Goal: Task Accomplishment & Management: Complete application form

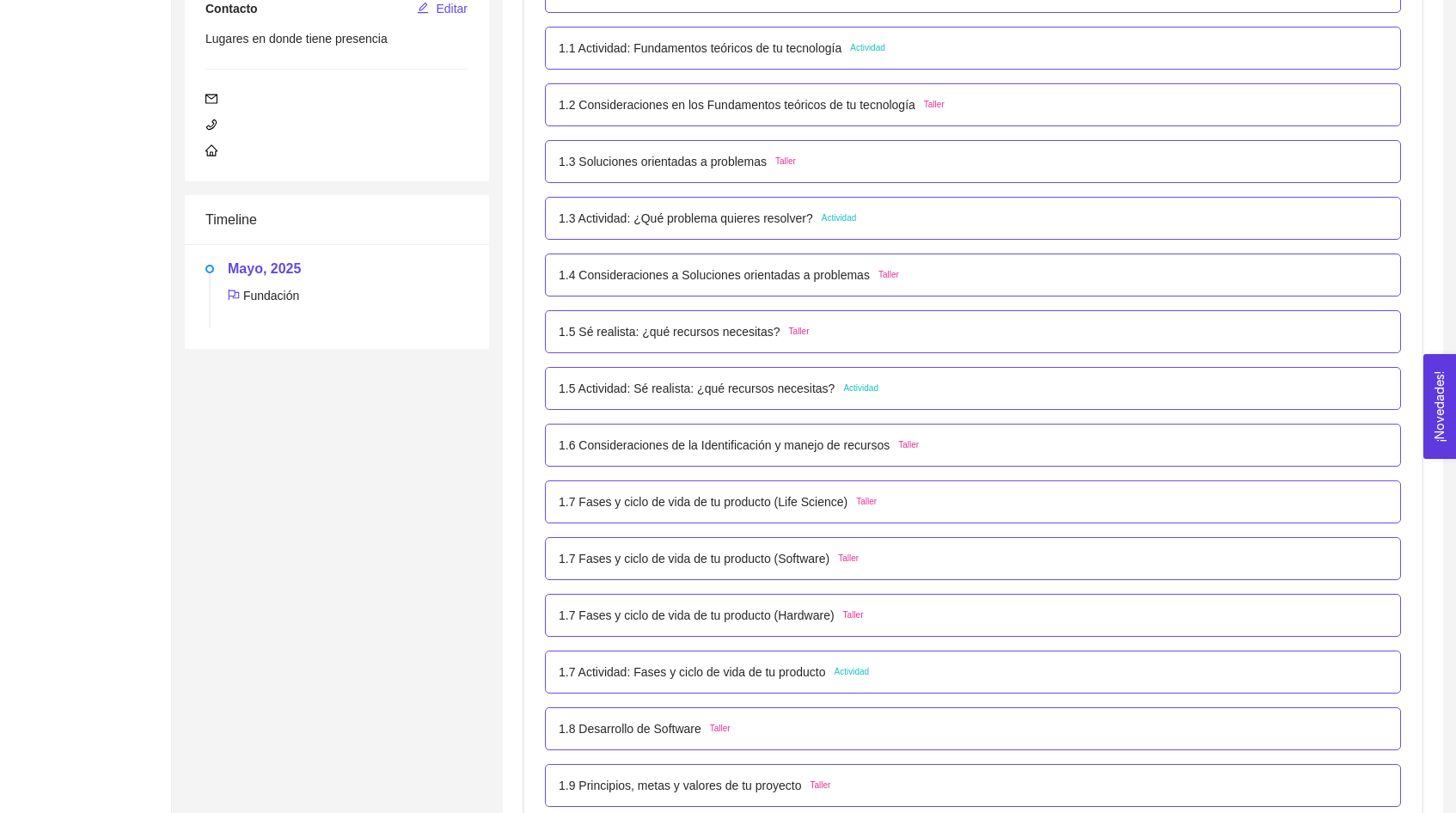
scroll to position [460, 0]
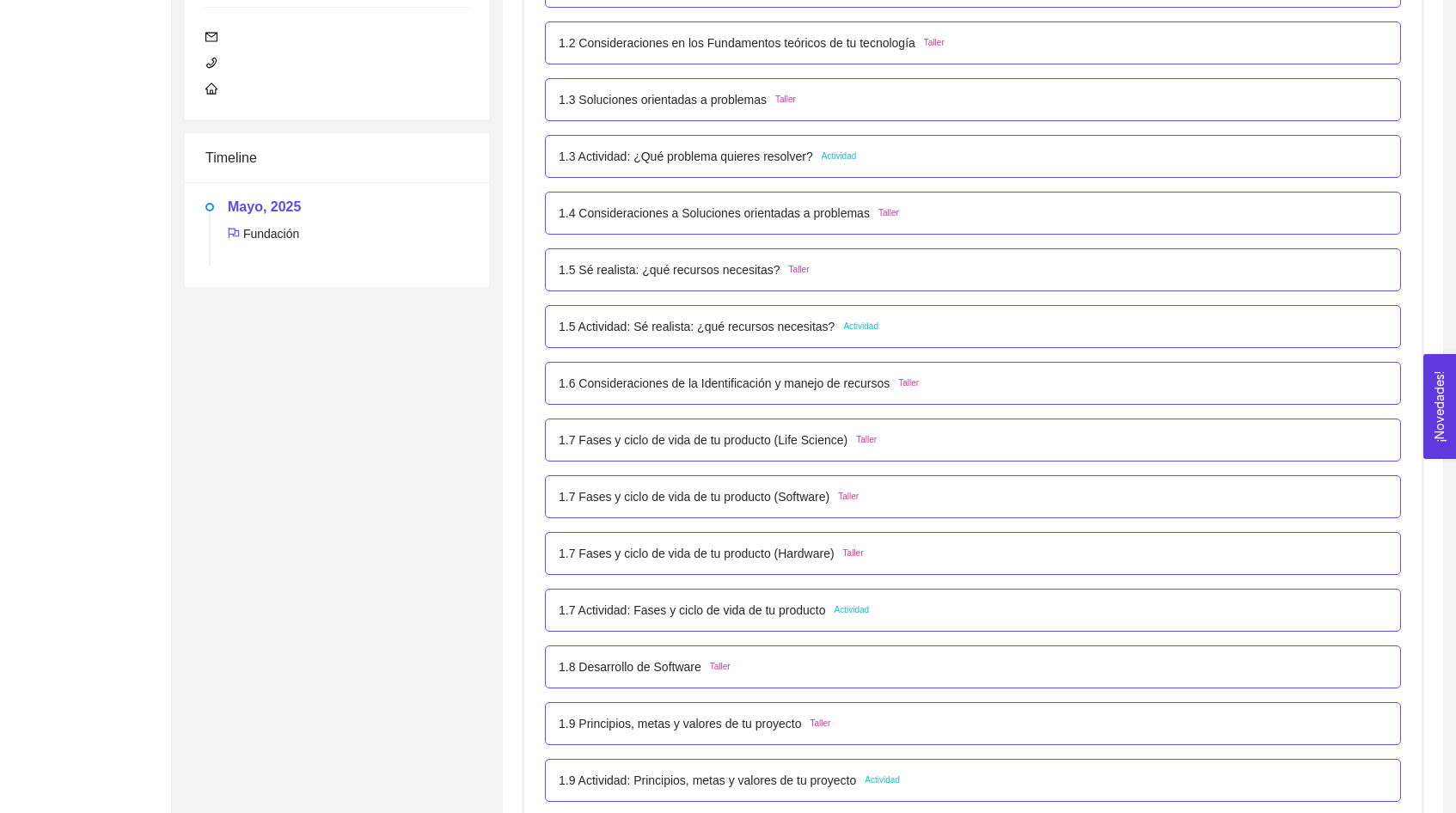
click at [830, 626] on div "1.7 Actividad: Fases y ciclo de vida de tu producto Actividad" at bounding box center [972, 610] width 856 height 43
click at [826, 598] on div "1.7 Actividad: Fases y ciclo de vida de tu producto Actividad" at bounding box center [972, 610] width 856 height 43
click at [887, 609] on div "1.7 Actividad: Fases y ciclo de vida de tu producto Actividad" at bounding box center [973, 610] width 829 height 19
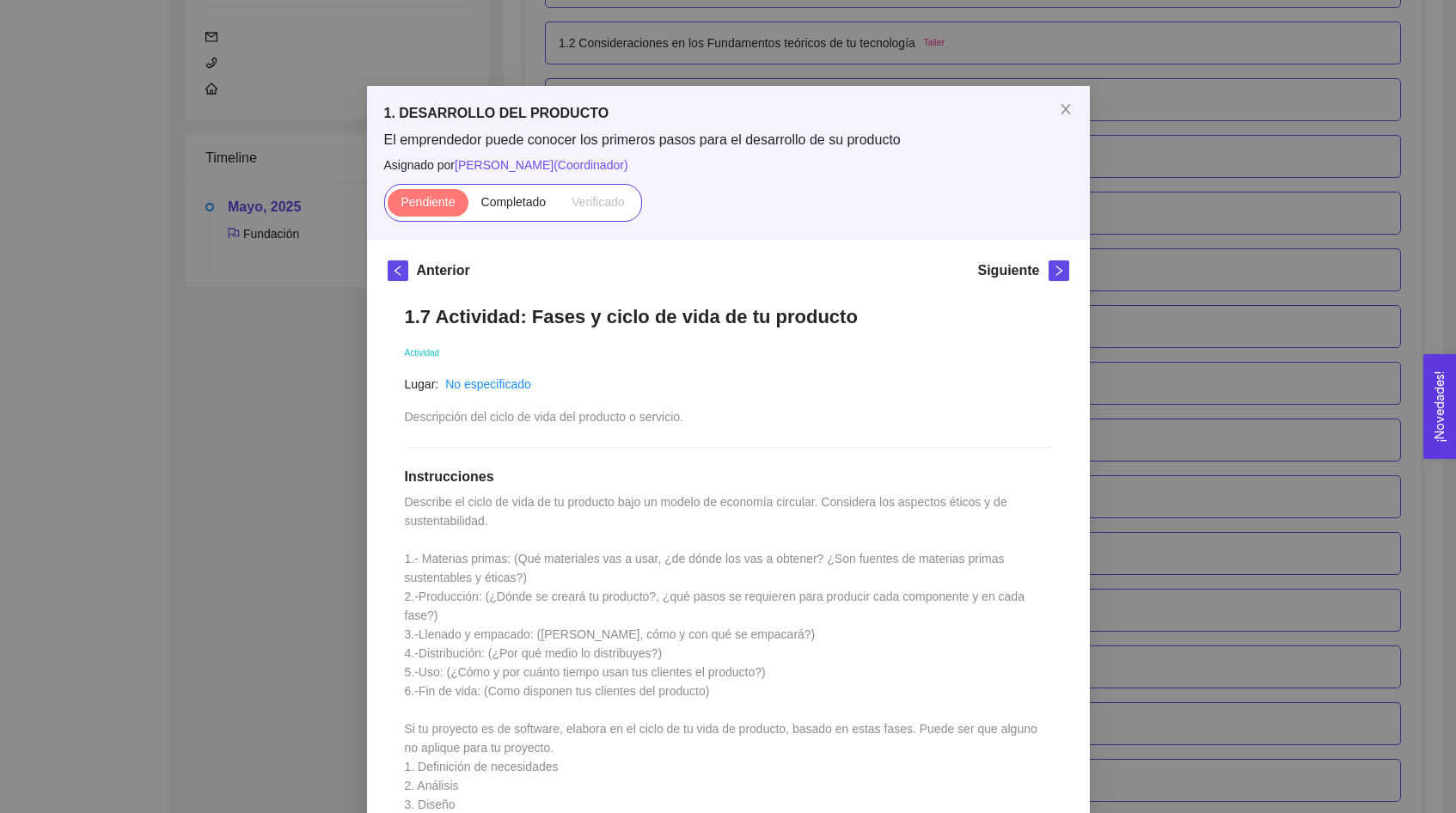
scroll to position [0, 0]
drag, startPoint x: 532, startPoint y: 319, endPoint x: 705, endPoint y: 322, distance: 173.0
click at [705, 322] on h1 "1.7 Actividad: Fases y ciclo de vida de tu producto" at bounding box center [728, 317] width 647 height 23
copy h1 "Fases y ciclo de vida"
click at [1144, 279] on div "1. DESARROLLO DEL PRODUCTO El emprendedor puede conocer los primeros pasos para…" at bounding box center [728, 406] width 1456 height 813
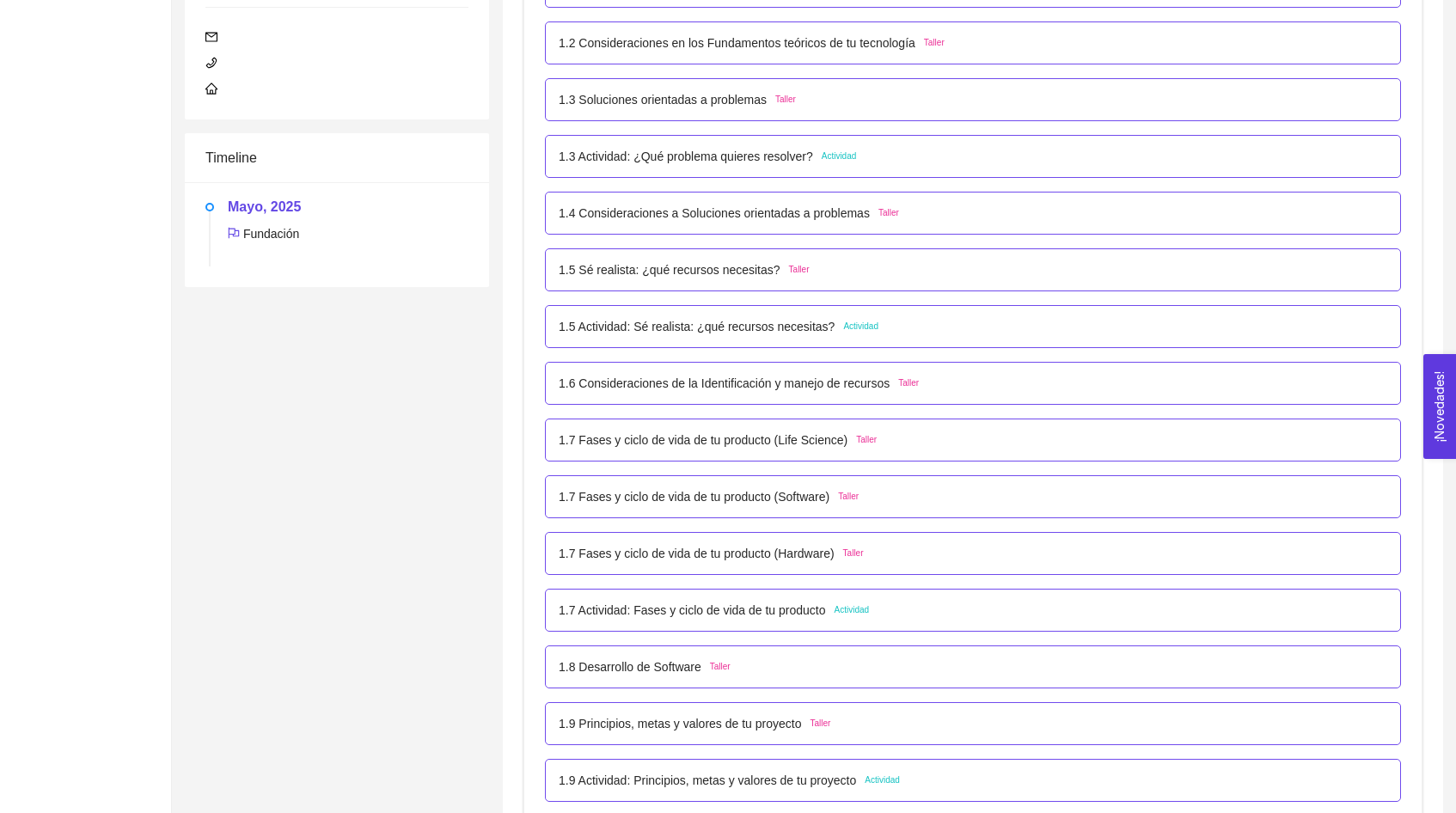
click at [788, 615] on p "1.7 Actividad: Fases y ciclo de vida de tu producto" at bounding box center [692, 610] width 267 height 19
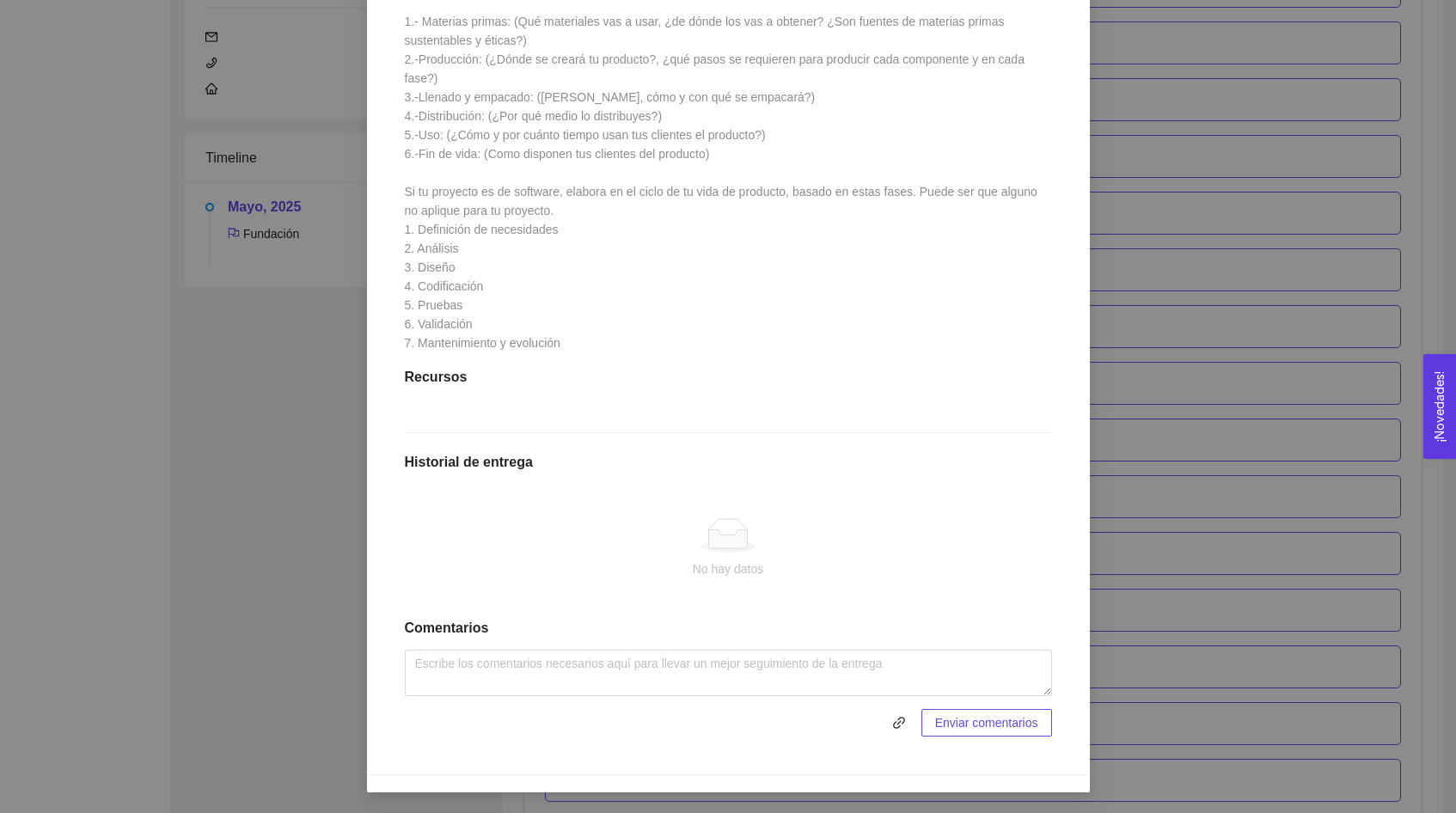
scroll to position [553, 0]
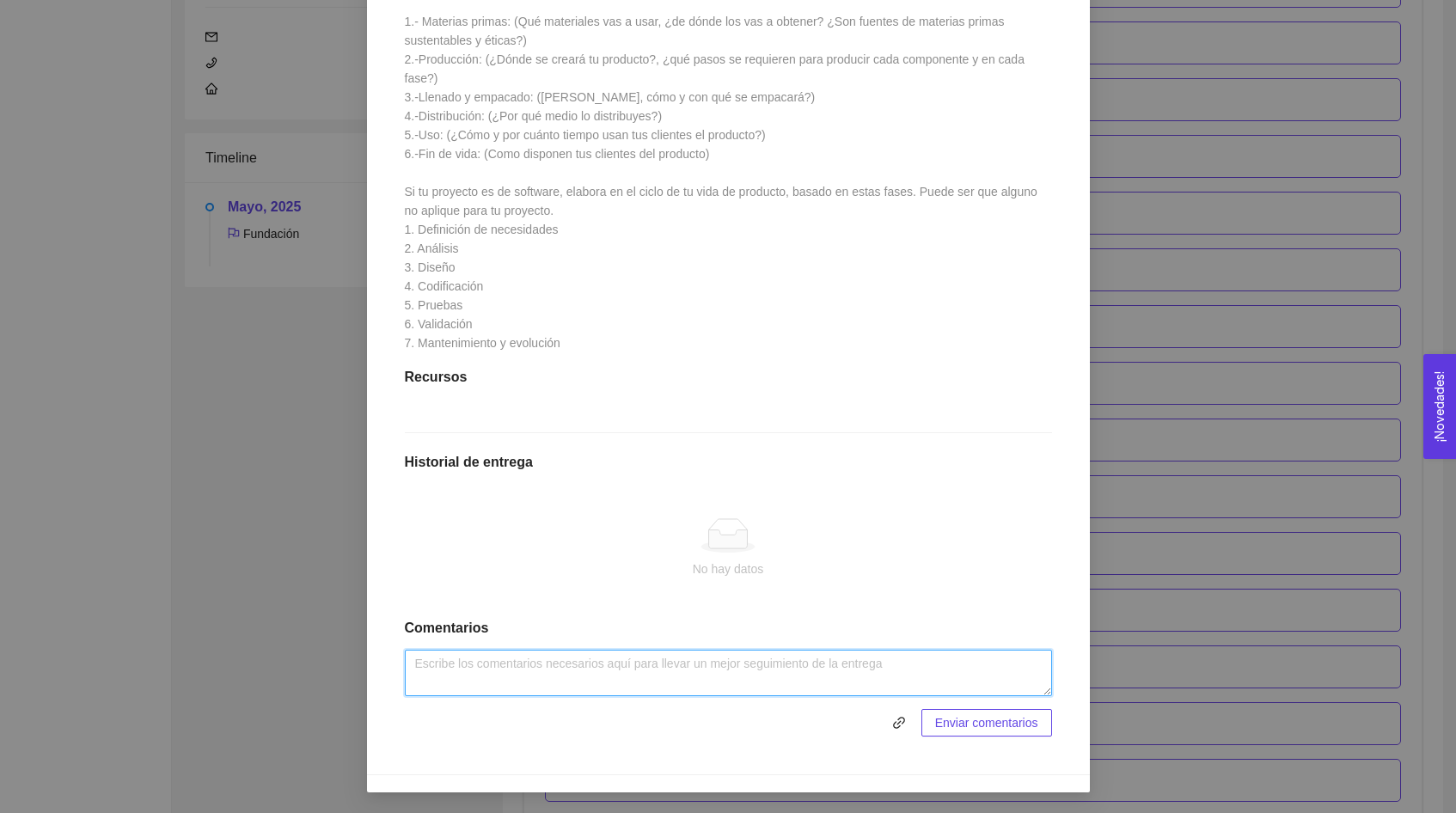
click at [768, 657] on textarea at bounding box center [728, 673] width 647 height 47
click at [709, 667] on textarea at bounding box center [728, 673] width 647 height 47
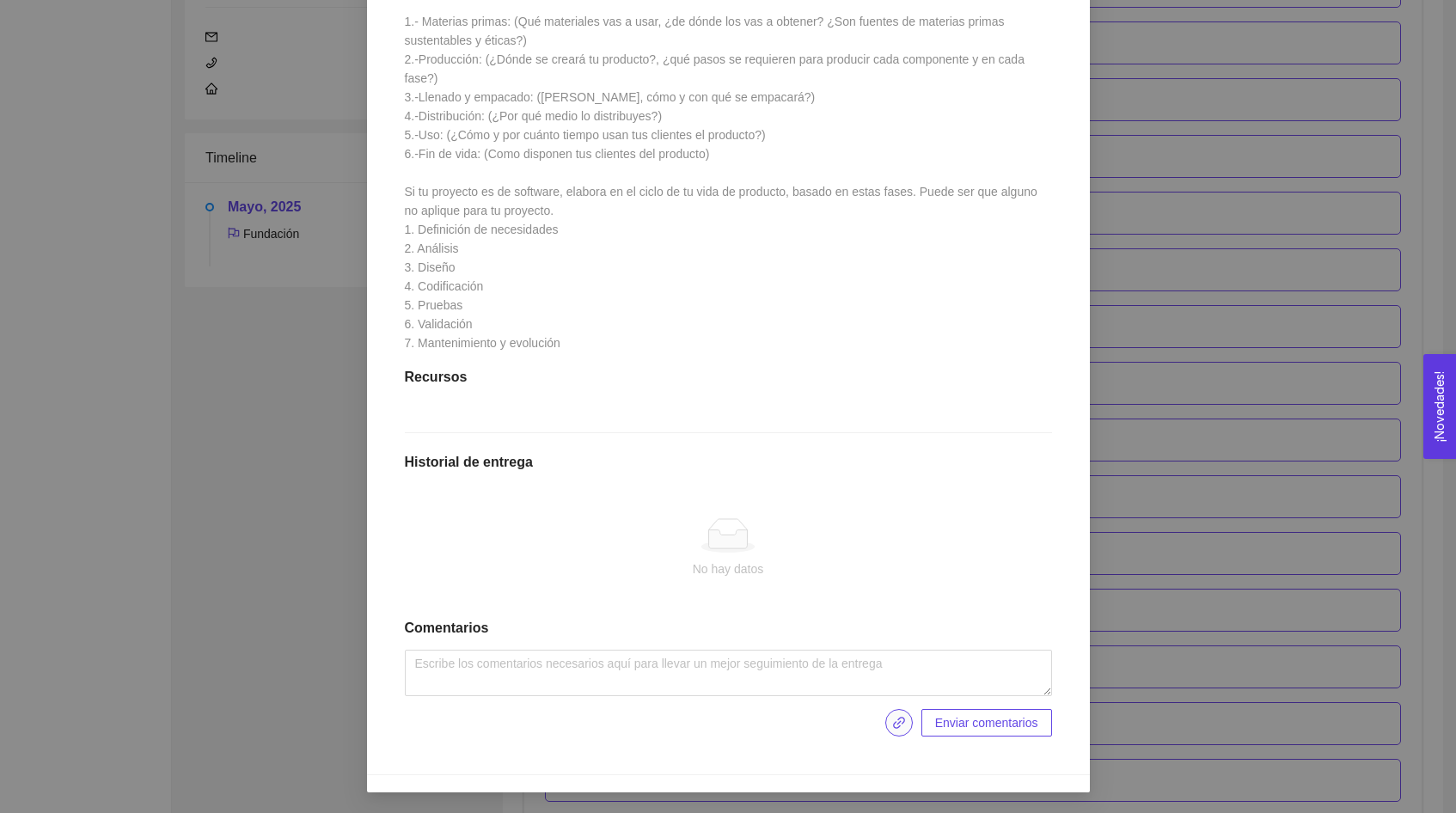
click at [893, 726] on icon "link" at bounding box center [899, 723] width 12 height 12
click at [988, 722] on span "Enviar entregables" at bounding box center [987, 719] width 100 height 19
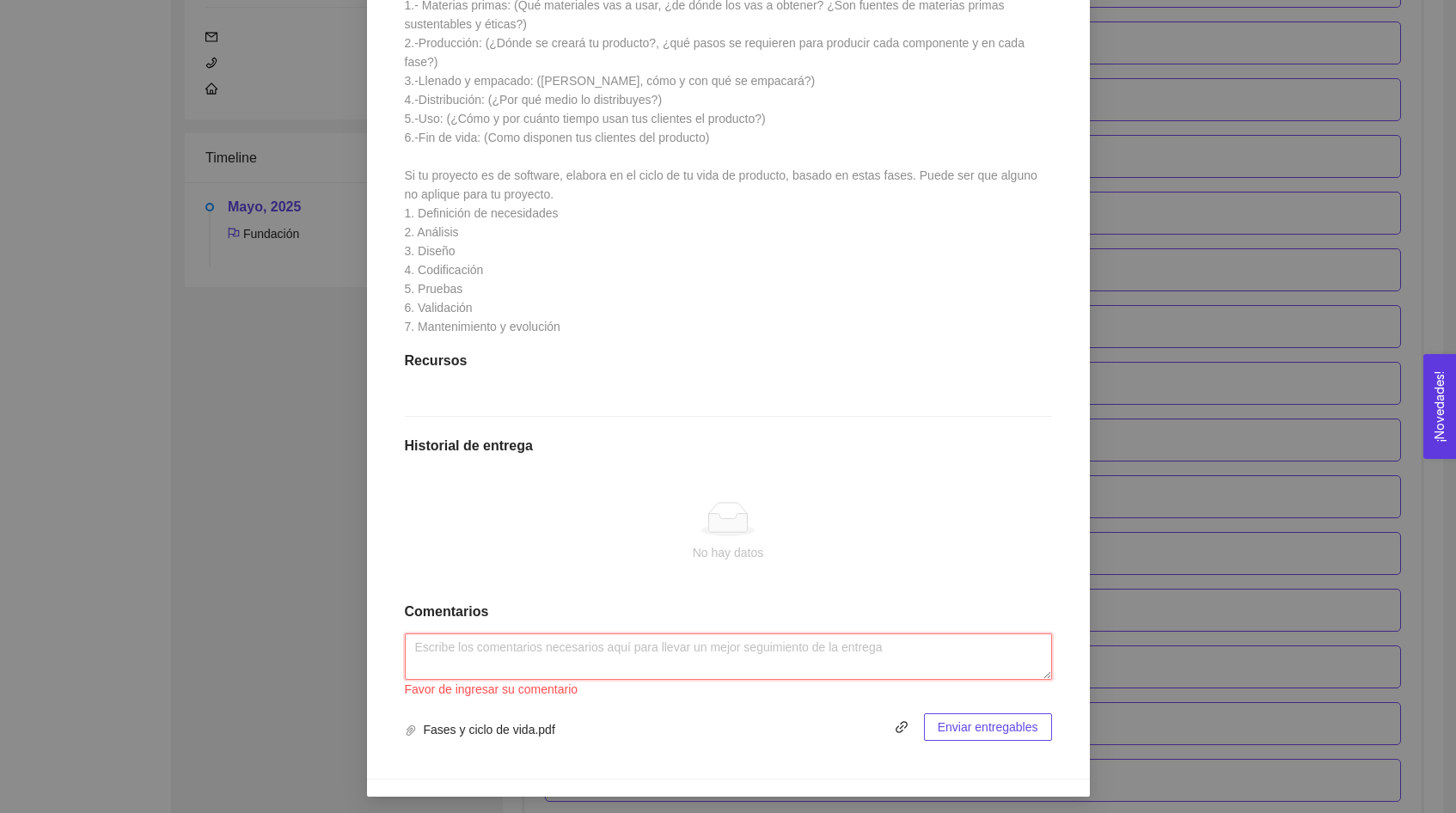
click at [538, 668] on textarea at bounding box center [728, 657] width 647 height 47
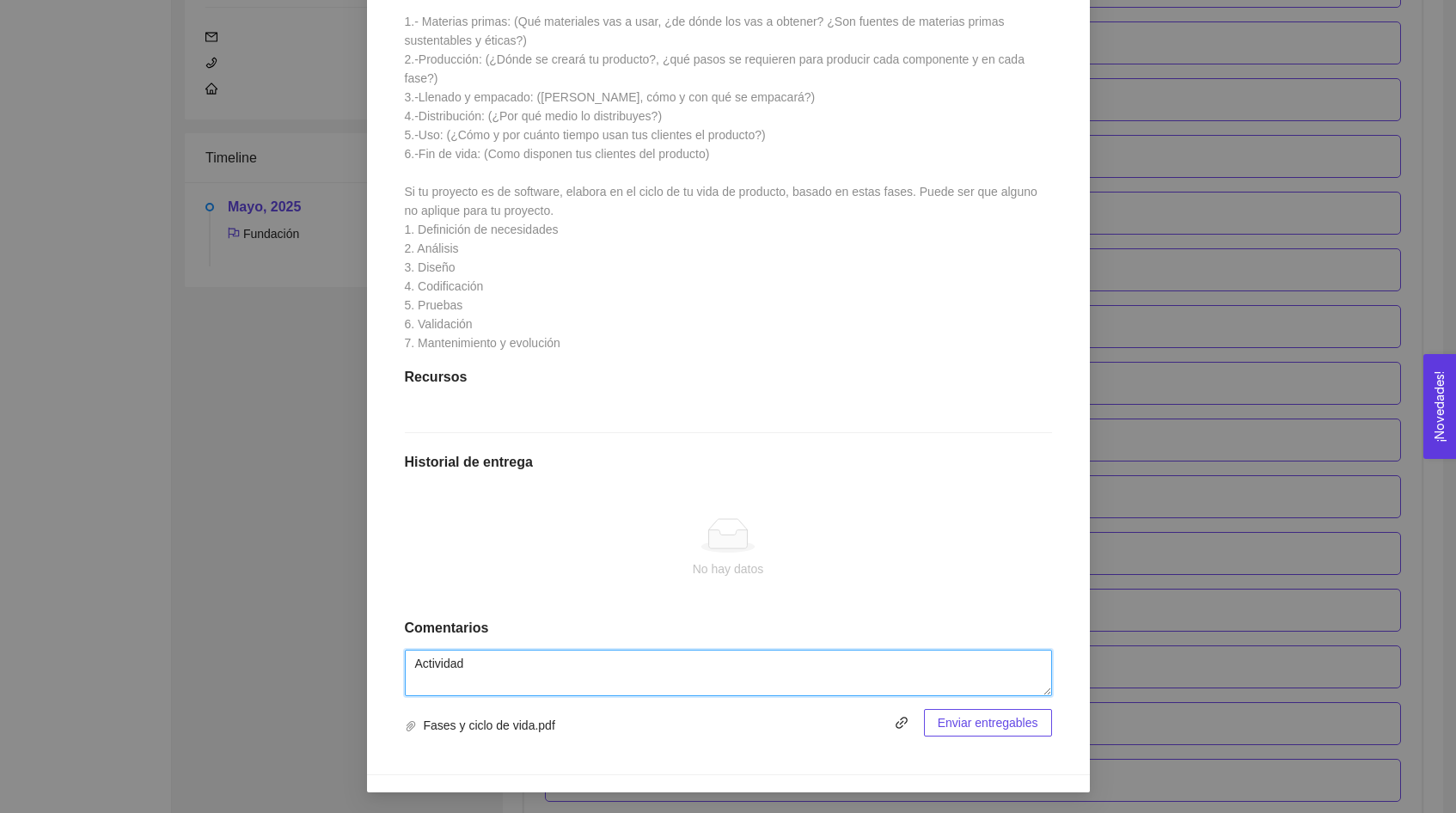
type textarea "Actividad"
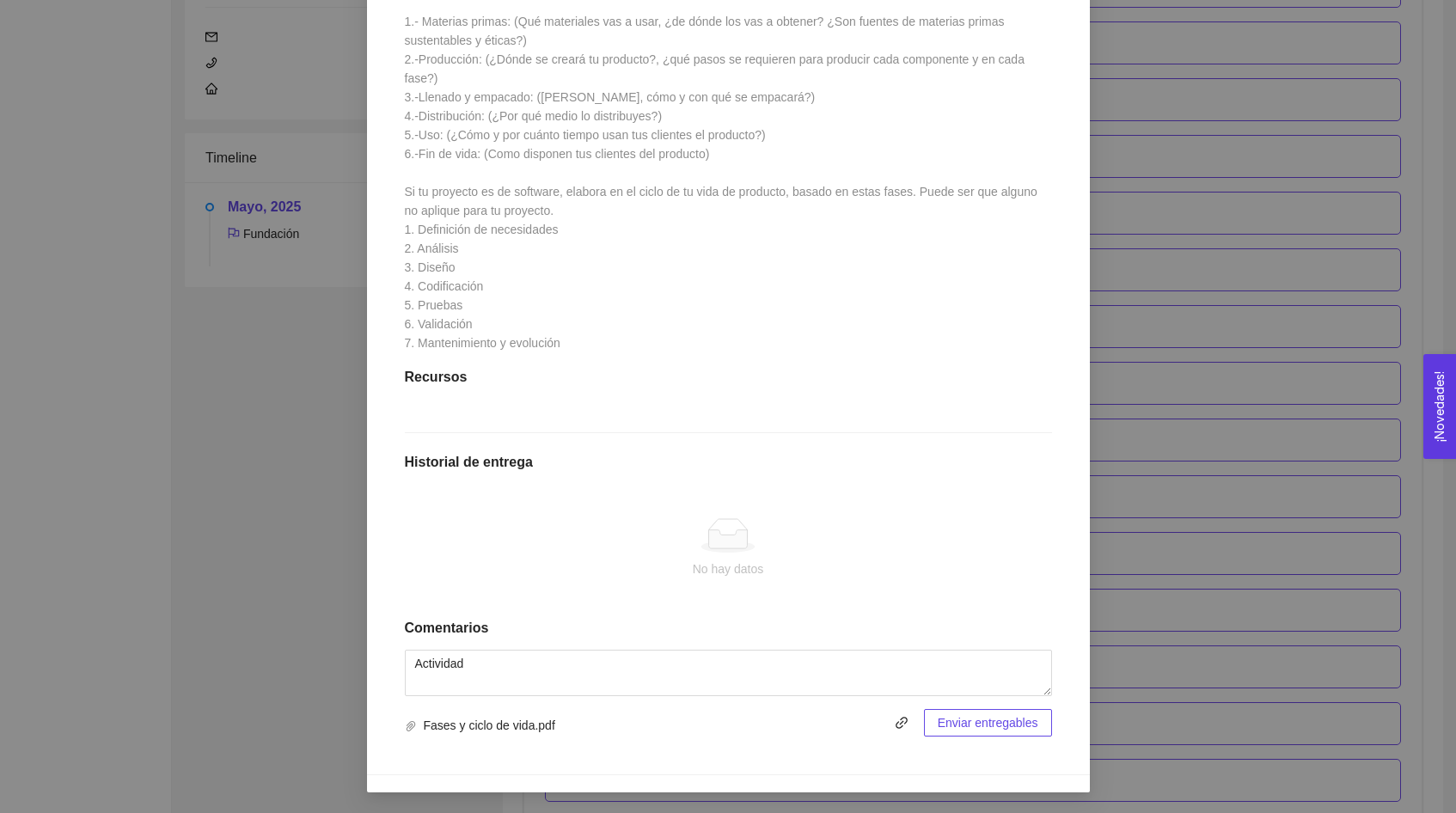
click at [1038, 730] on span "Enviar entregables" at bounding box center [987, 723] width 100 height 19
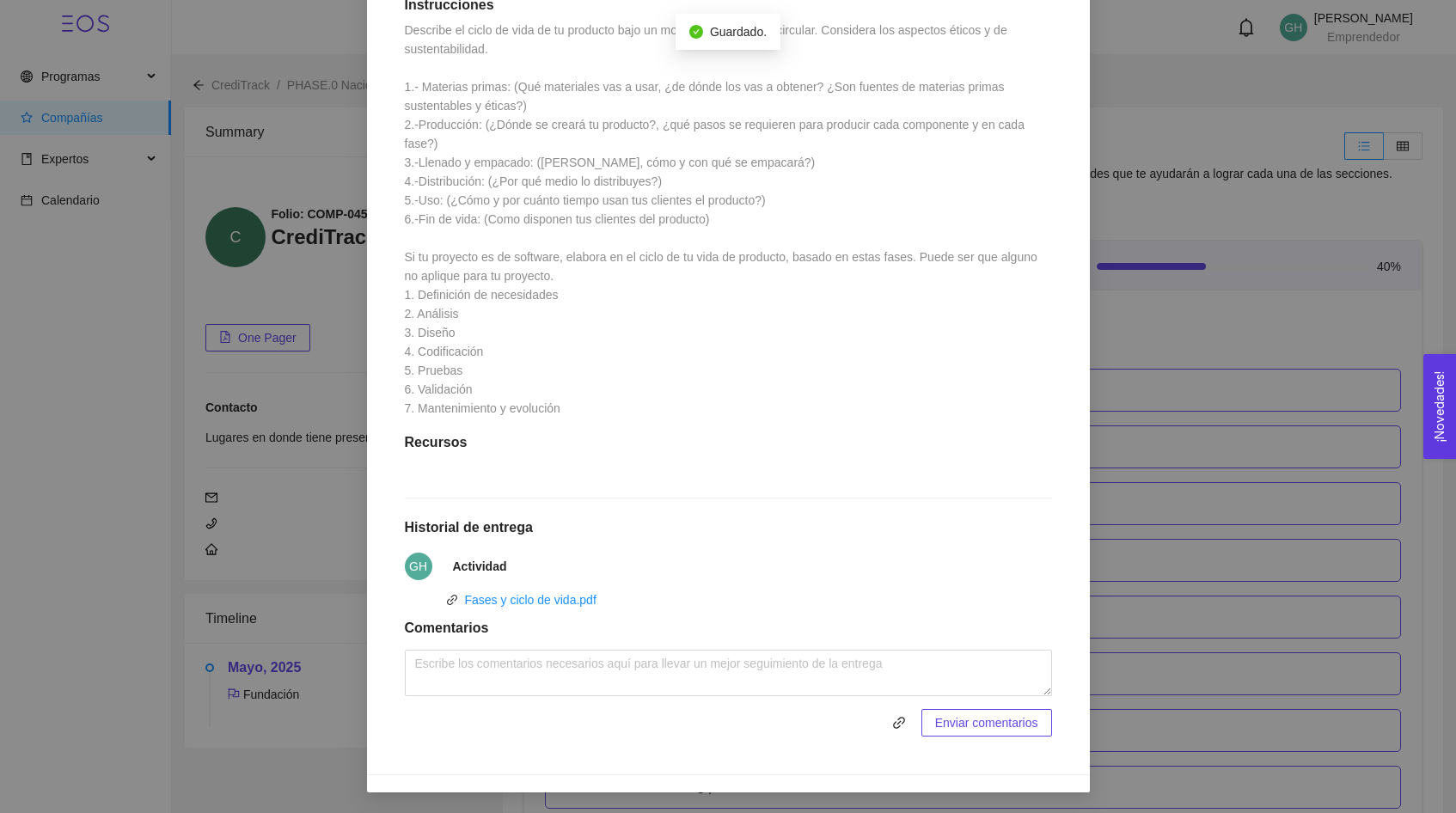
scroll to position [489, 0]
click at [1130, 147] on div "1. DESARROLLO DEL PRODUCTO El emprendedor puede conocer los primeros pasos para…" at bounding box center [728, 406] width 1456 height 813
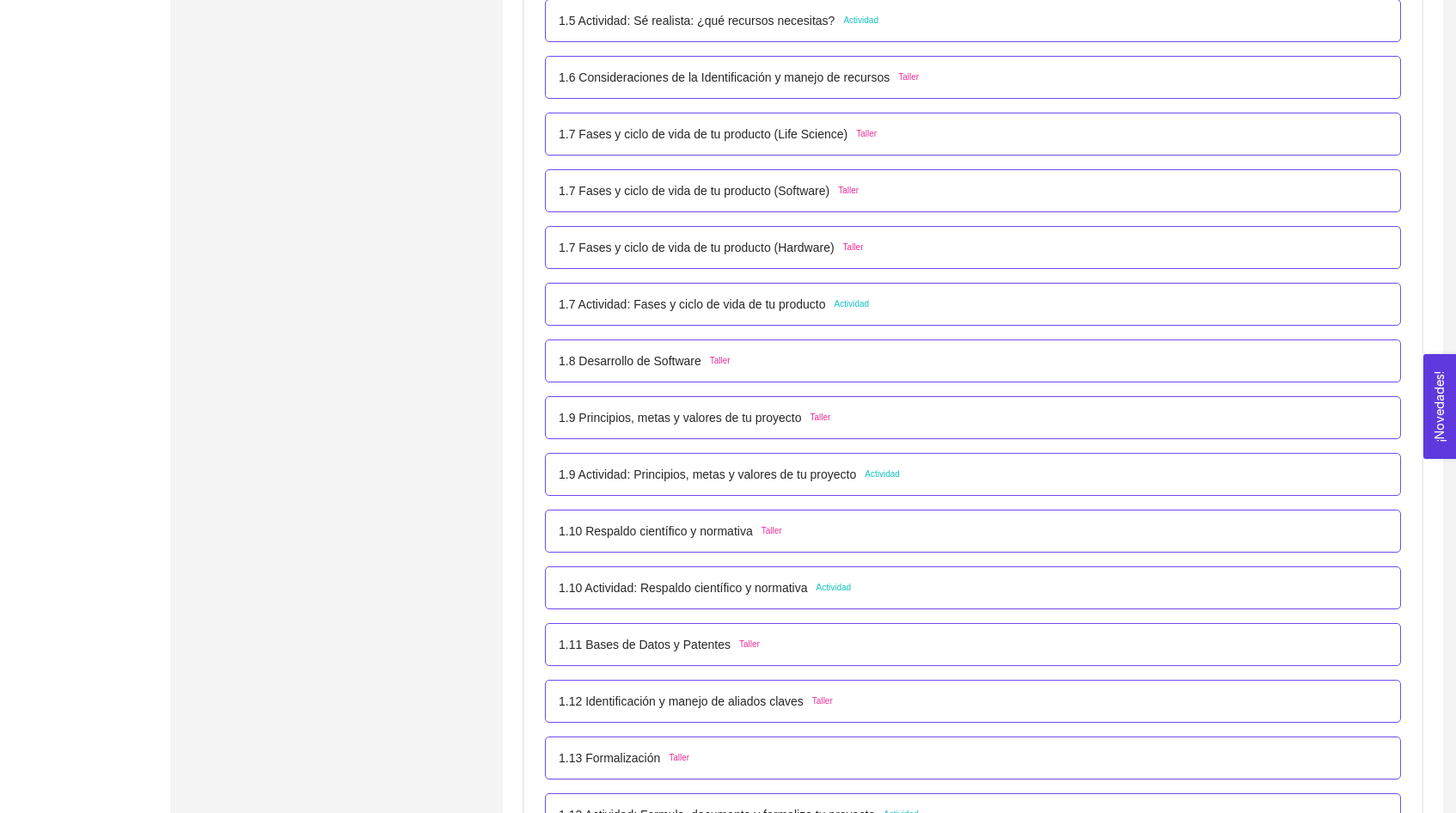
scroll to position [770, 0]
click at [885, 470] on span "Actividad" at bounding box center [882, 472] width 36 height 14
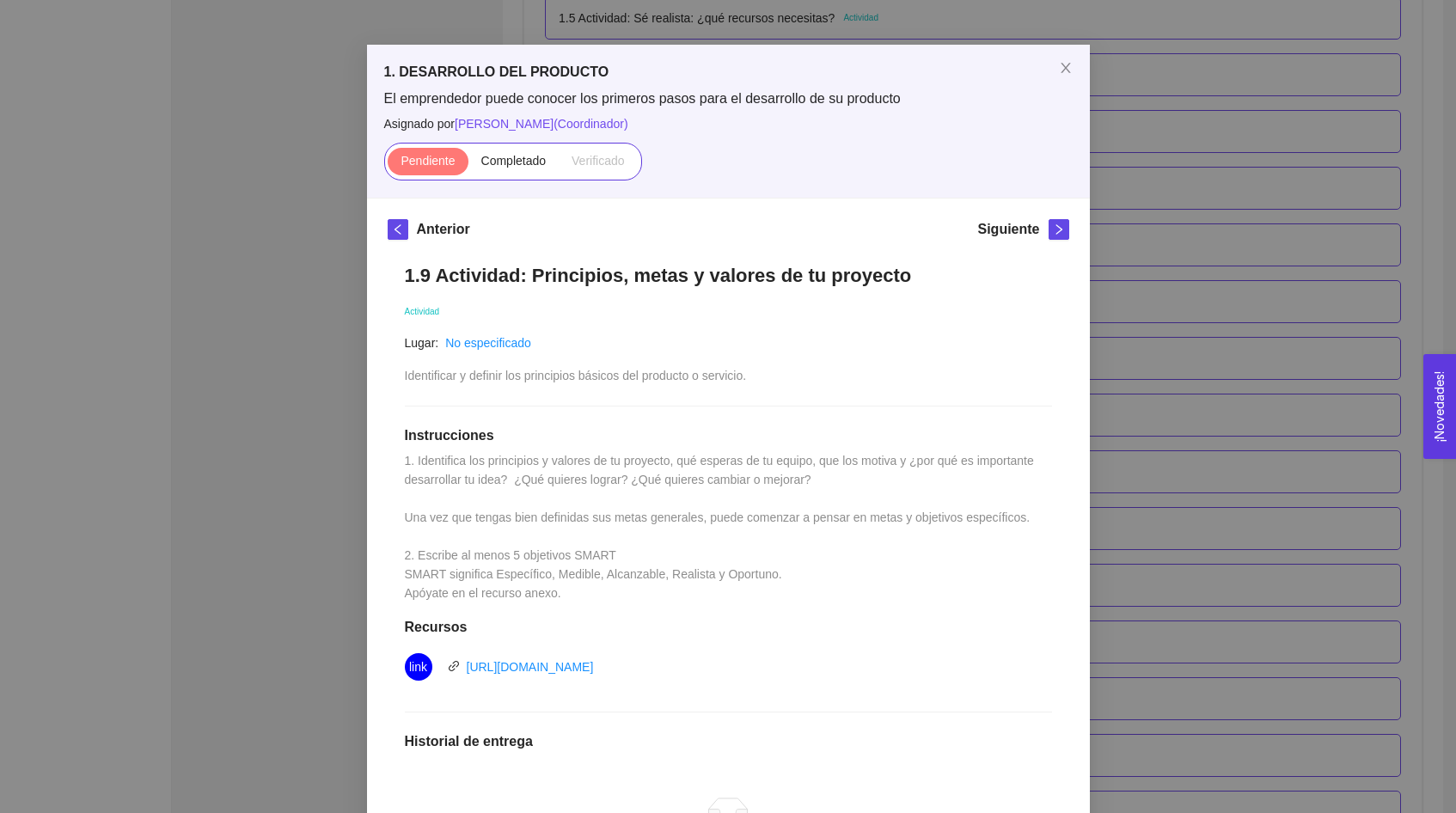
scroll to position [47, 0]
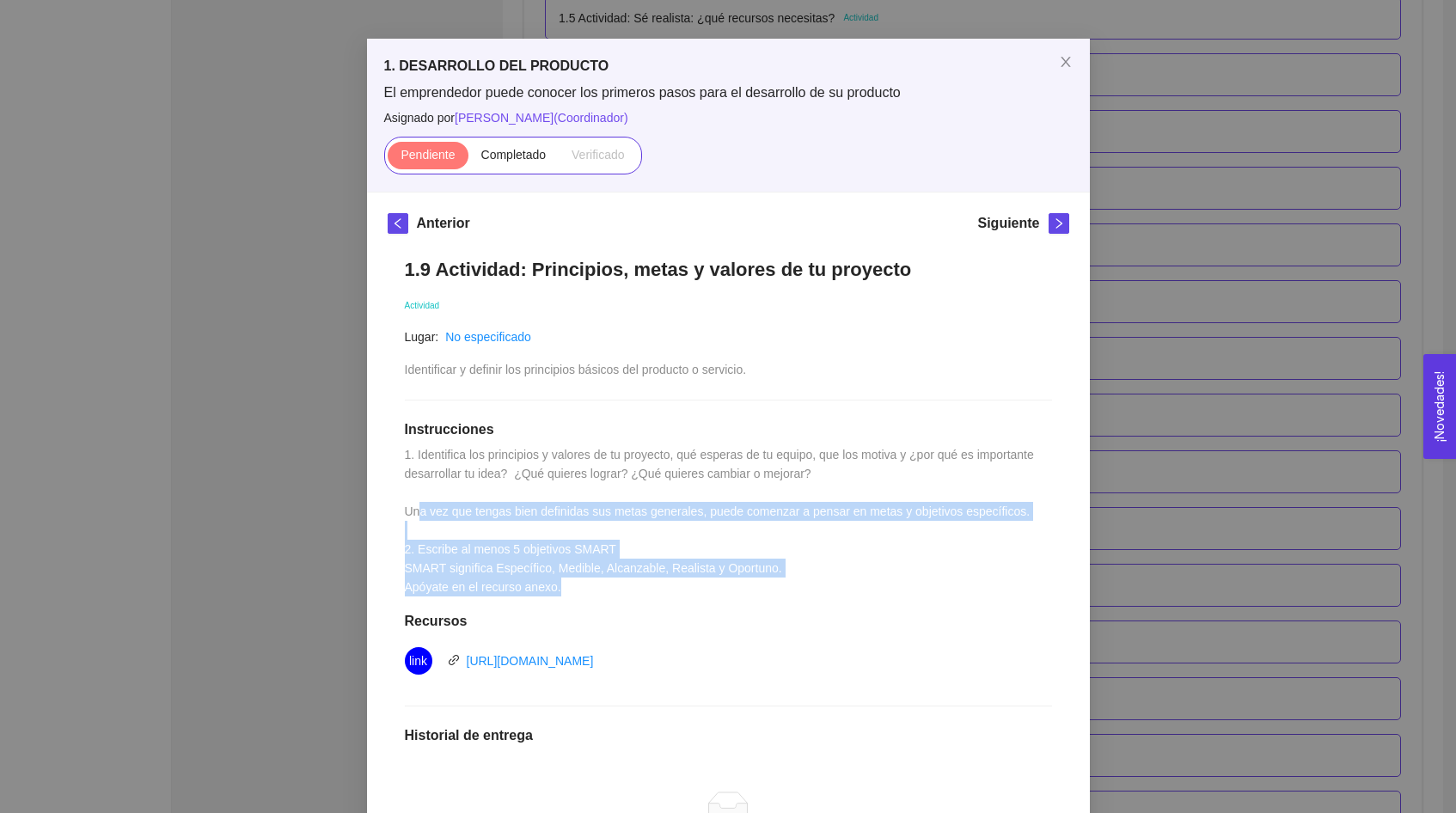
drag, startPoint x: 566, startPoint y: 588, endPoint x: 422, endPoint y: 512, distance: 162.8
click at [422, 512] on div "1.9 Actividad: Principios, metas y valores de tu proyecto Actividad Lugar: No e…" at bounding box center [728, 634] width 682 height 787
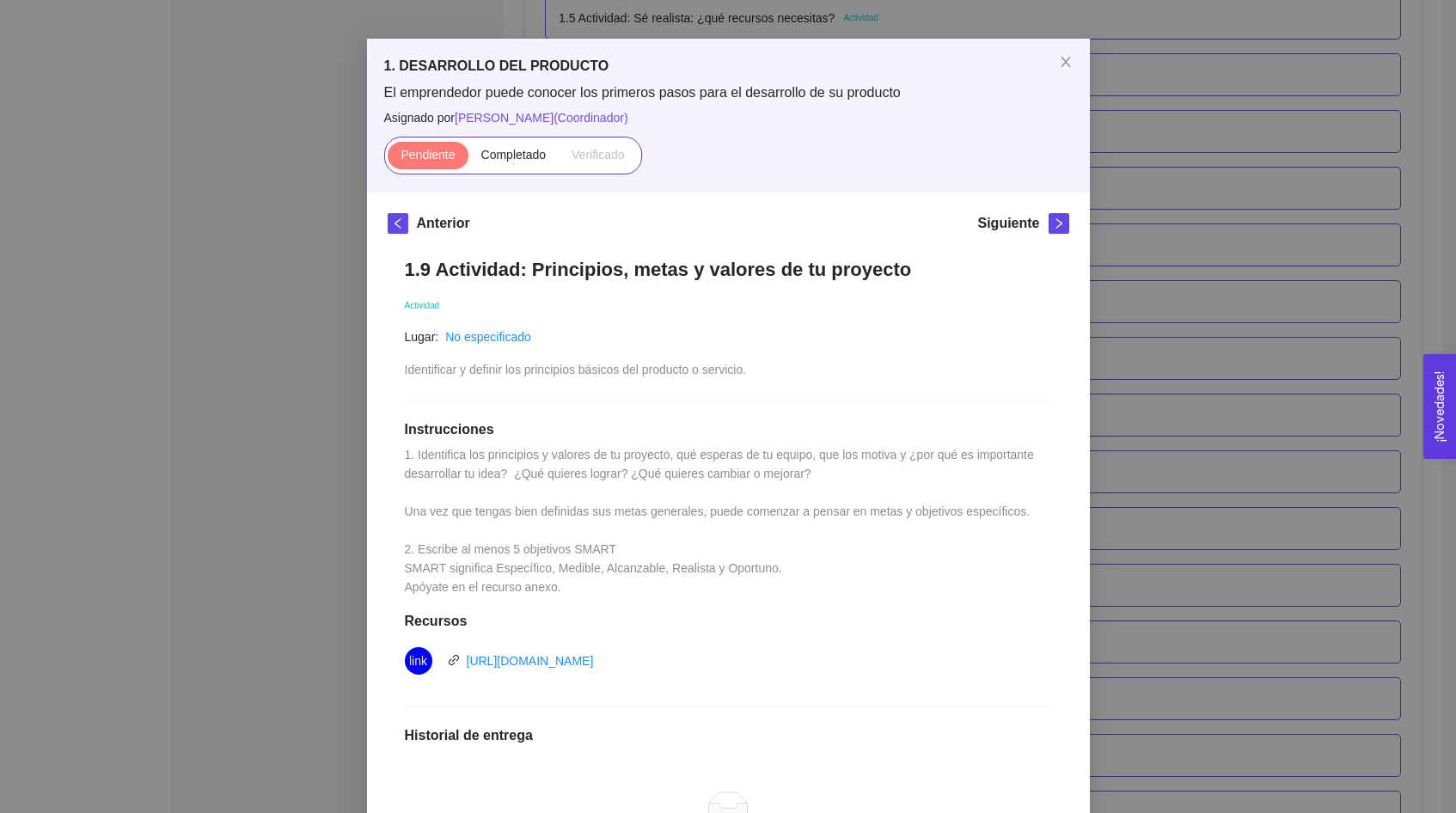
click at [477, 497] on div "1.9 Actividad: Principios, metas y valores de tu proyecto Actividad Lugar: No e…" at bounding box center [728, 634] width 682 height 787
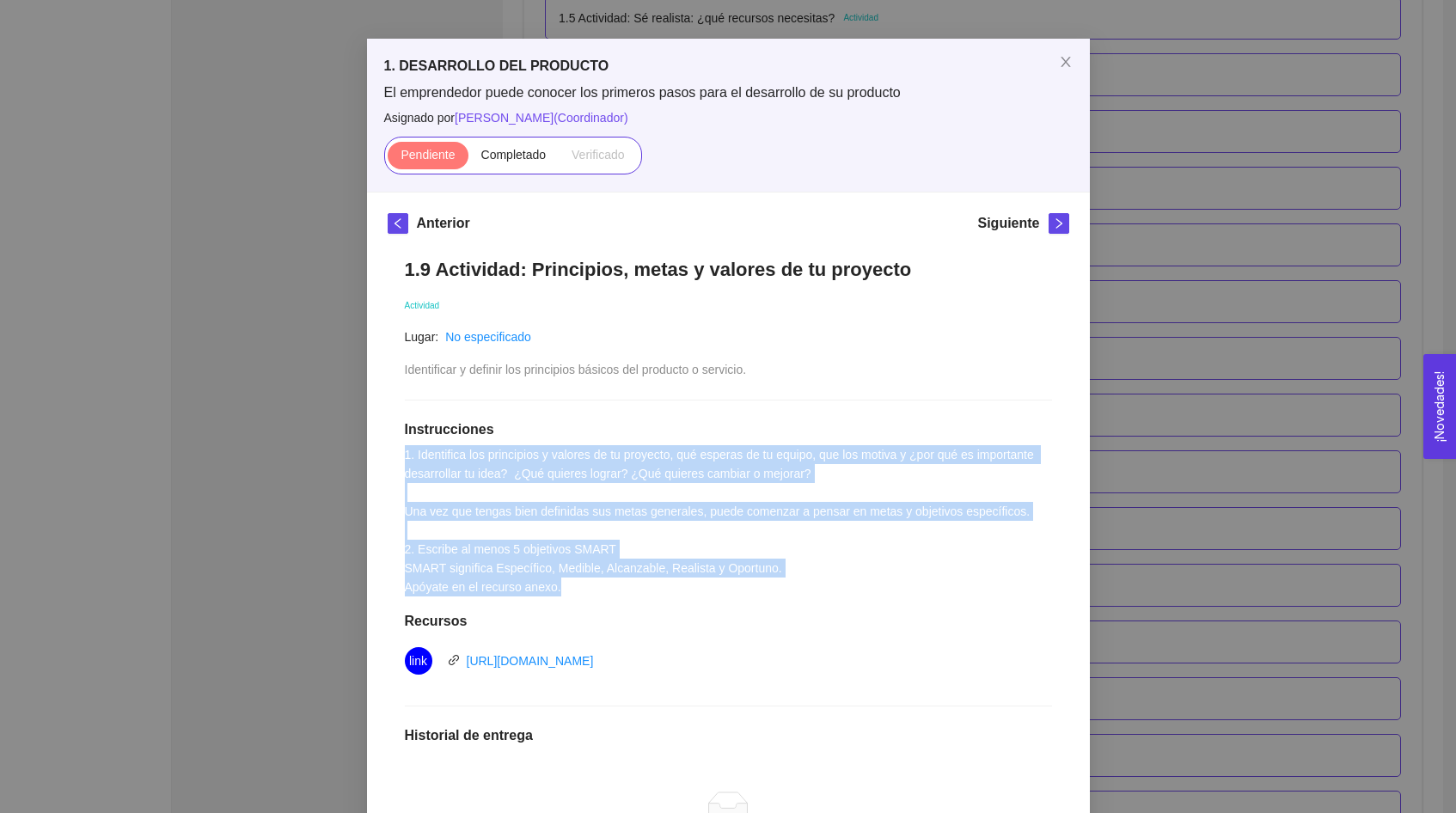
drag, startPoint x: 405, startPoint y: 452, endPoint x: 803, endPoint y: 579, distance: 417.8
click at [803, 579] on div "1.9 Actividad: Principios, metas y valores de tu proyecto Actividad Lugar: No e…" at bounding box center [728, 634] width 682 height 787
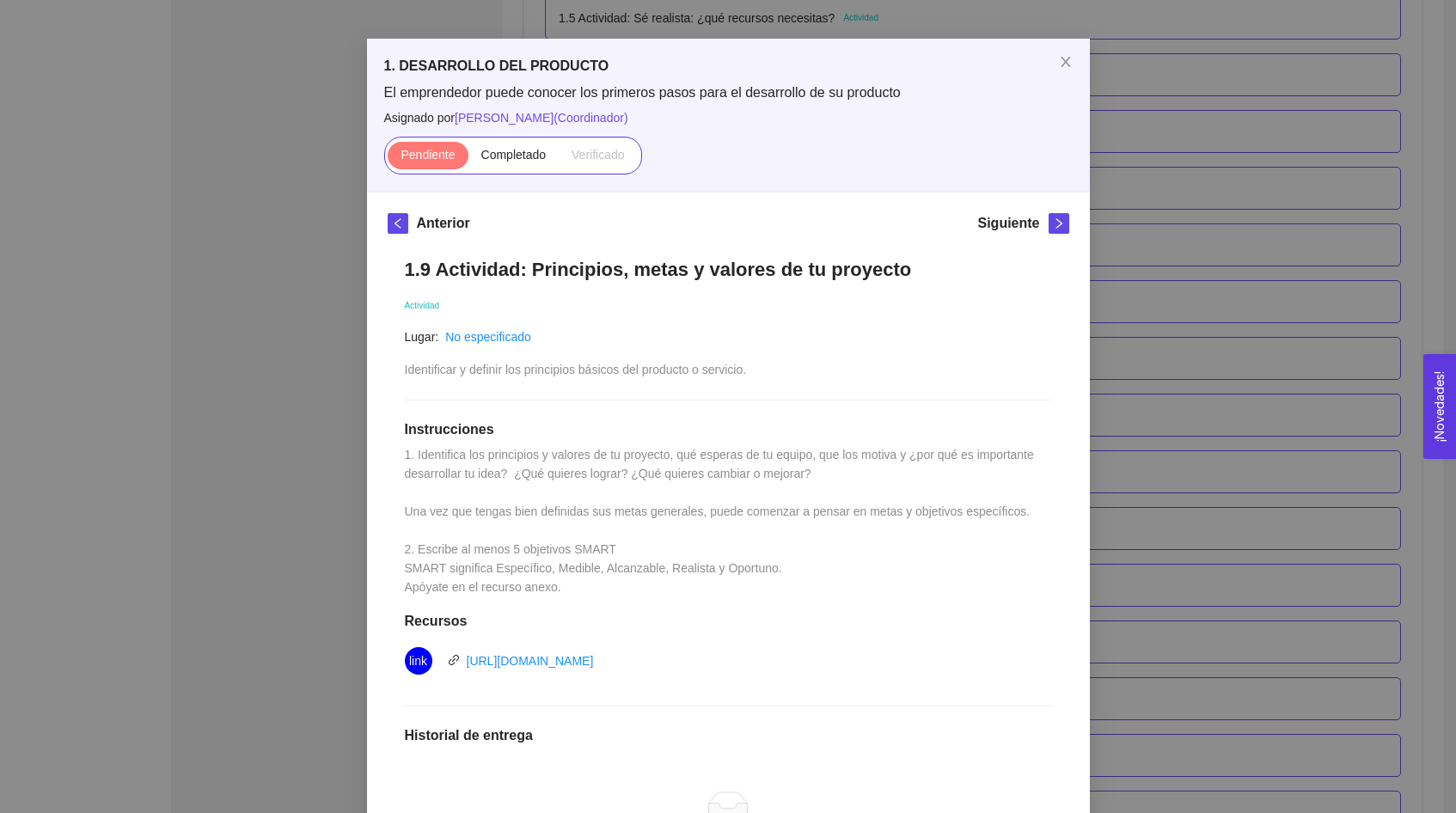
click at [809, 567] on div "1.9 Actividad: Principios, metas y valores de tu proyecto Actividad Lugar: No e…" at bounding box center [728, 634] width 682 height 787
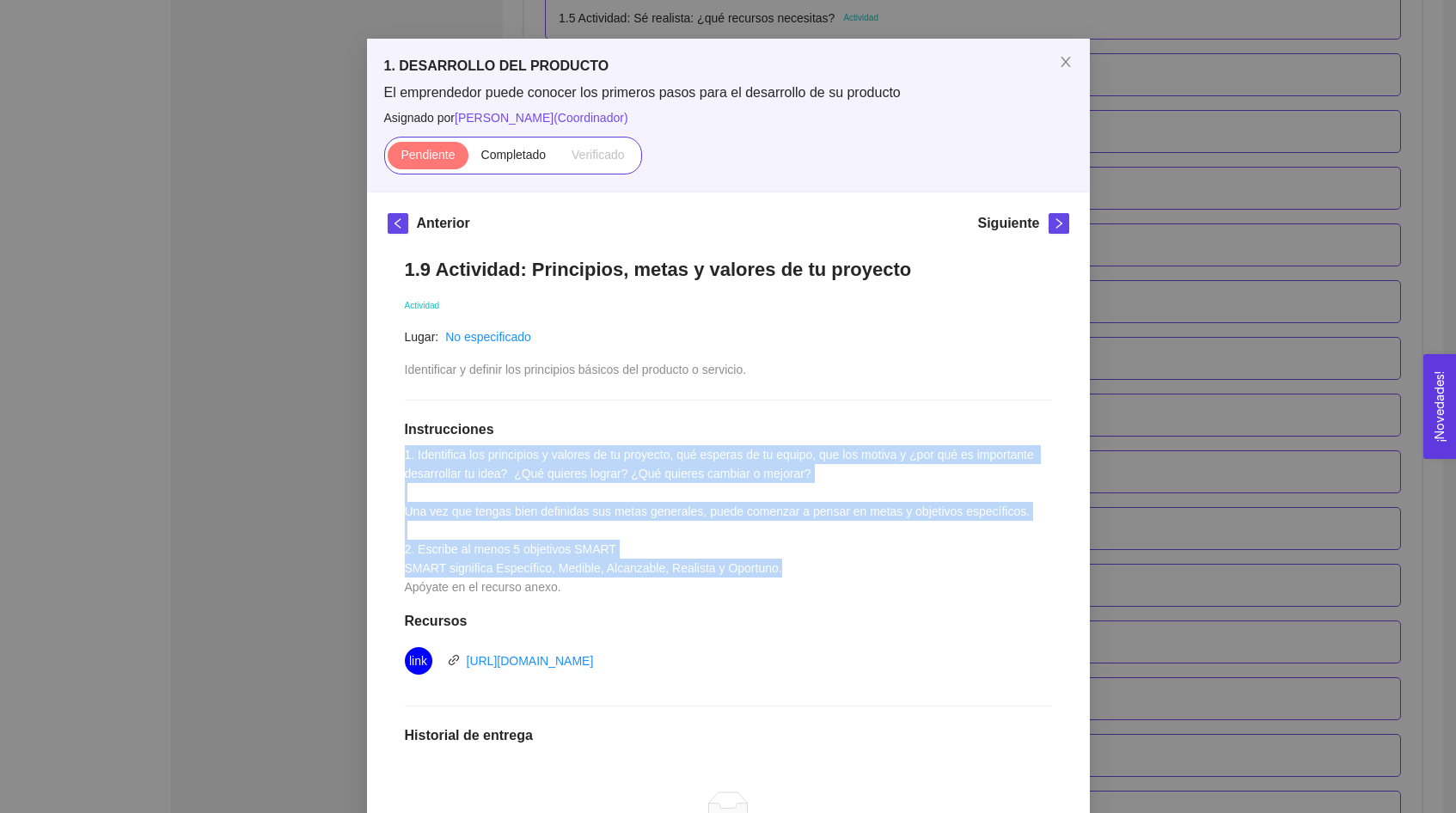
drag, startPoint x: 802, startPoint y: 567, endPoint x: 402, endPoint y: 452, distance: 416.2
click at [402, 452] on div "1.9 Actividad: Principios, metas y valores de tu proyecto Actividad Lugar: No e…" at bounding box center [728, 634] width 682 height 787
copy span "1. Identifica los principios y valores de tu proyecto, qué esperas de tu equipo…"
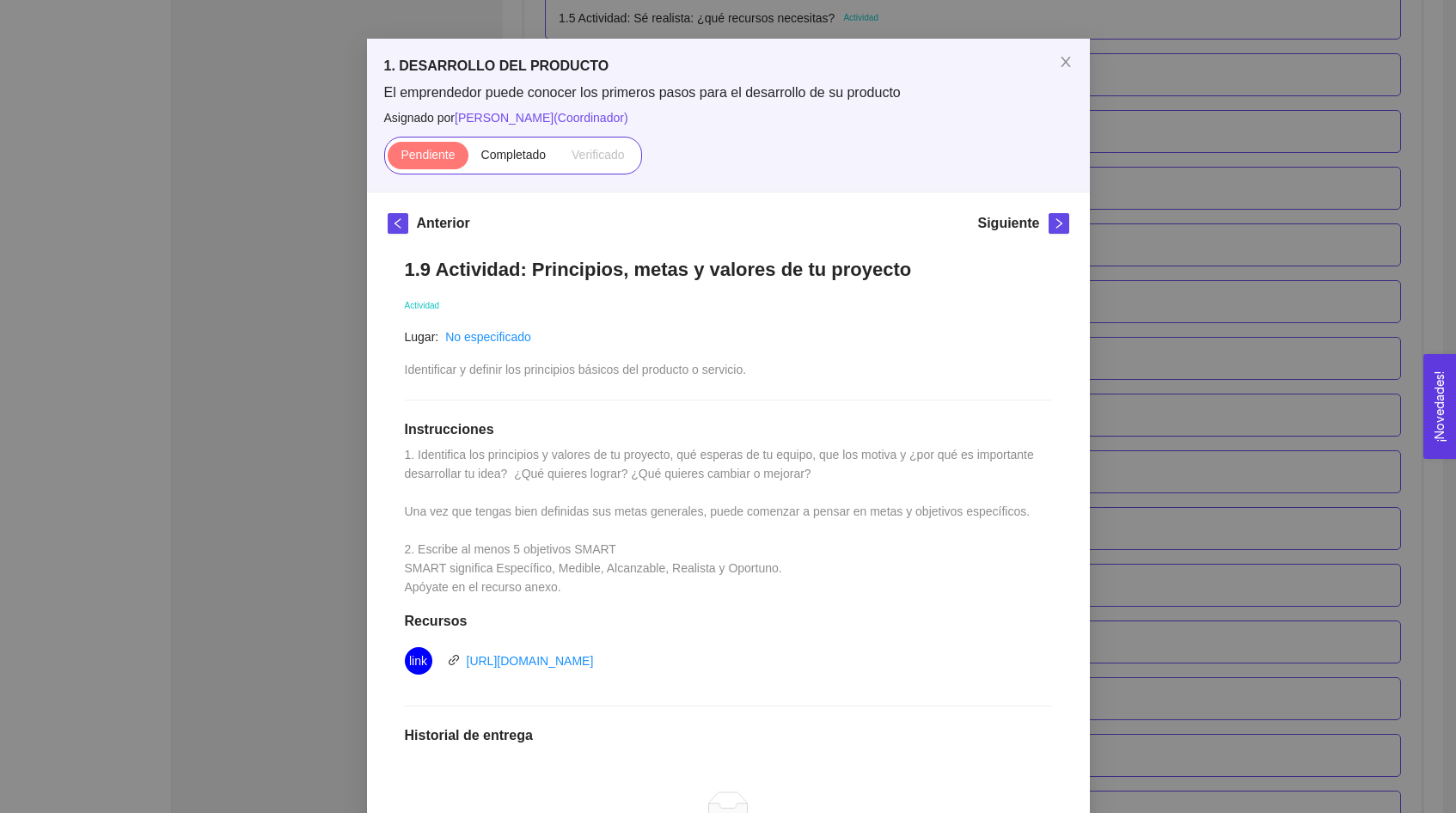
click at [303, 372] on div "1. DESARROLLO DEL PRODUCTO El emprendedor puede conocer los primeros pasos para…" at bounding box center [728, 406] width 1456 height 813
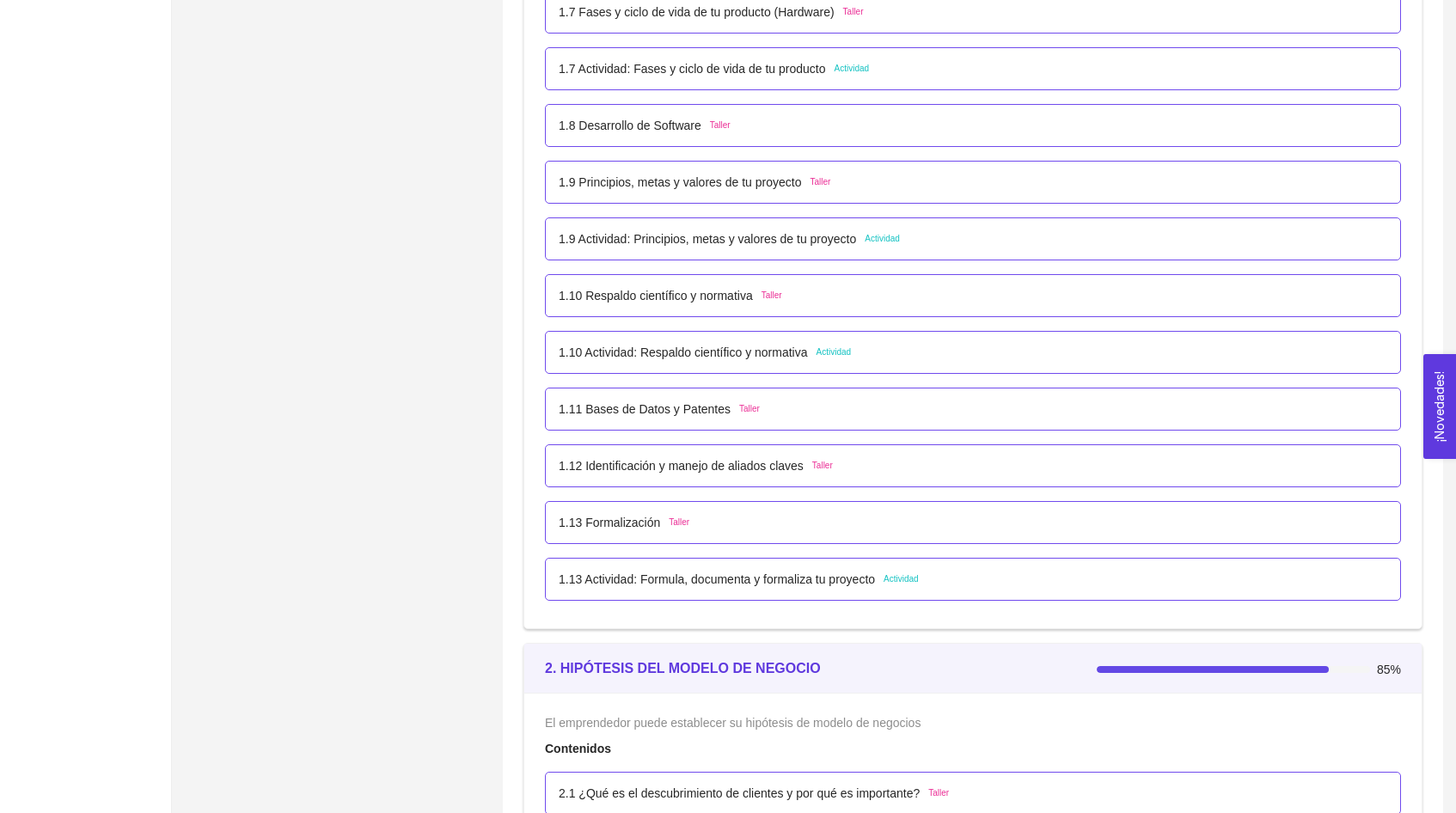
scroll to position [1002, 0]
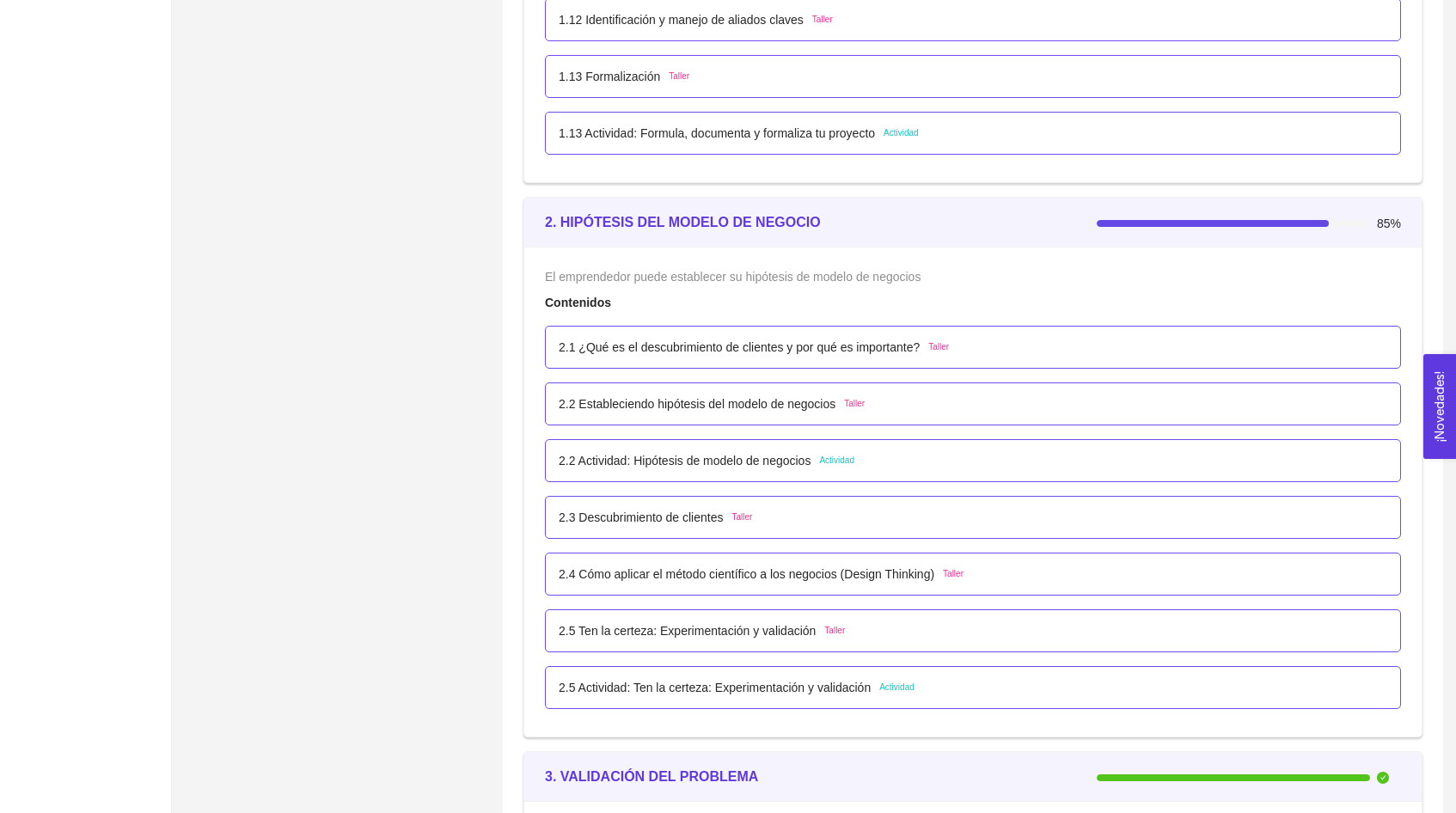
scroll to position [1452, 0]
click at [875, 456] on div "2.2 Actividad: Hipótesis de modelo de negocios Actividad" at bounding box center [973, 459] width 829 height 19
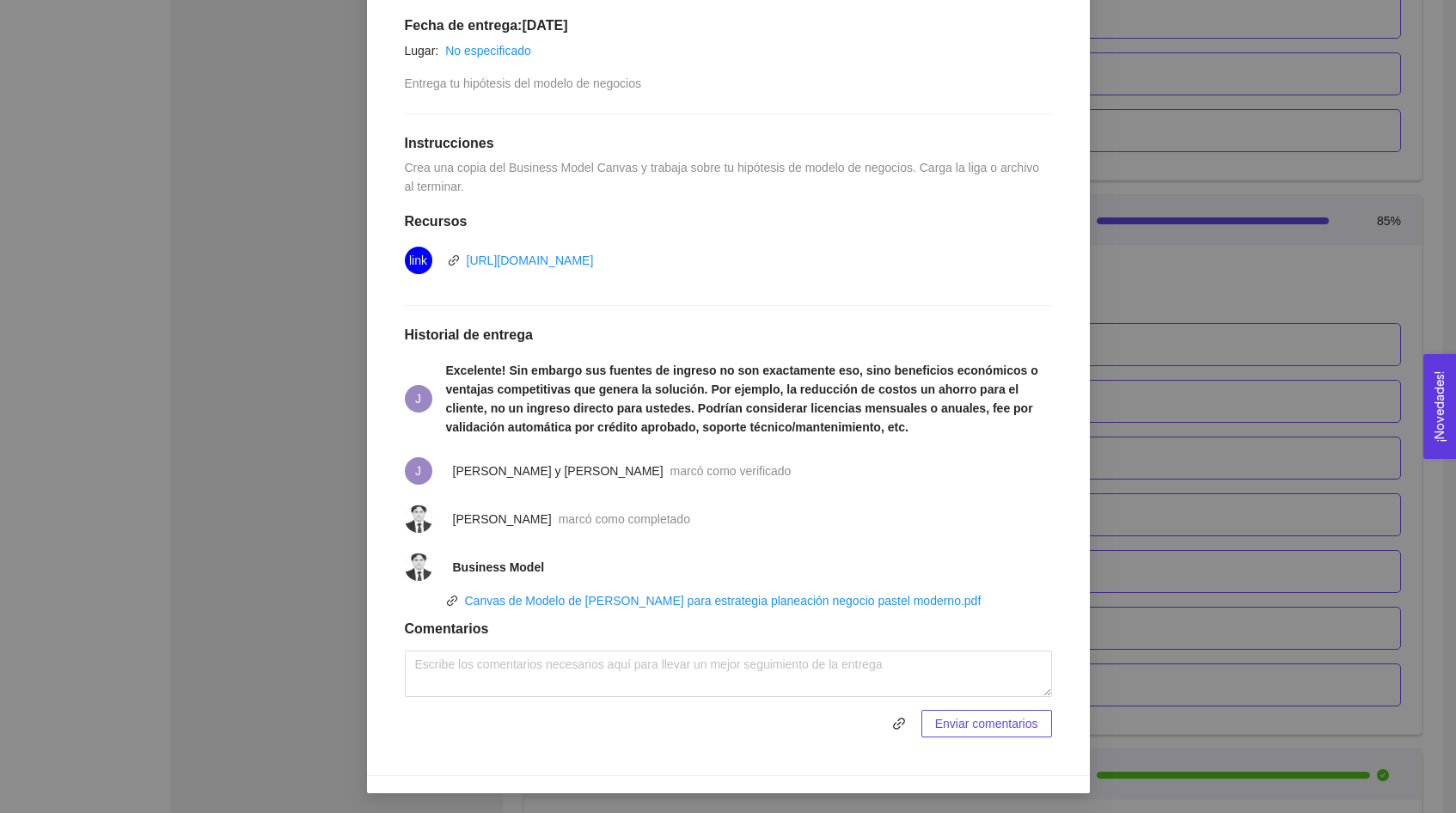
scroll to position [355, 0]
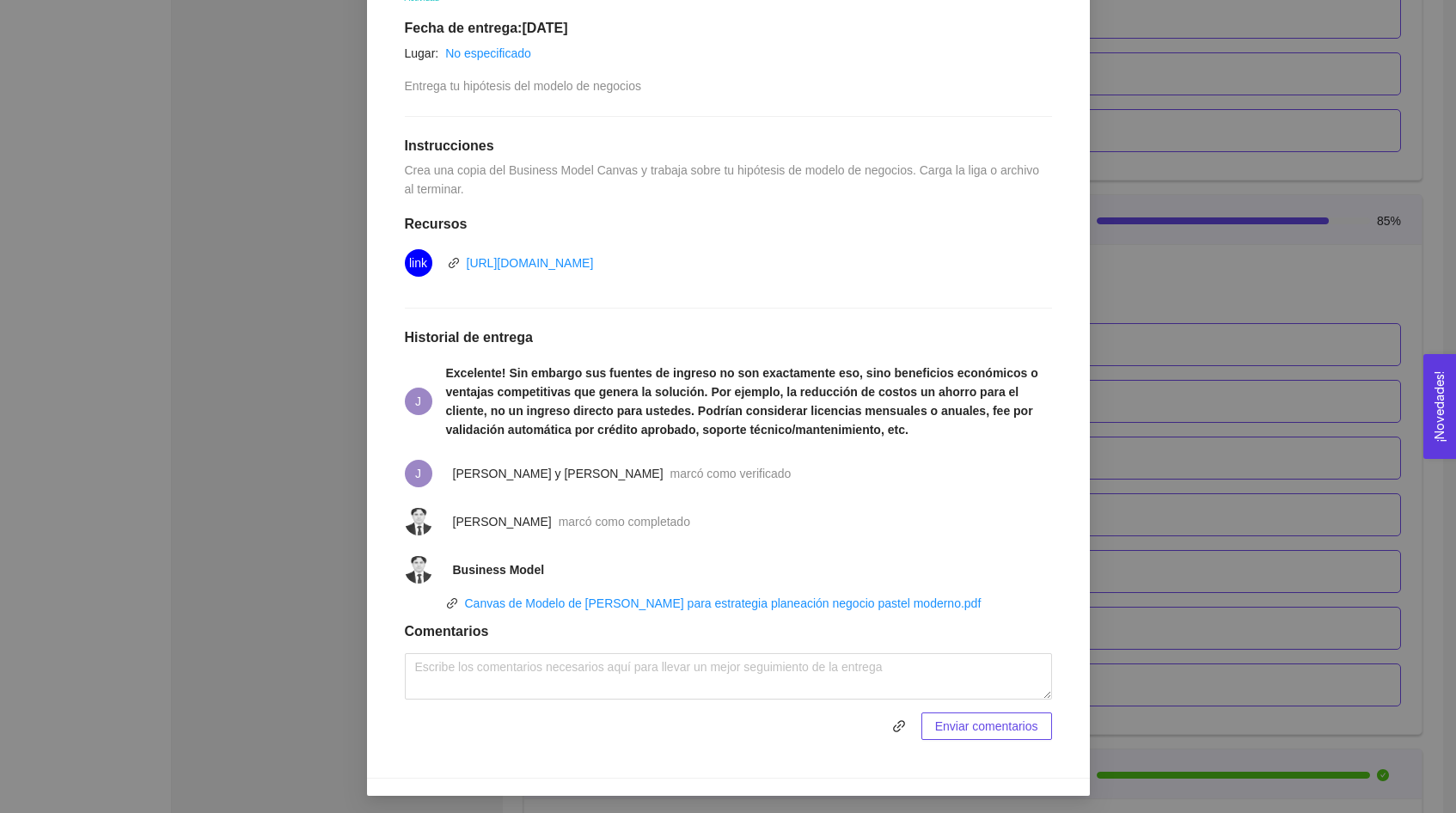
click at [307, 489] on div "2. HIPÓTESIS DEL MODELO DE NEGOCIO El emprendedor puede establecer su hipótesis…" at bounding box center [728, 406] width 1456 height 813
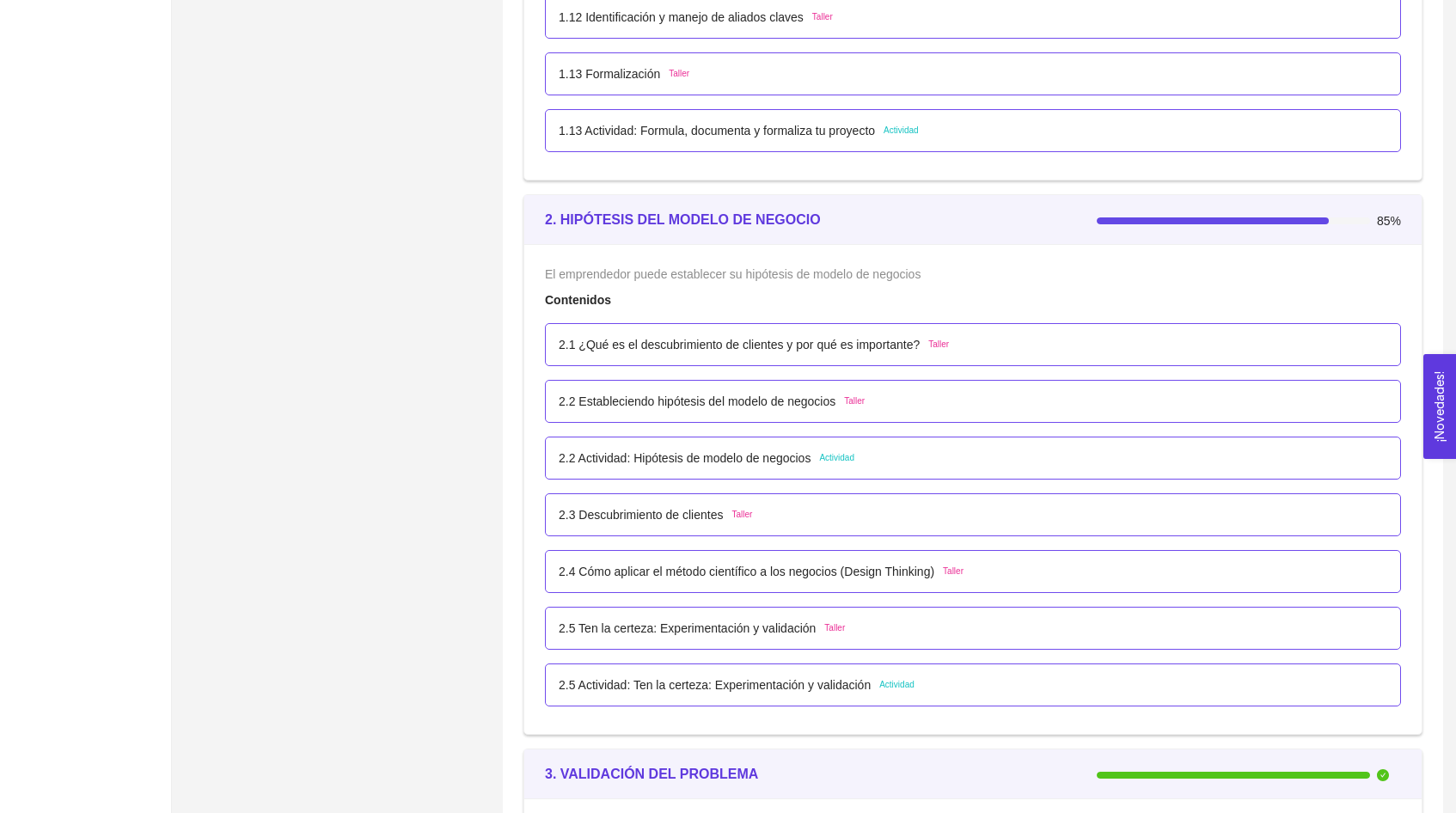
scroll to position [269, 0]
click at [776, 522] on div "2.3 Descubrimiento de clientes Taller" at bounding box center [973, 515] width 829 height 19
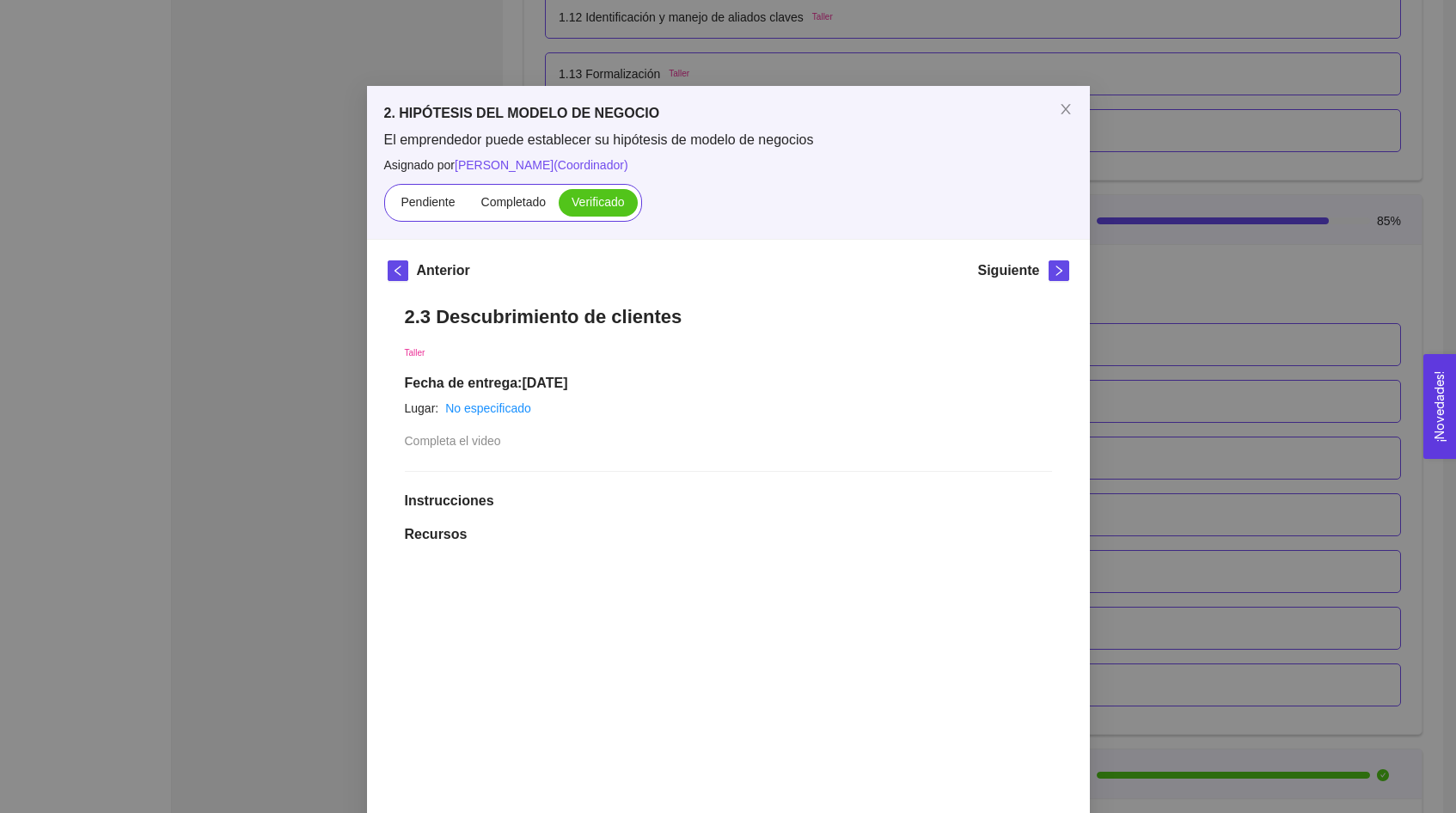
click at [315, 482] on div "2. HIPÓTESIS DEL MODELO DE NEGOCIO El emprendedor puede establecer su hipótesis…" at bounding box center [728, 406] width 1456 height 813
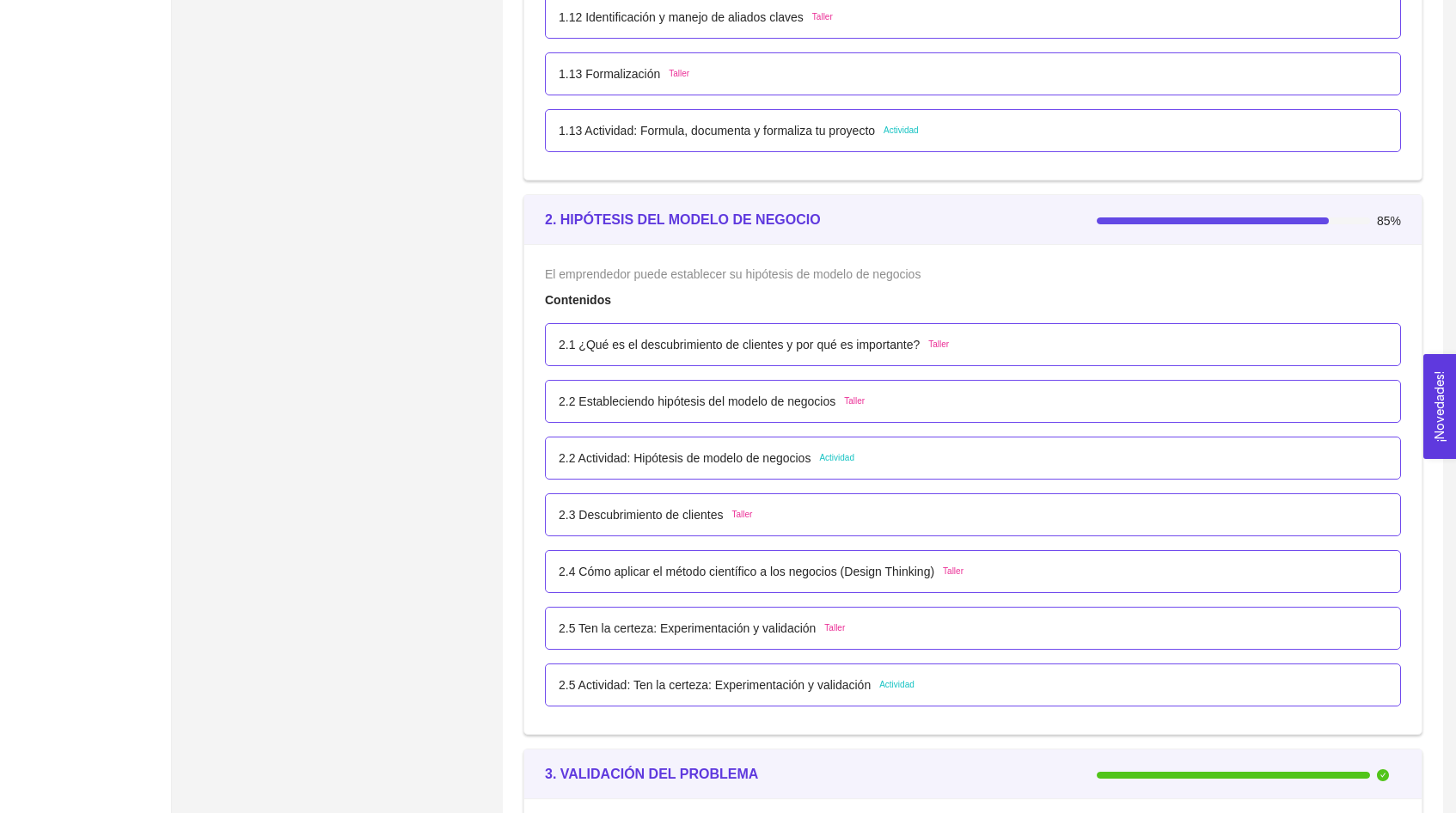
click at [887, 687] on div "2.5 Actividad: Ten la certeza: Experimentación y validación Actividad" at bounding box center [737, 685] width 356 height 19
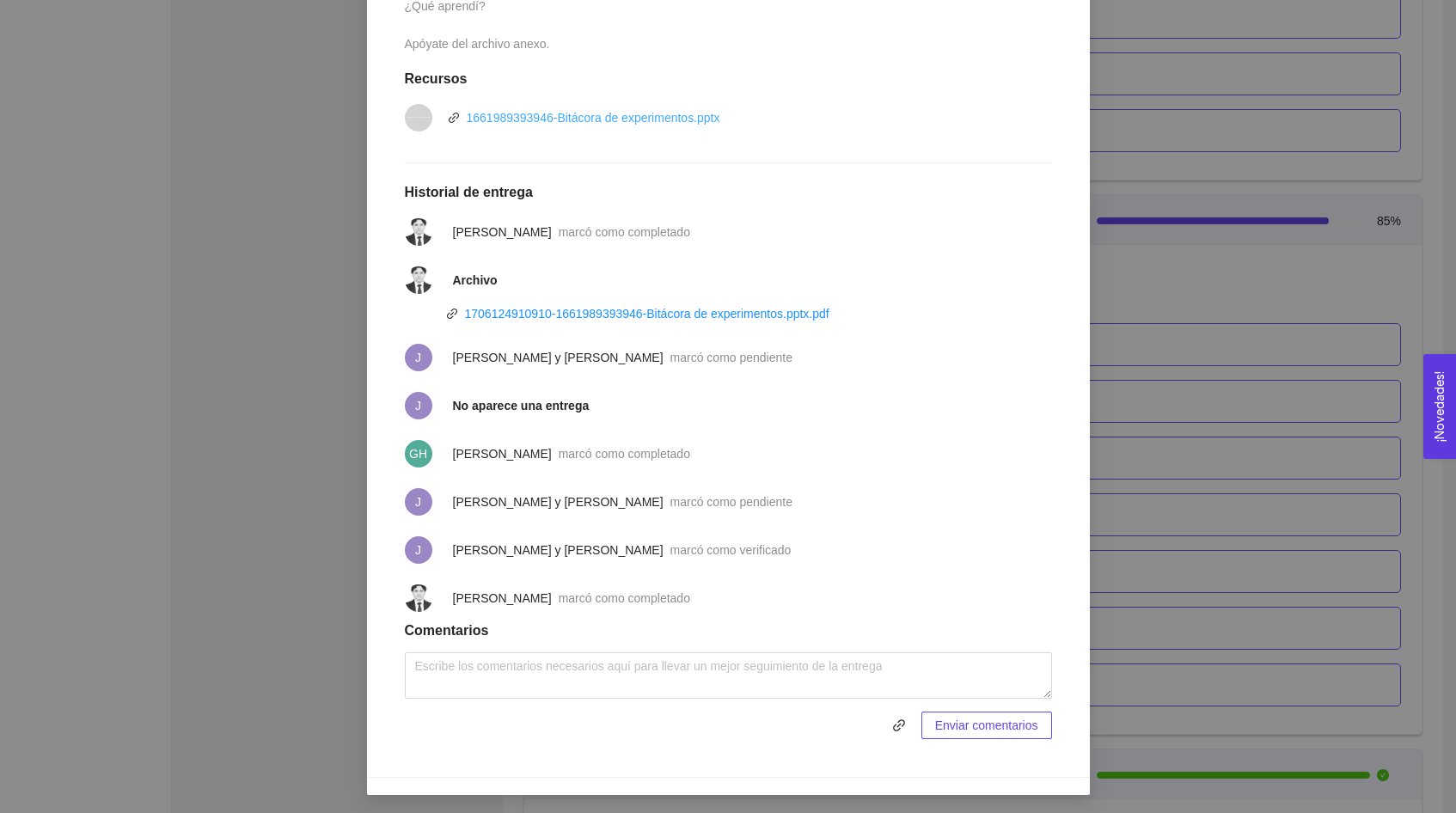
scroll to position [595, 0]
click at [189, 500] on div "2. HIPÓTESIS DEL MODELO DE NEGOCIO El emprendedor puede establecer su hipótesis…" at bounding box center [728, 406] width 1456 height 813
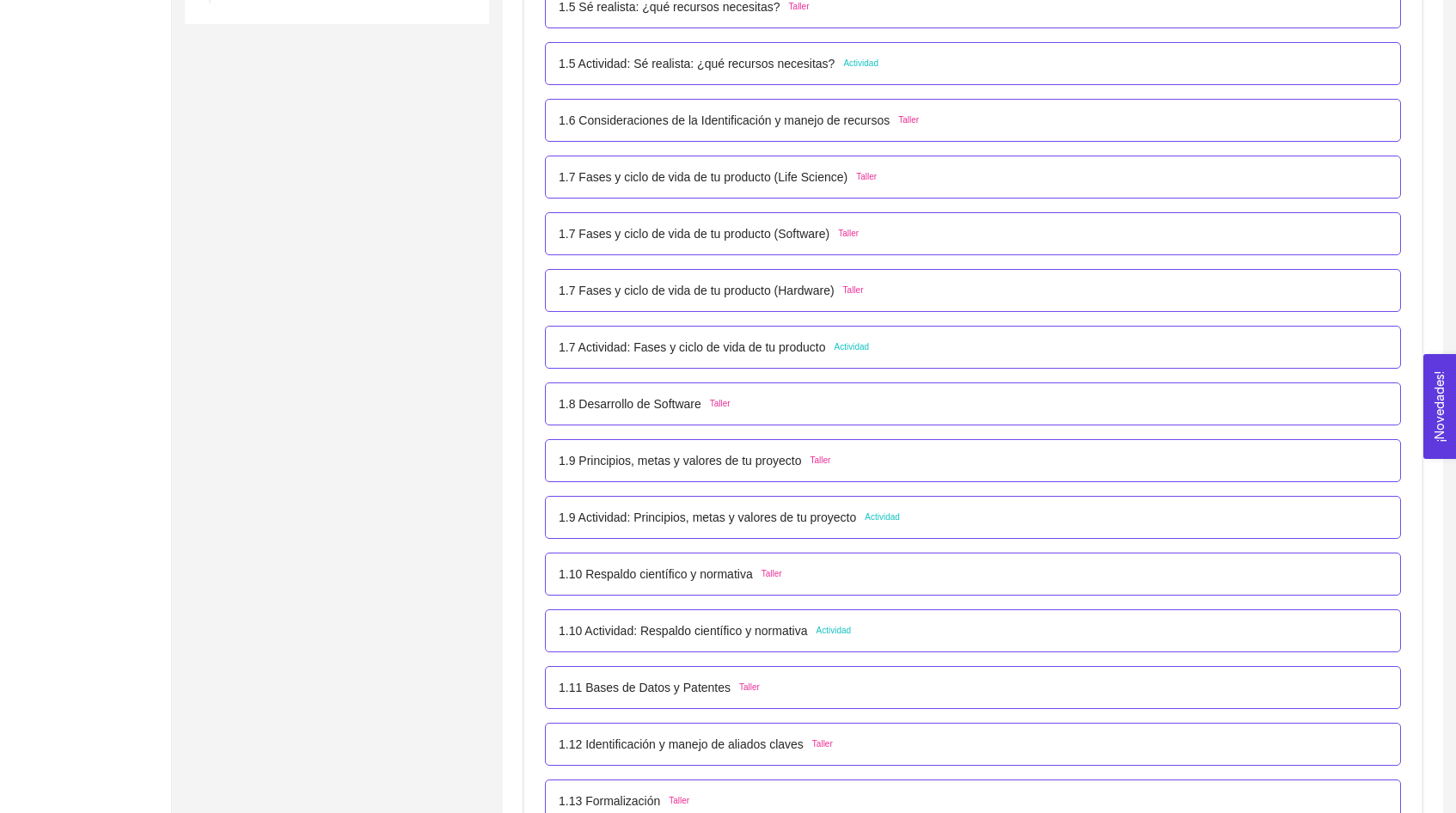
scroll to position [784, 0]
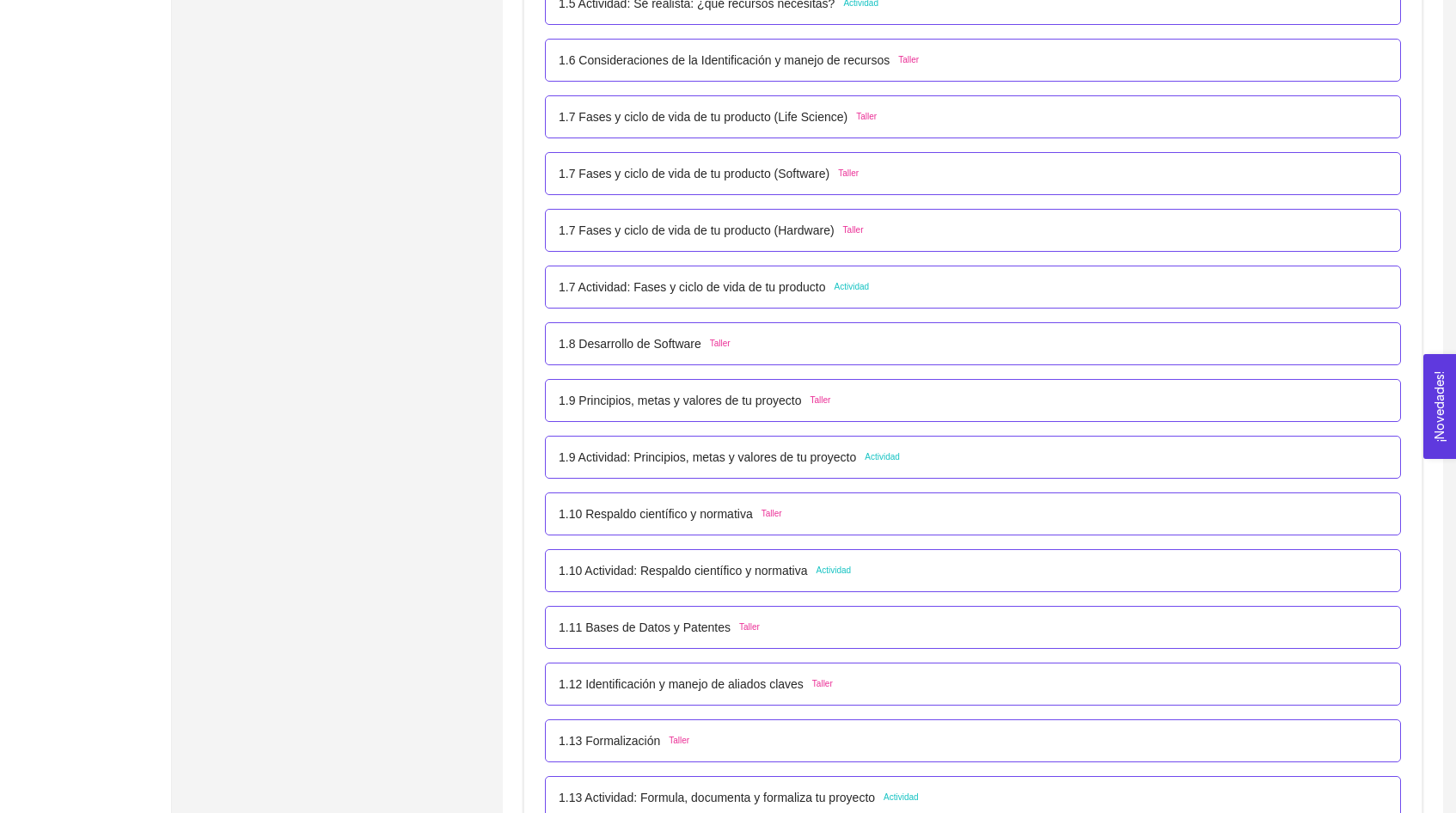
click at [856, 462] on p "1.9 Actividad: Principios, metas y valores de tu proyecto" at bounding box center [707, 458] width 297 height 19
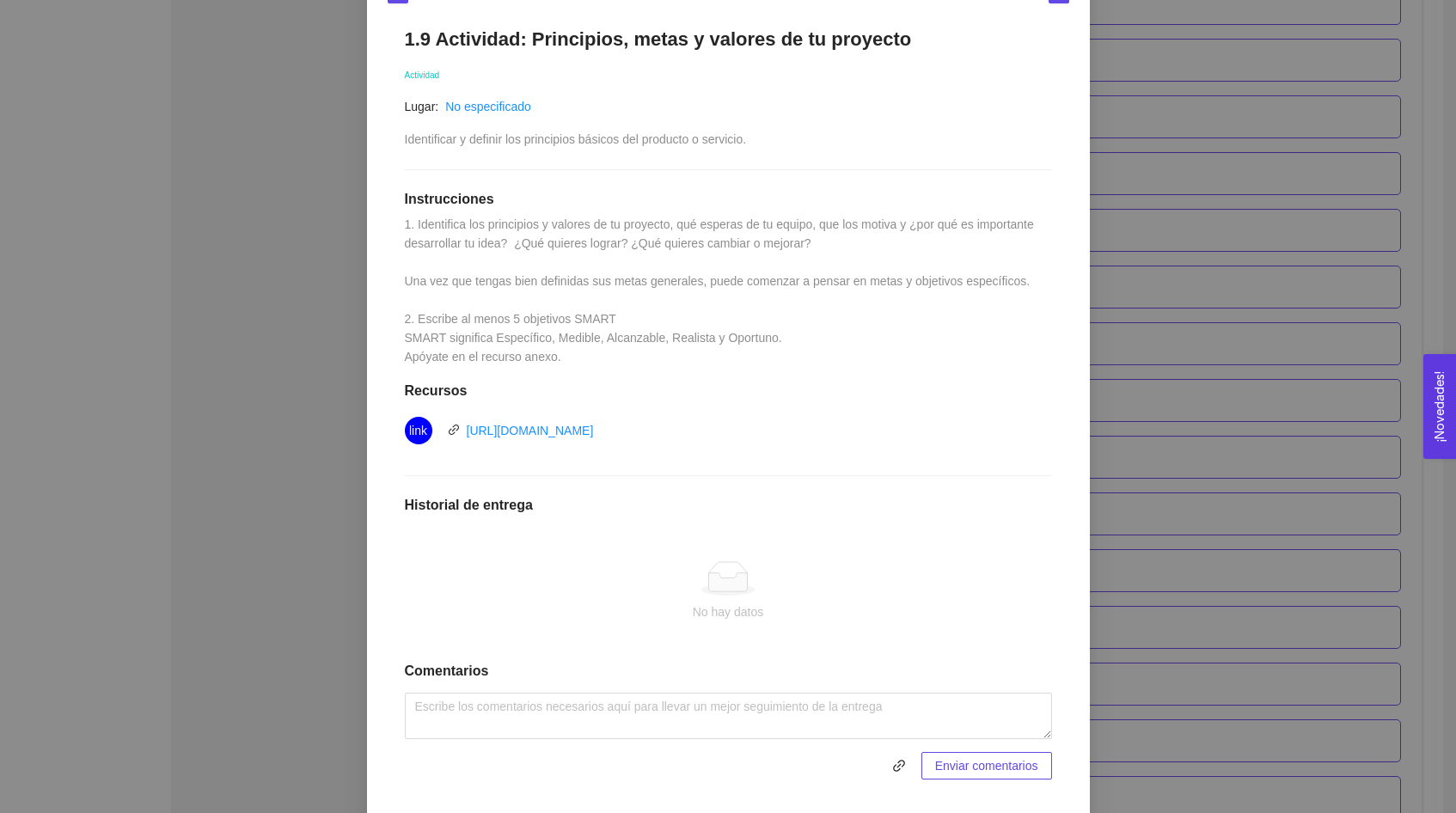
scroll to position [279, 0]
click at [298, 315] on div "1. DESARROLLO DEL PRODUCTO El emprendedor puede conocer los primeros pasos para…" at bounding box center [728, 406] width 1456 height 813
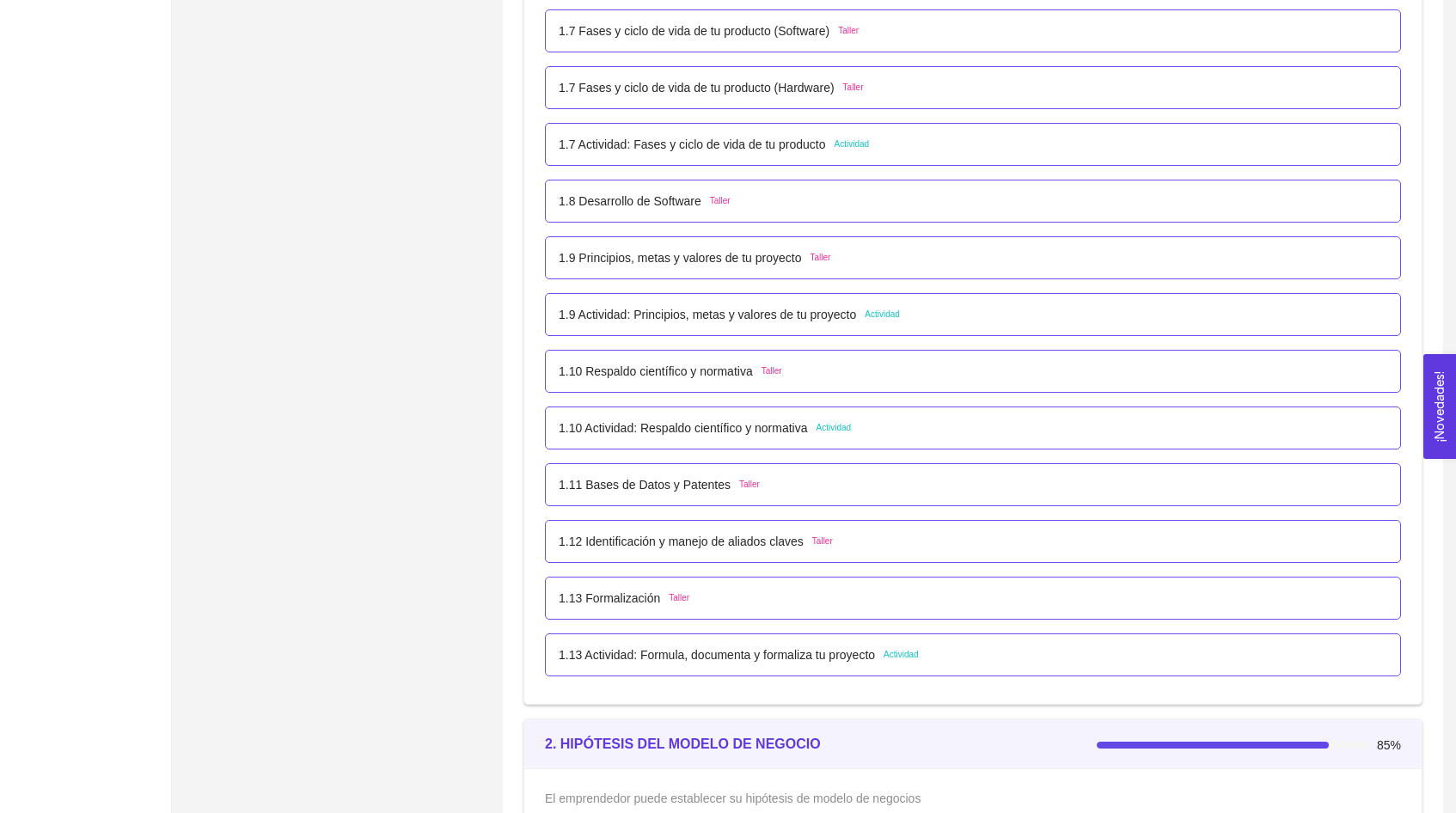
scroll to position [950, 0]
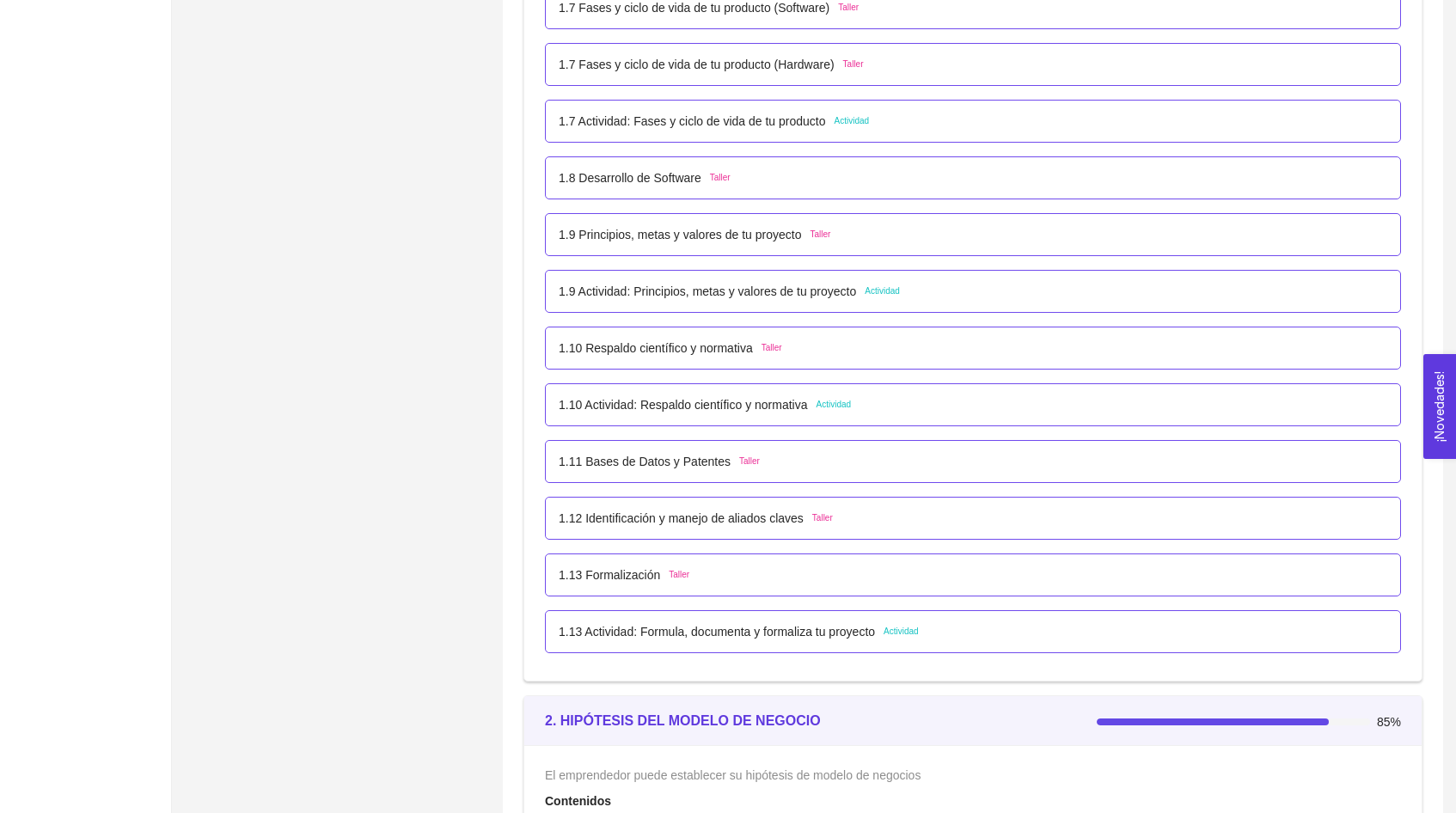
click at [833, 410] on span "Actividad" at bounding box center [834, 405] width 36 height 14
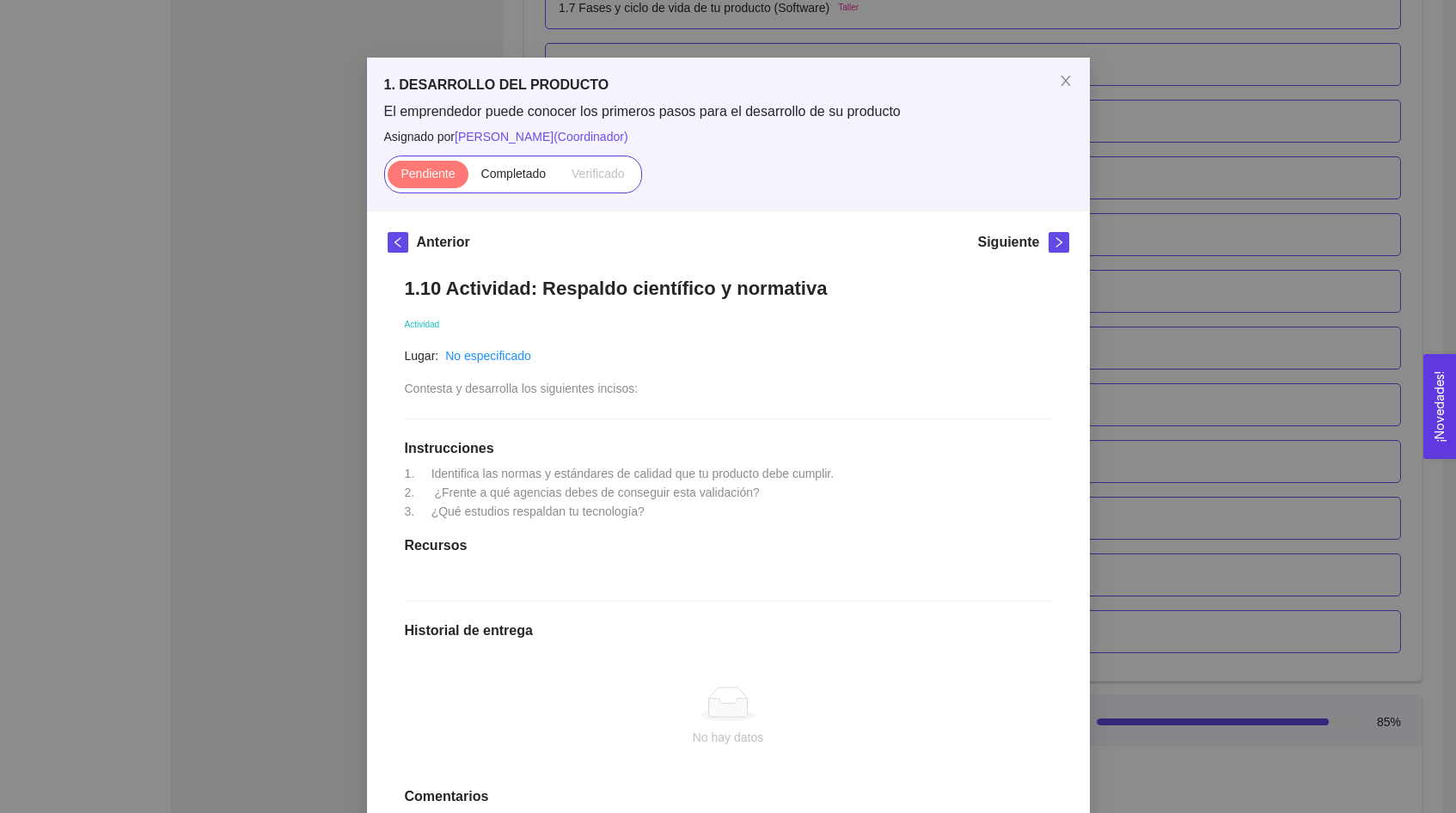
scroll to position [86, 0]
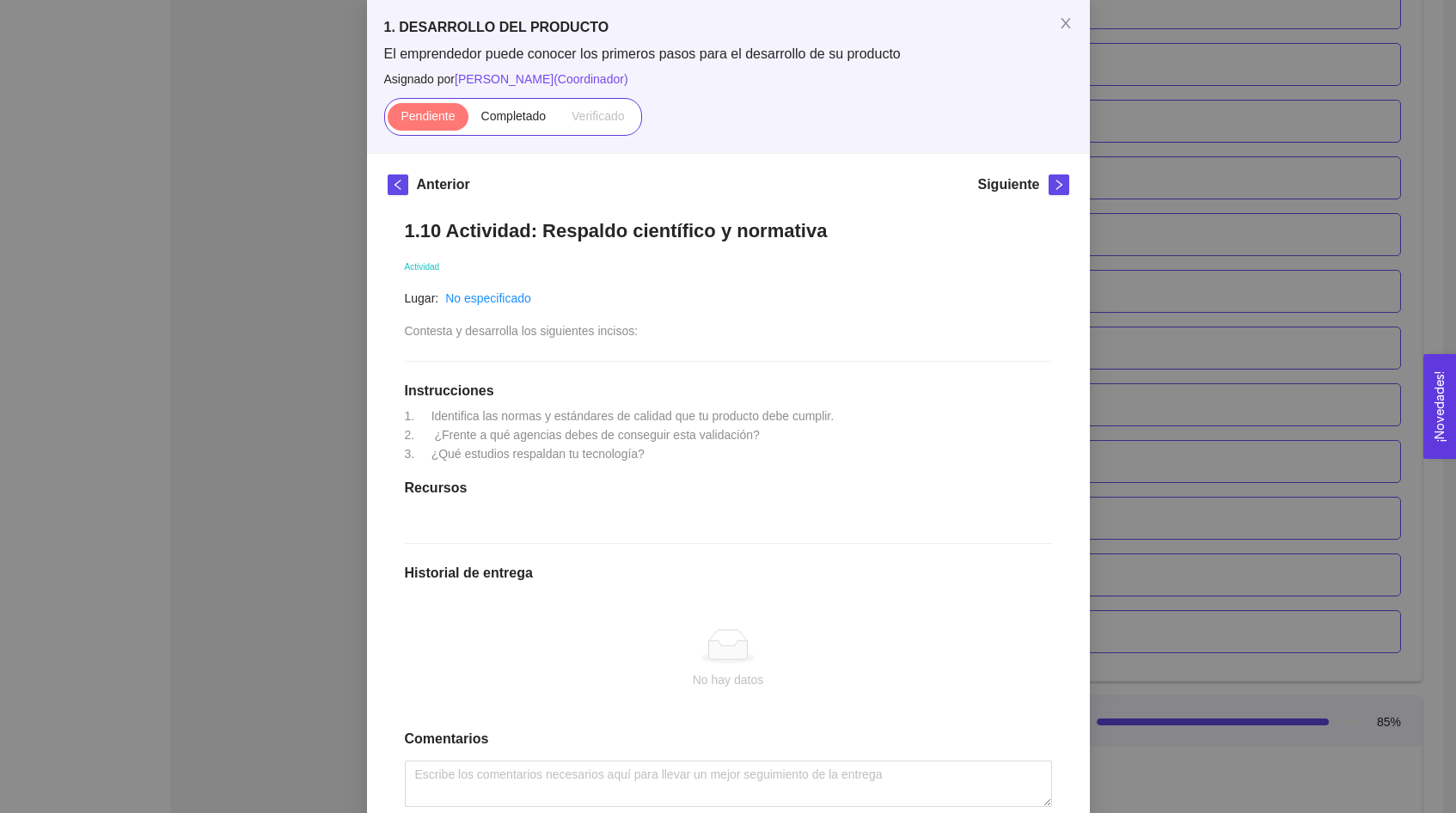
click at [256, 302] on div "1. DESARROLLO DEL PRODUCTO El emprendedor puede conocer los primeros pasos para…" at bounding box center [728, 406] width 1456 height 813
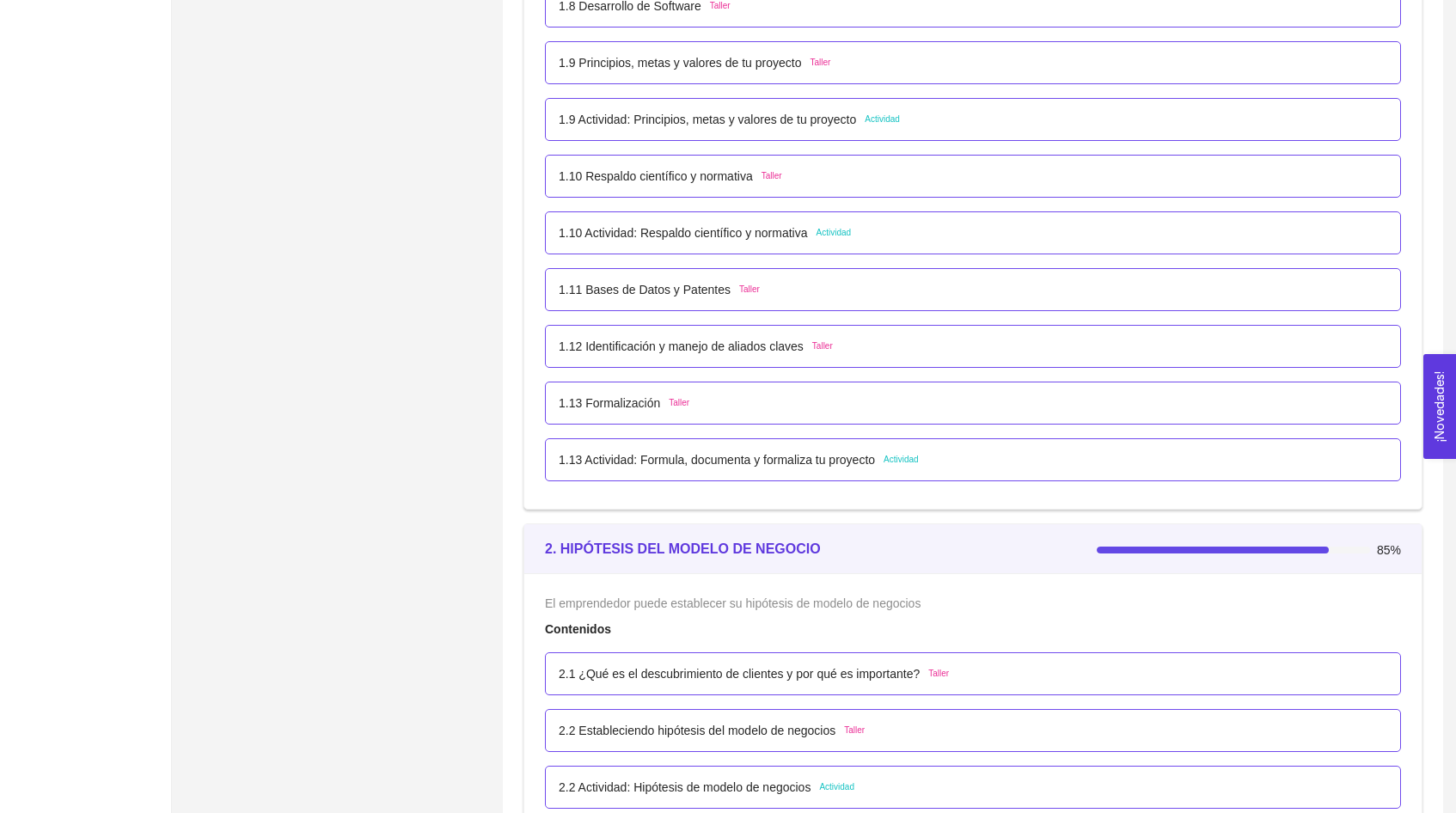
scroll to position [1113, 0]
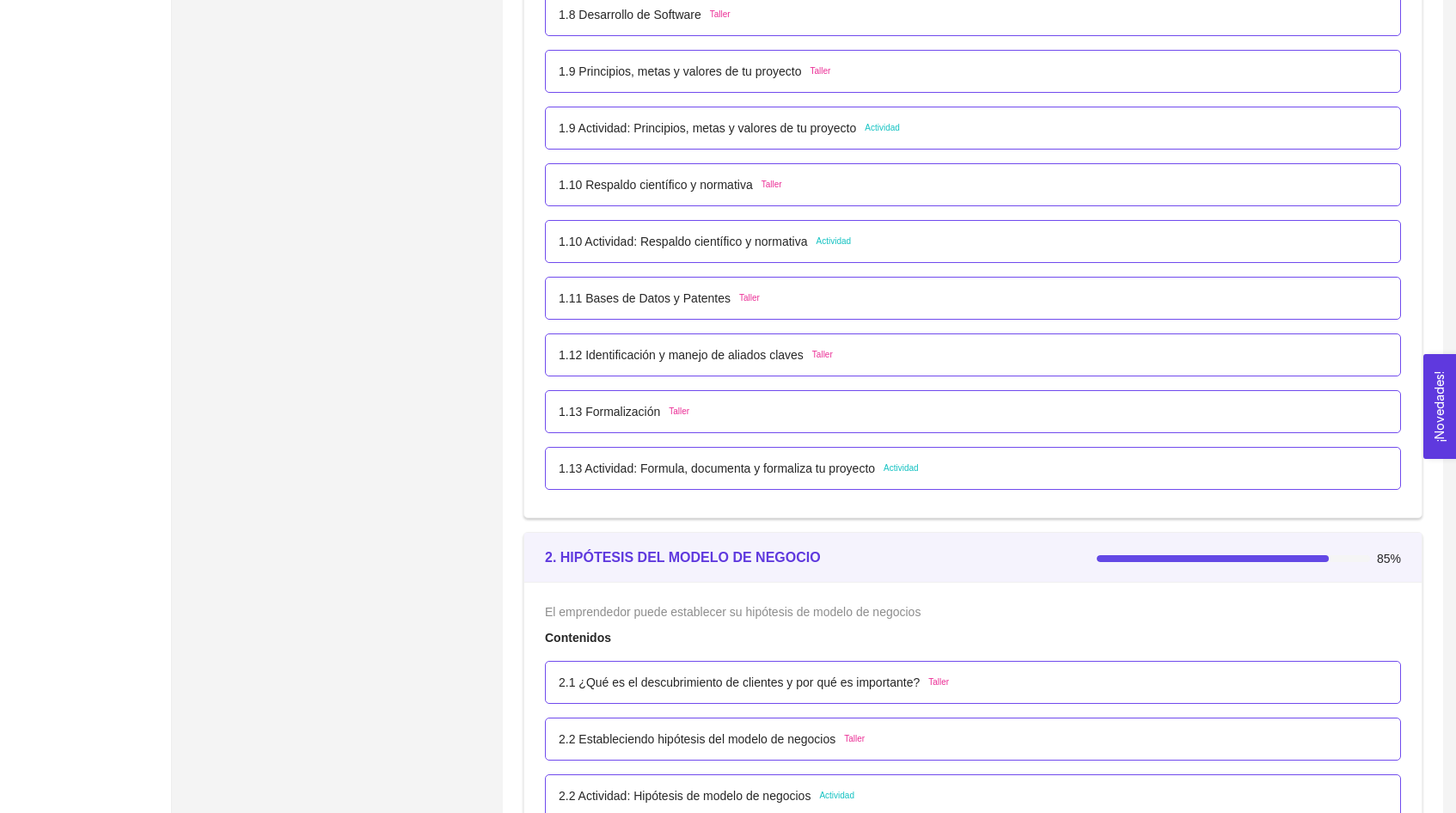
click at [789, 128] on p "1.9 Actividad: Principios, metas y valores de tu proyecto" at bounding box center [707, 128] width 297 height 19
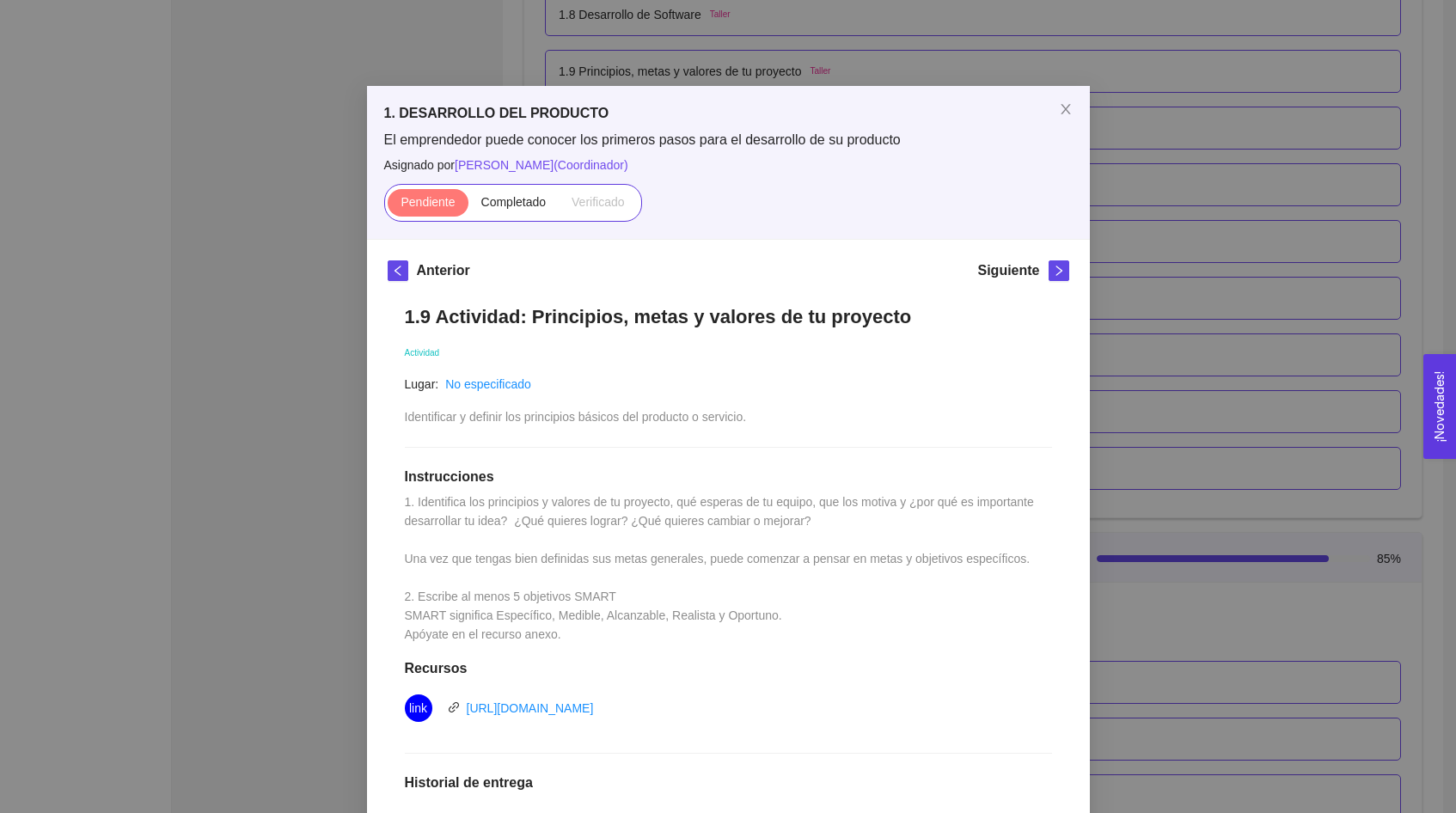
scroll to position [63, 0]
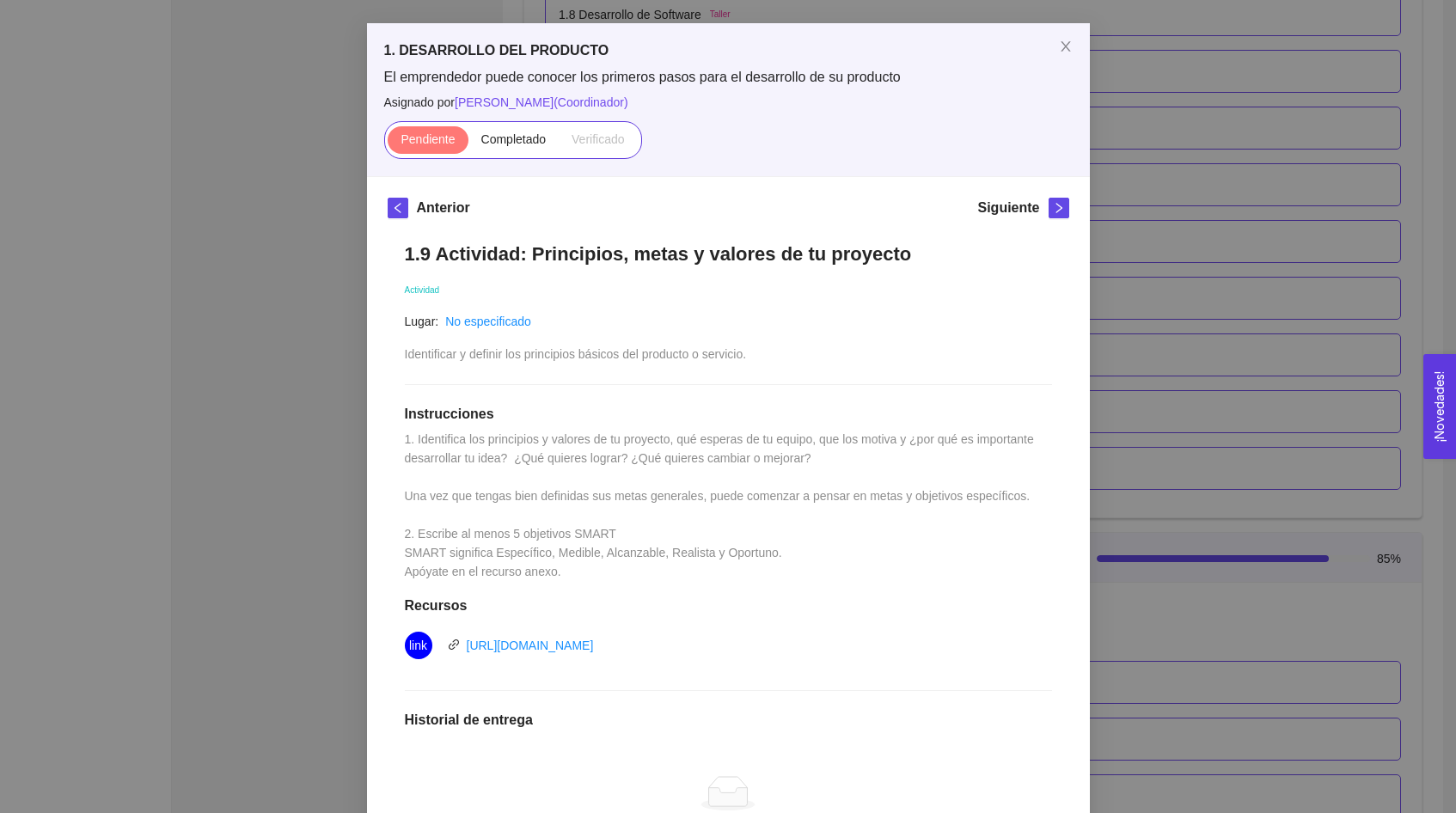
click at [246, 255] on div "1. DESARROLLO DEL PRODUCTO El emprendedor puede conocer los primeros pasos para…" at bounding box center [728, 406] width 1456 height 813
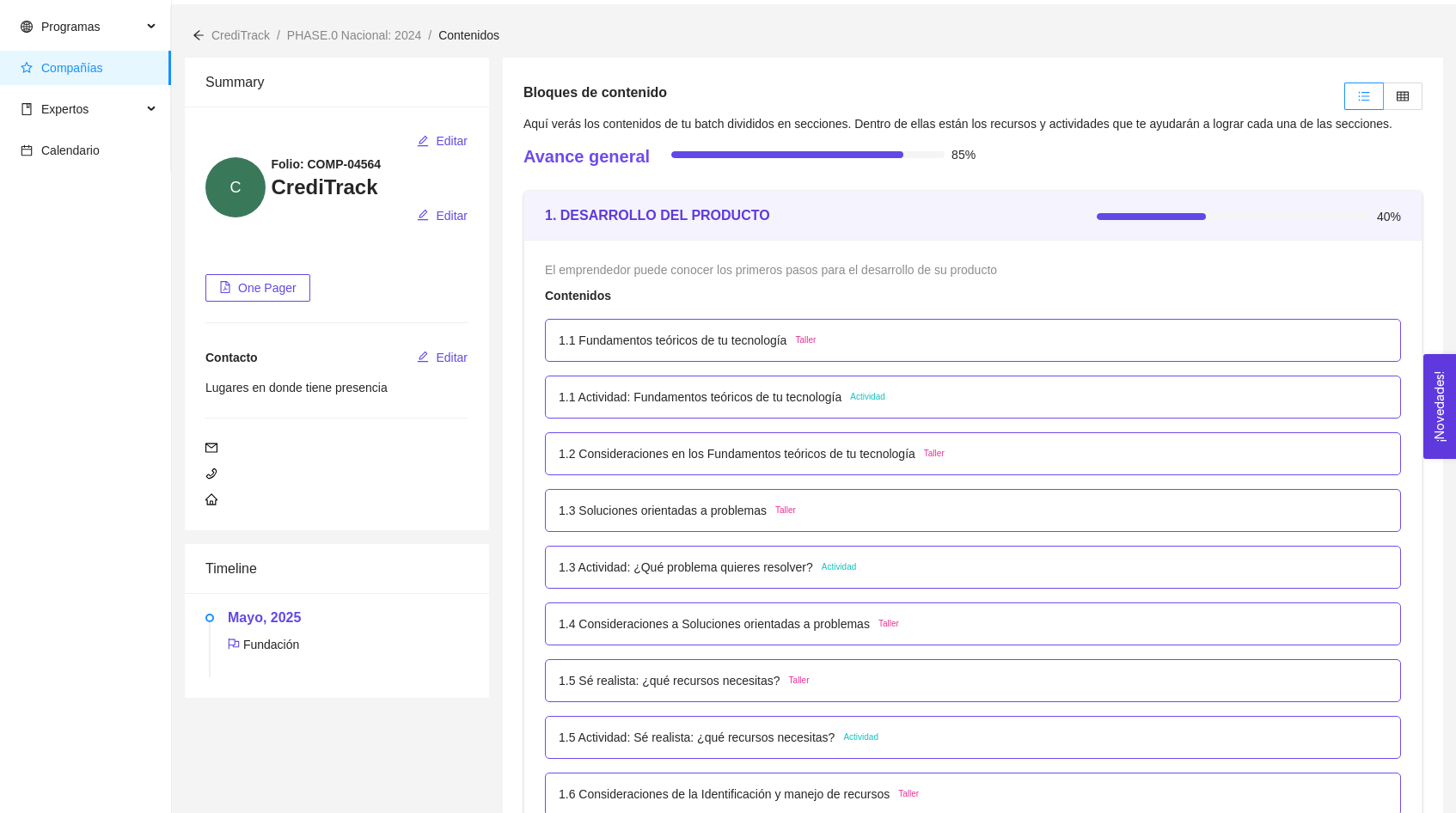
scroll to position [0, 0]
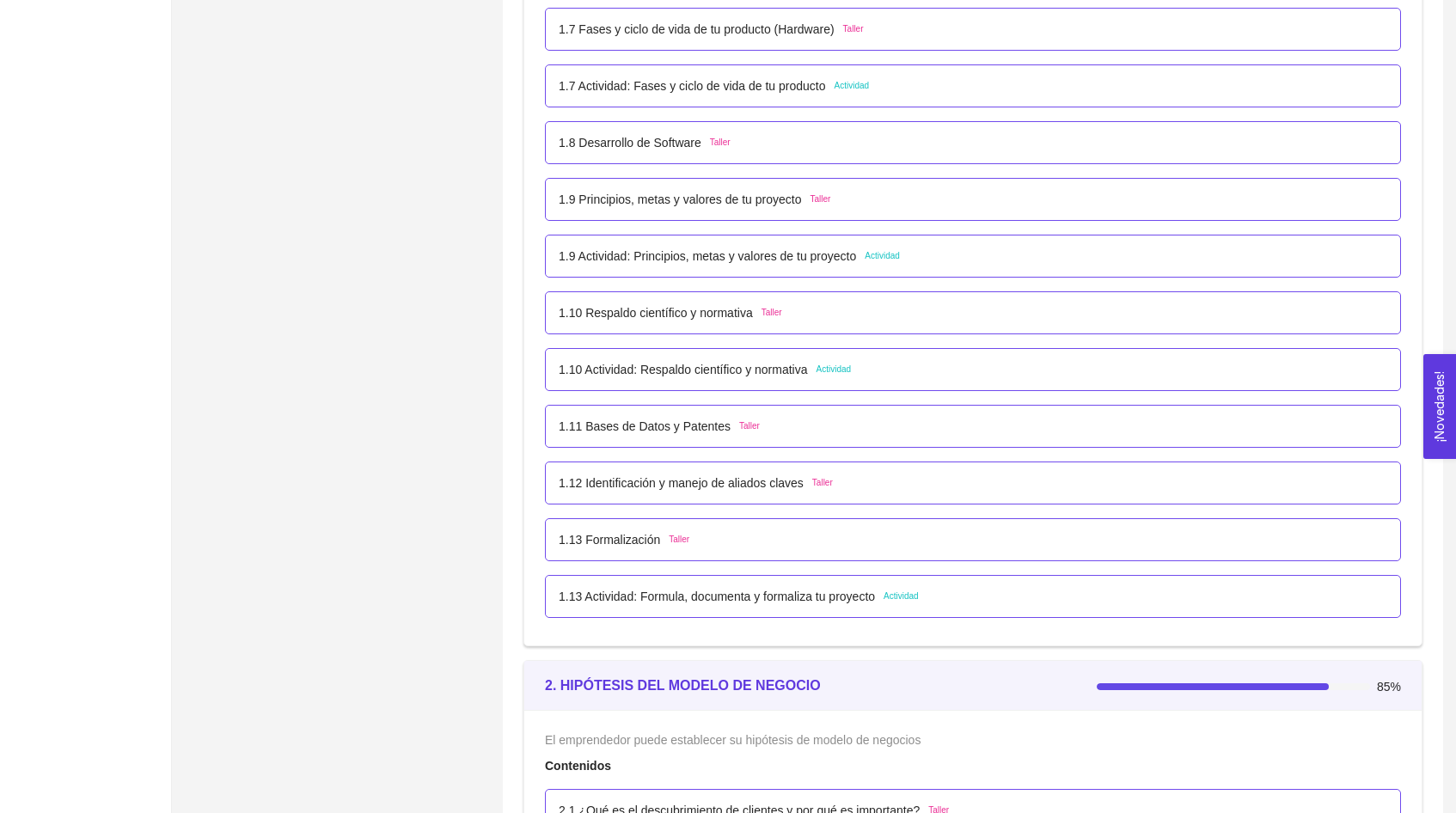
scroll to position [863, 0]
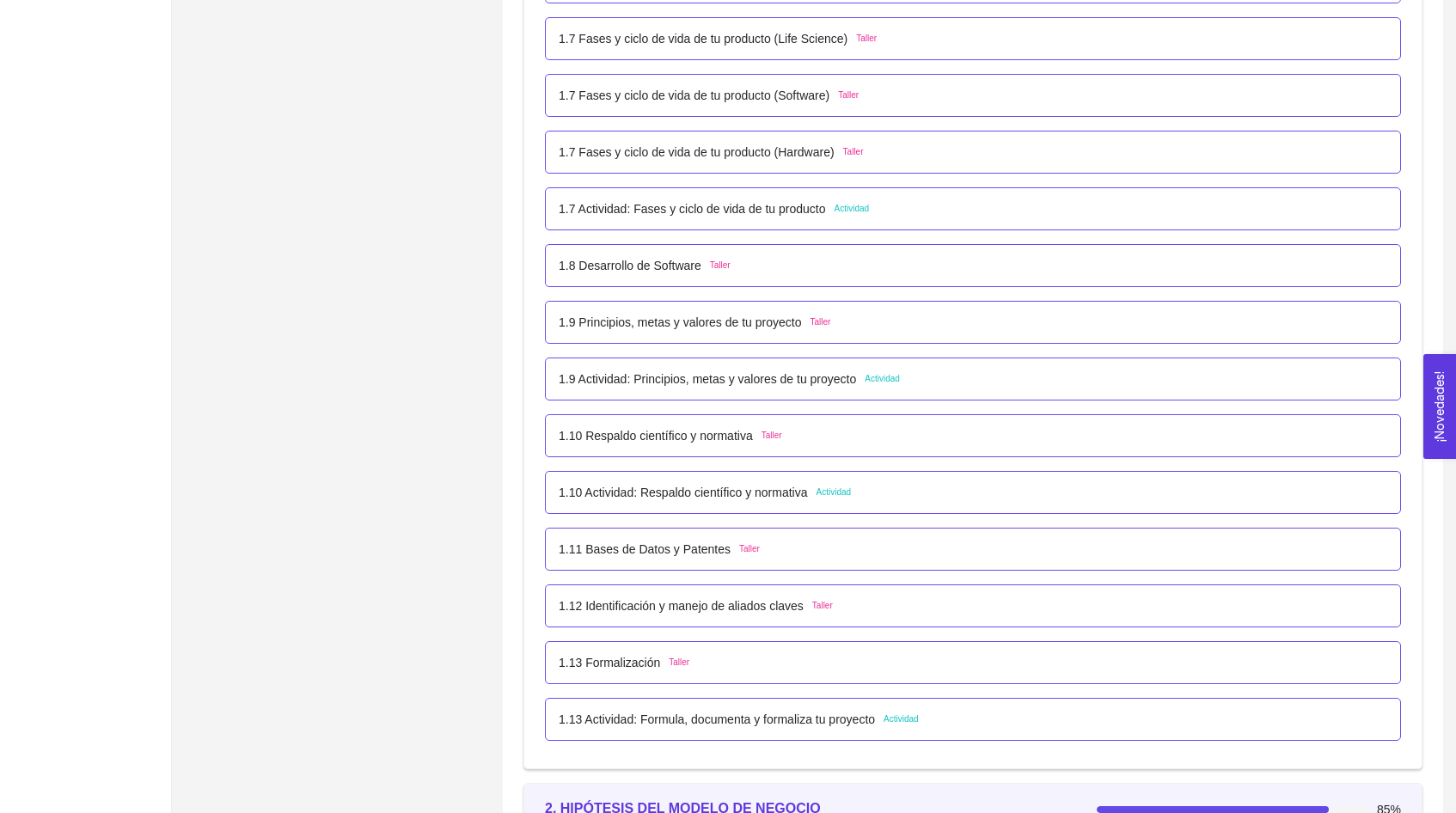
click at [824, 390] on div "1.9 Actividad: Principios, metas y valores de tu proyecto Actividad" at bounding box center [972, 379] width 856 height 43
click at [900, 384] on span "Actividad" at bounding box center [882, 379] width 36 height 14
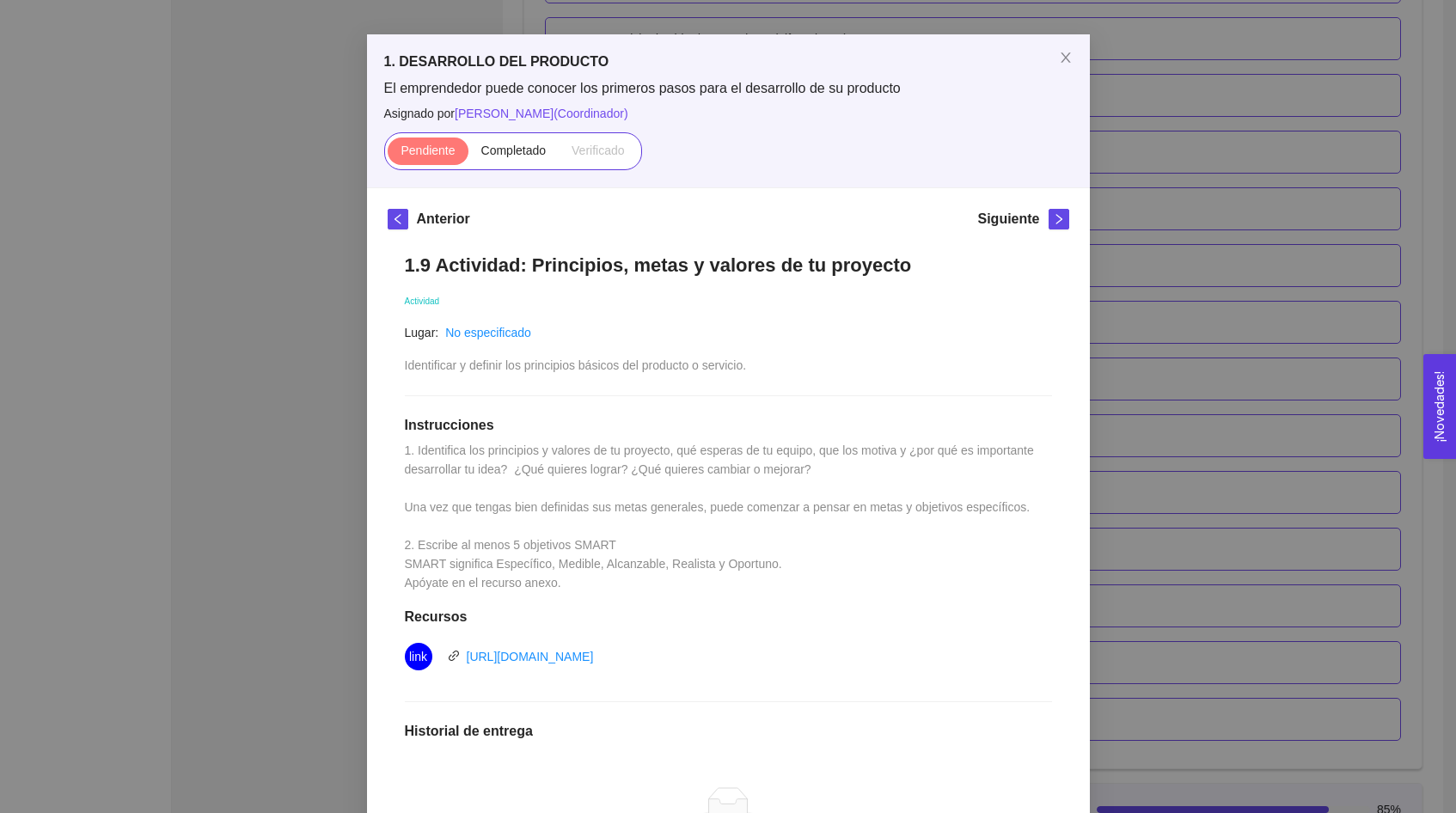
scroll to position [158, 0]
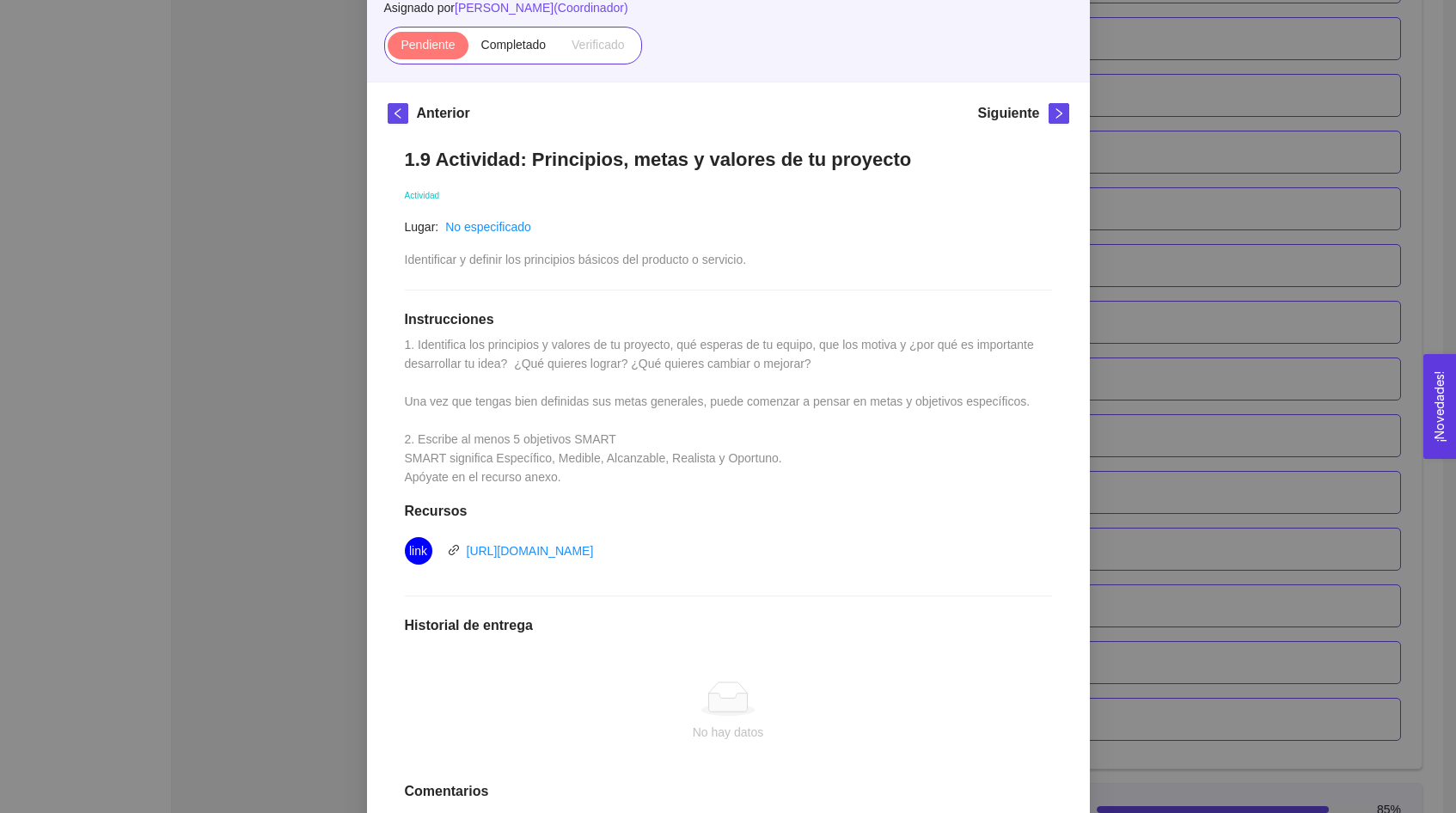
click at [1127, 337] on div "1. DESARROLLO DEL PRODUCTO El emprendedor puede conocer los primeros pasos para…" at bounding box center [728, 406] width 1456 height 813
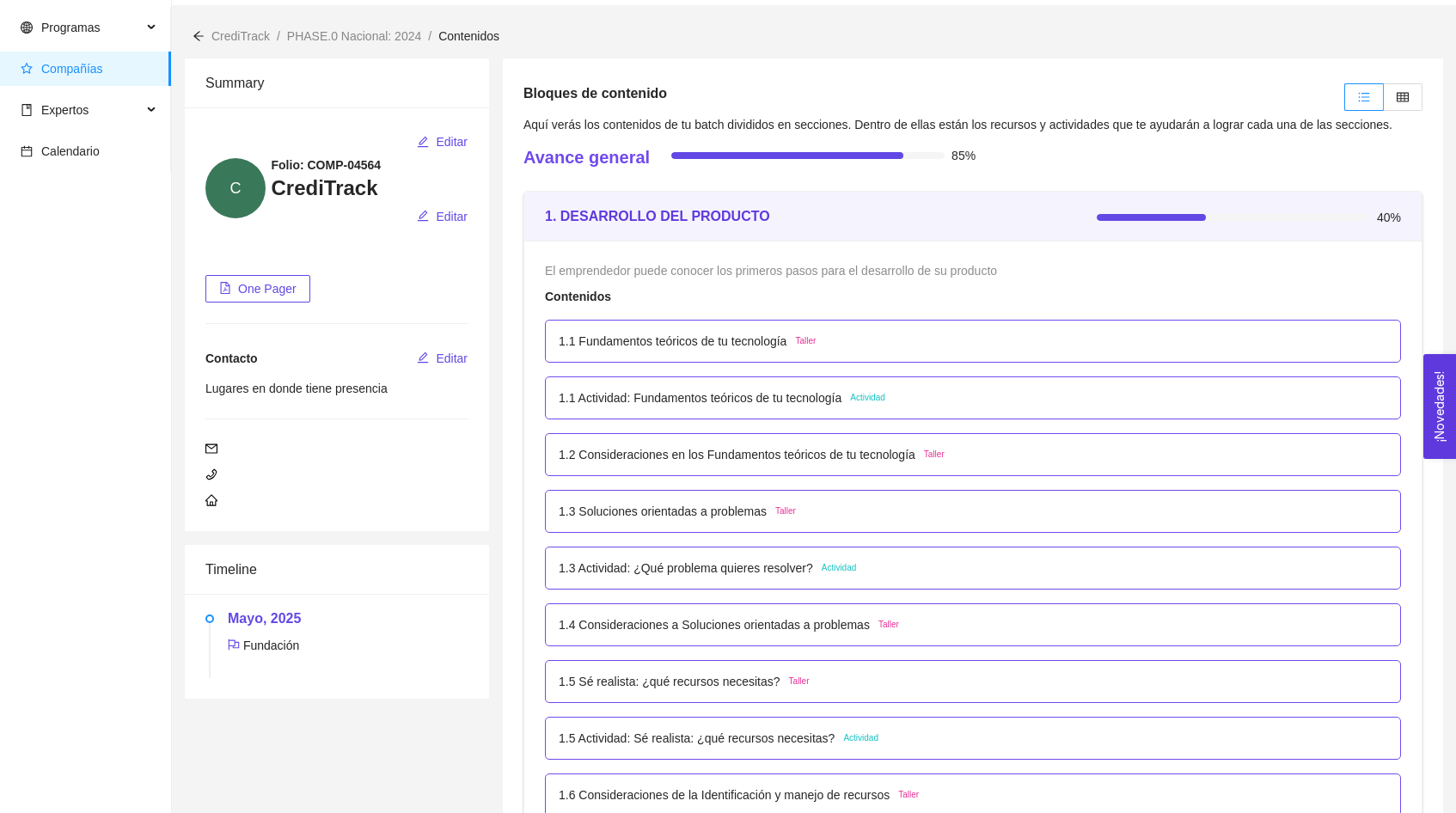
scroll to position [0, 0]
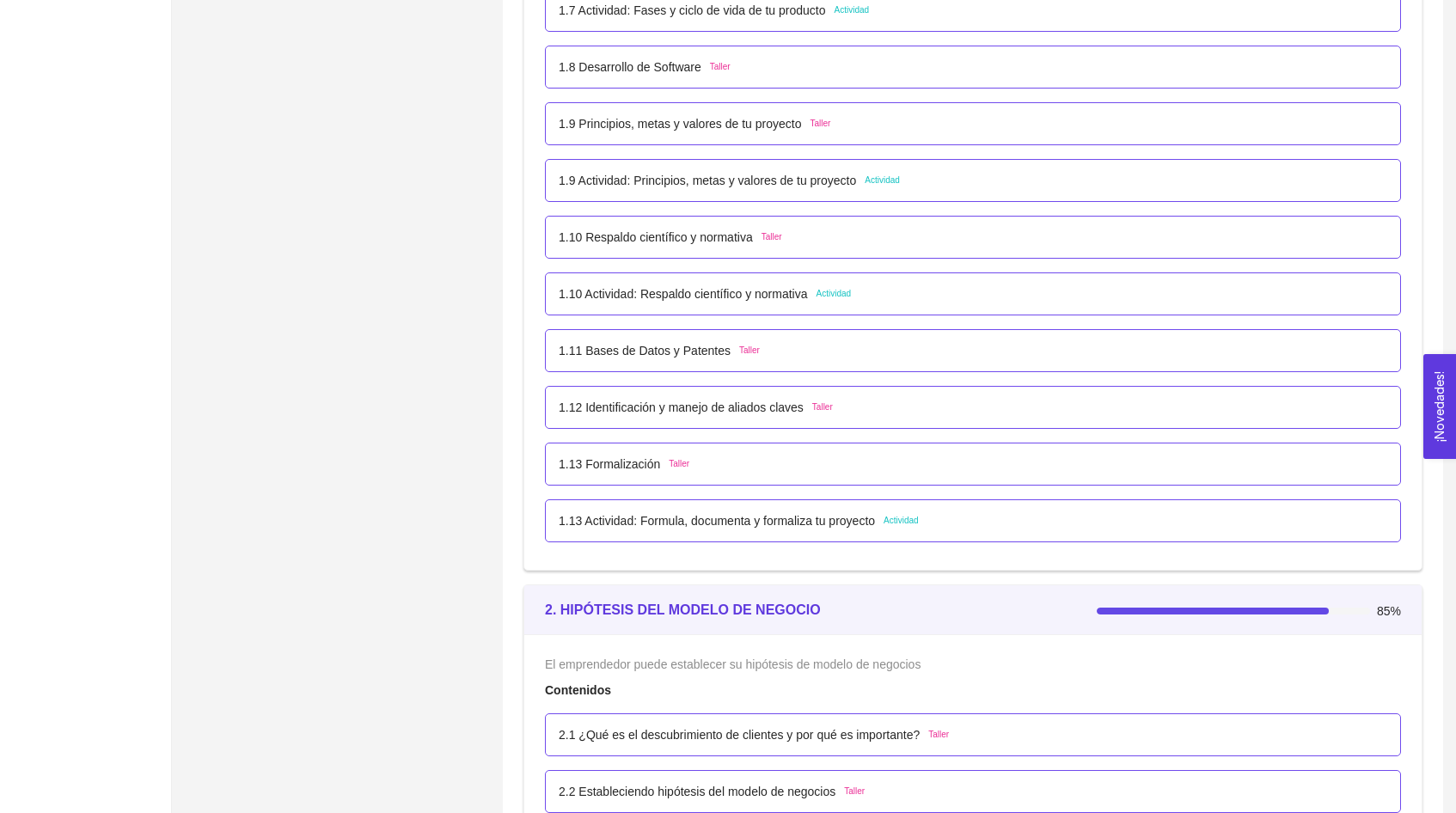
scroll to position [1078, 0]
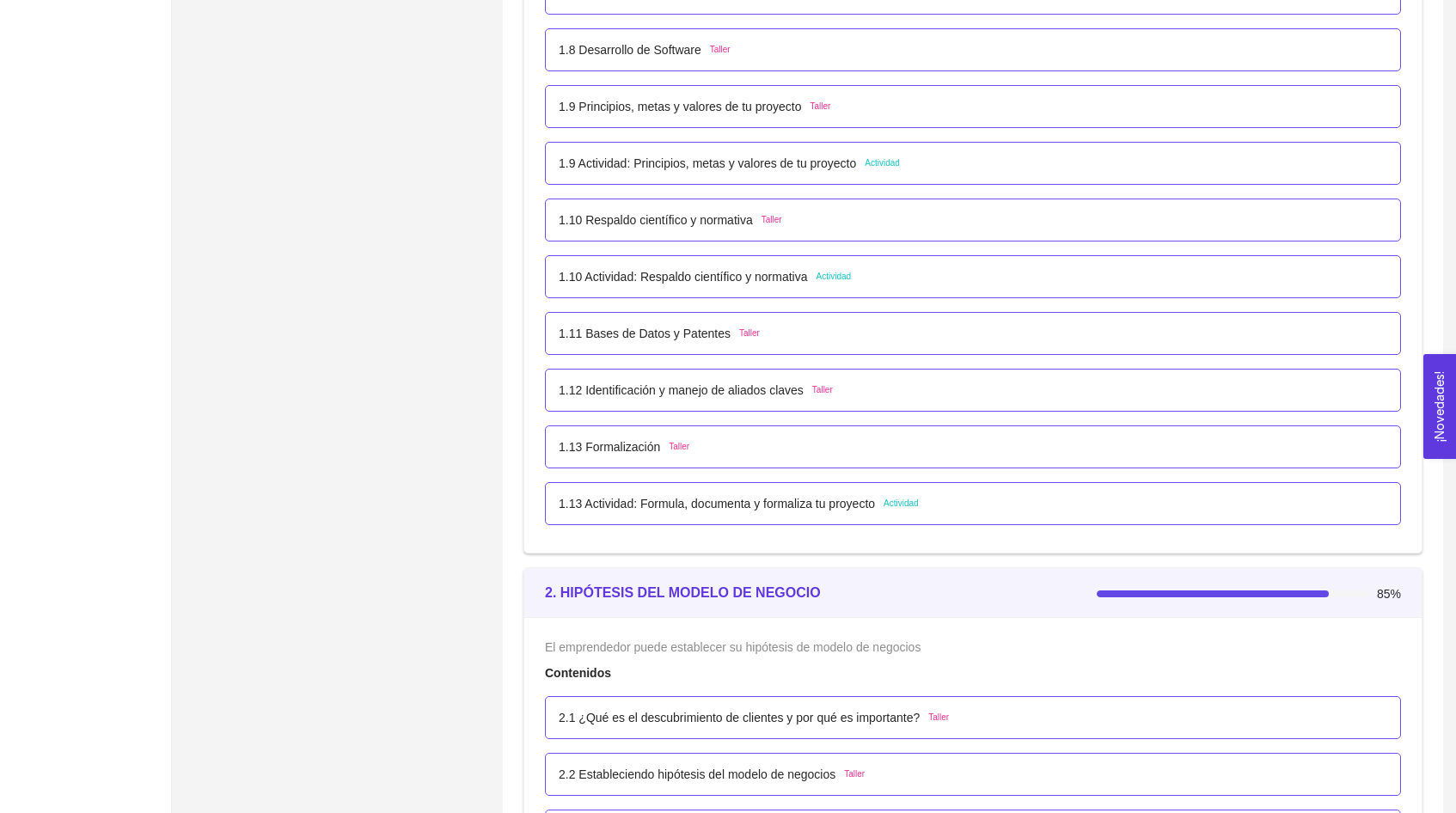
click at [838, 180] on div "1.9 Actividad: Principios, metas y valores de tu proyecto Actividad" at bounding box center [972, 163] width 856 height 43
click at [878, 164] on div "1.9 Actividad: Principios, metas y valores de tu proyecto Actividad" at bounding box center [729, 163] width 341 height 19
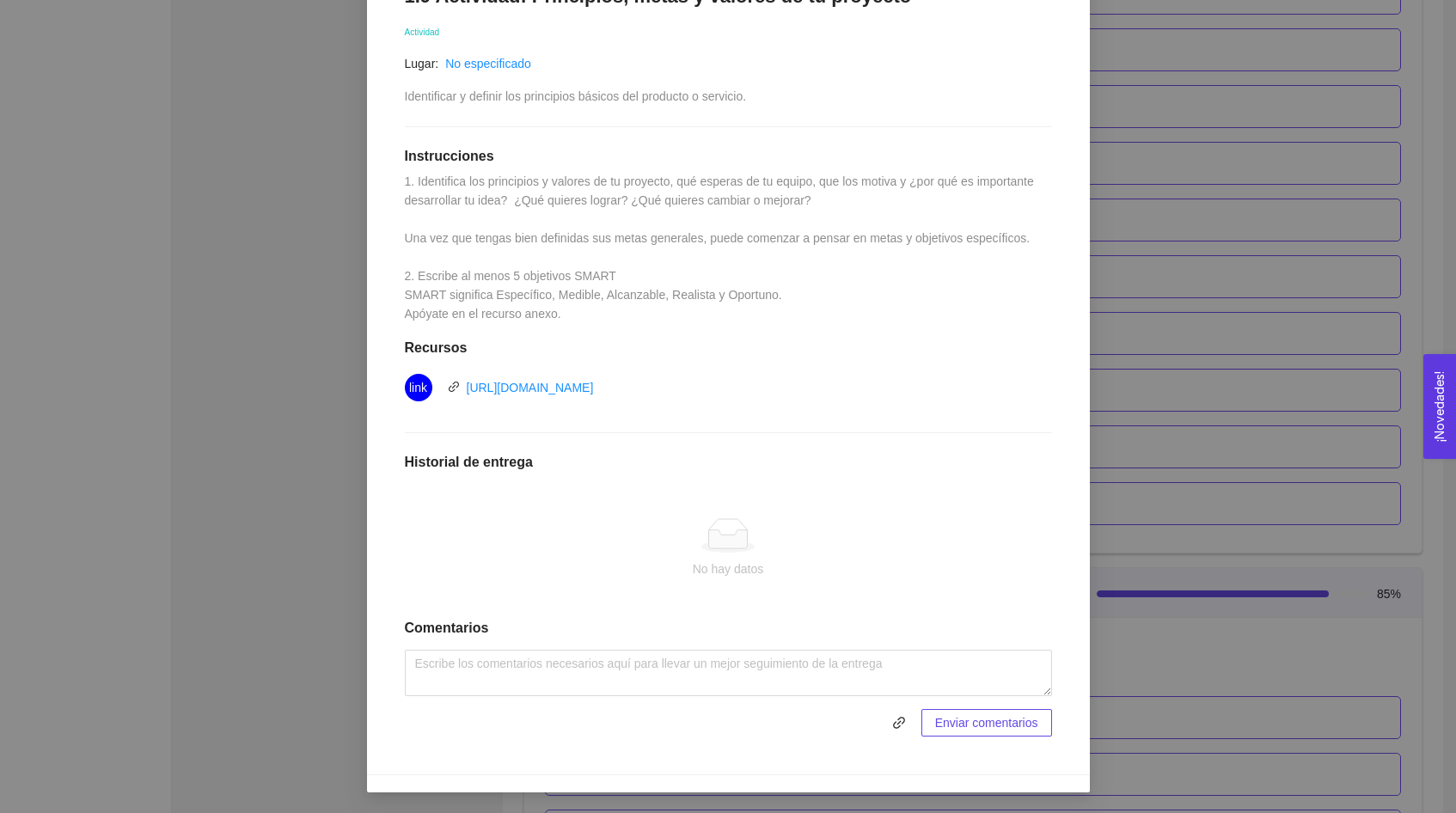
scroll to position [318, 0]
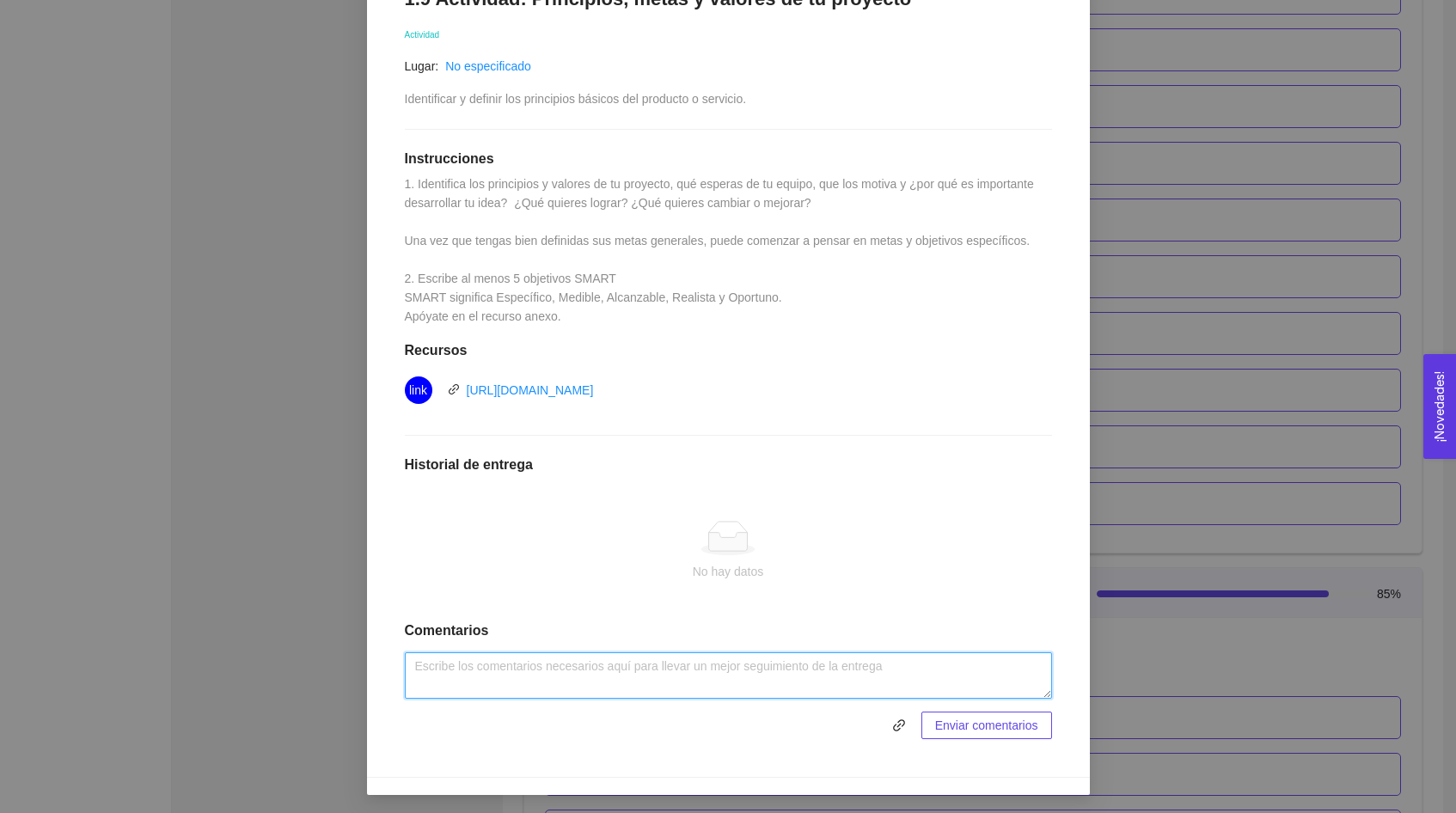
click at [518, 663] on textarea at bounding box center [728, 676] width 647 height 47
type textarea "actividad"
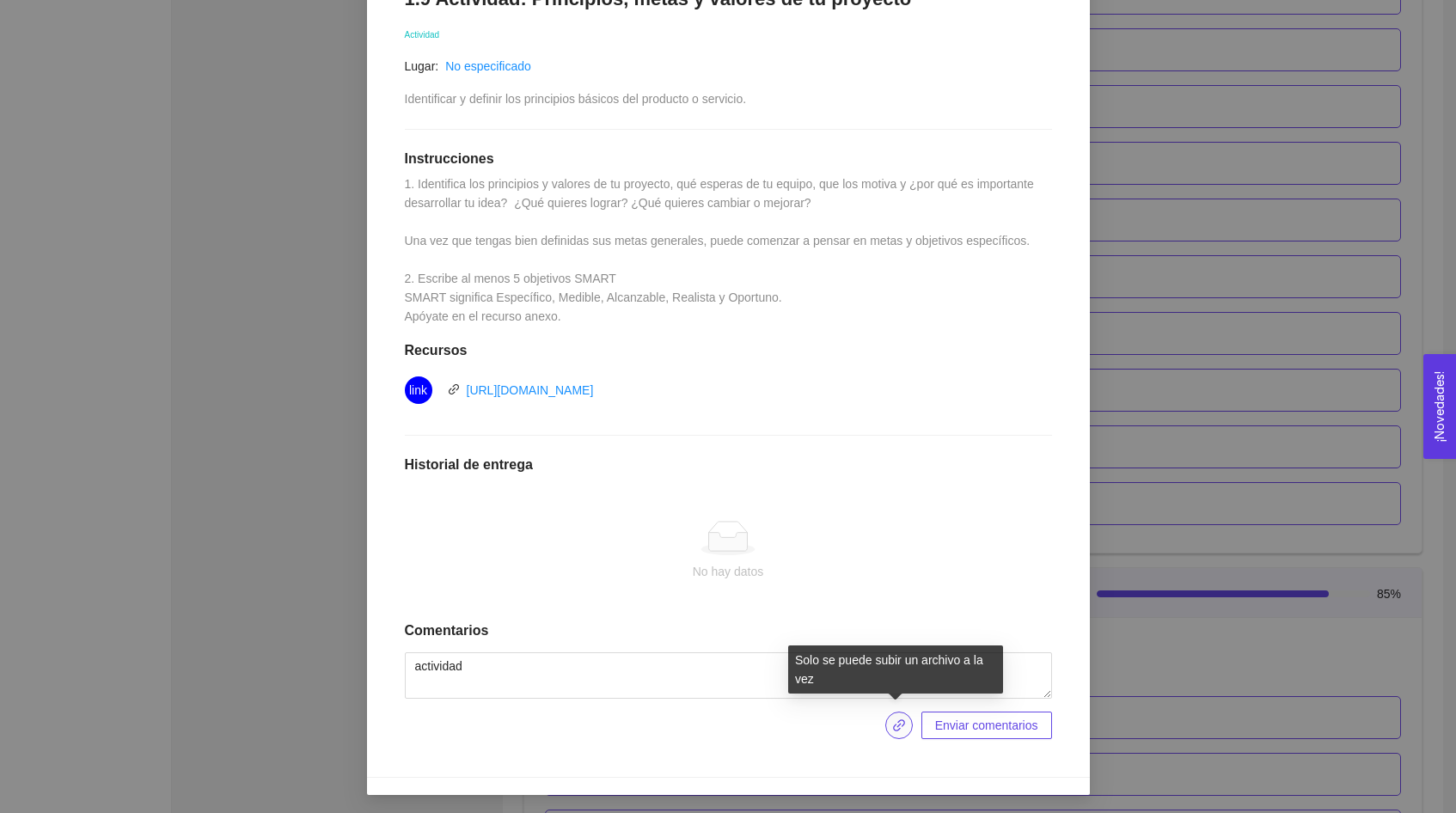
click at [895, 719] on icon "link" at bounding box center [899, 726] width 14 height 14
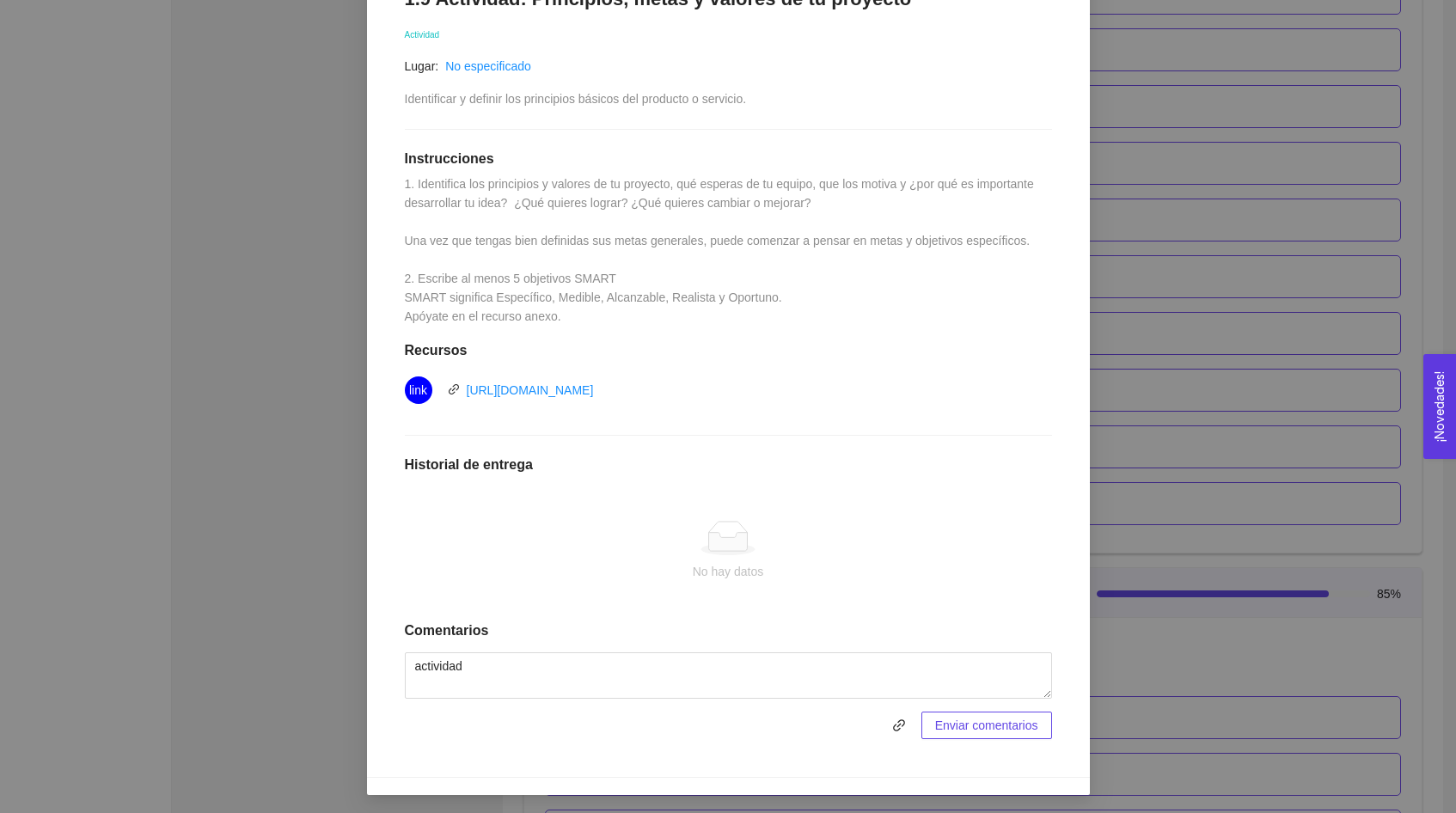
click at [1150, 68] on div "1. DESARROLLO DEL PRODUCTO El emprendedor puede conocer los primeros pasos para…" at bounding box center [728, 406] width 1456 height 813
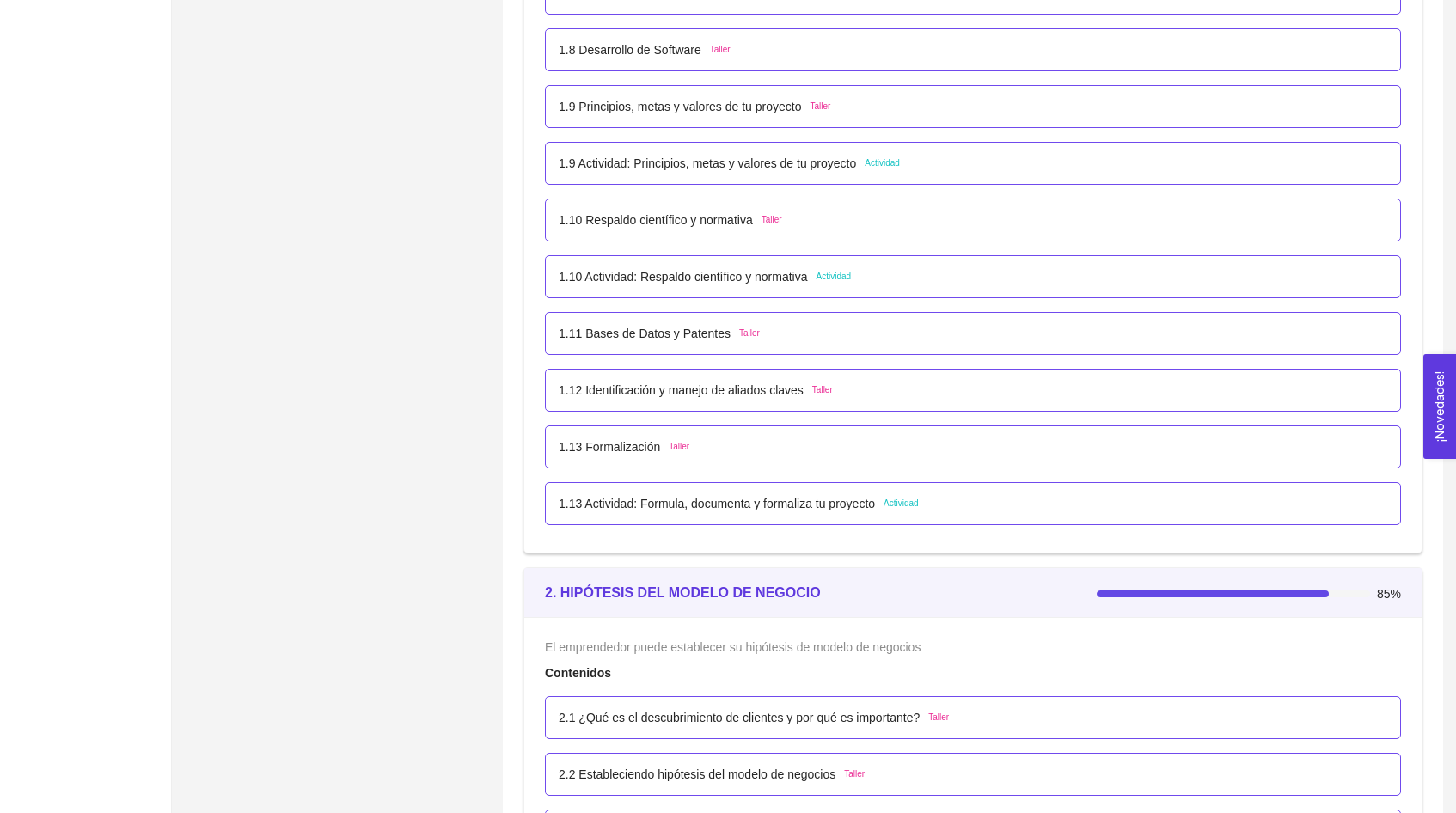
click at [802, 164] on p "1.9 Actividad: Principios, metas y valores de tu proyecto" at bounding box center [707, 163] width 297 height 19
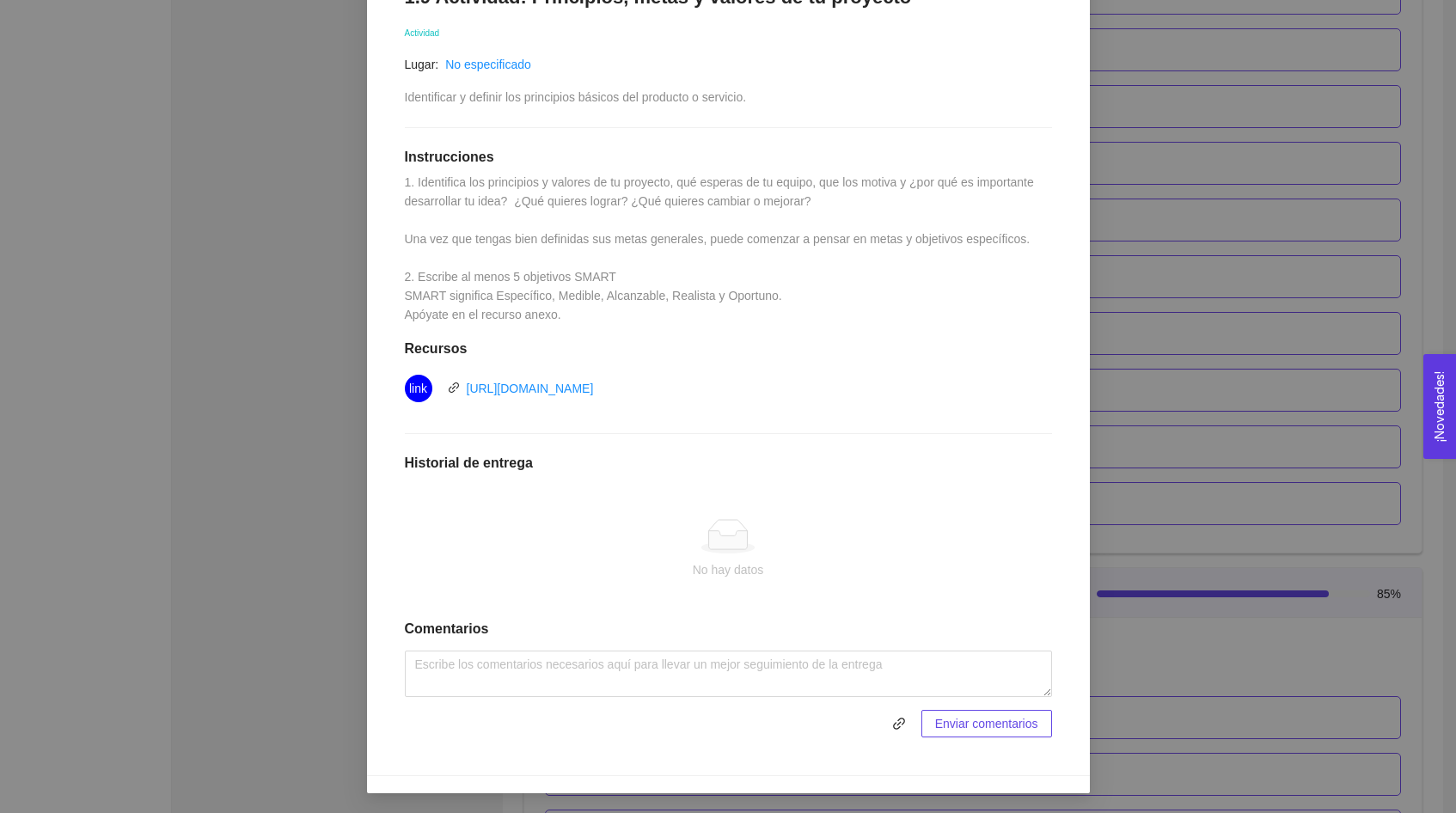
click at [593, 631] on h1 "Comentarios" at bounding box center [728, 629] width 647 height 17
click at [585, 648] on div "1.9 Actividad: Principios, metas y valores de tu proyecto Actividad Lugar: No e…" at bounding box center [728, 363] width 682 height 787
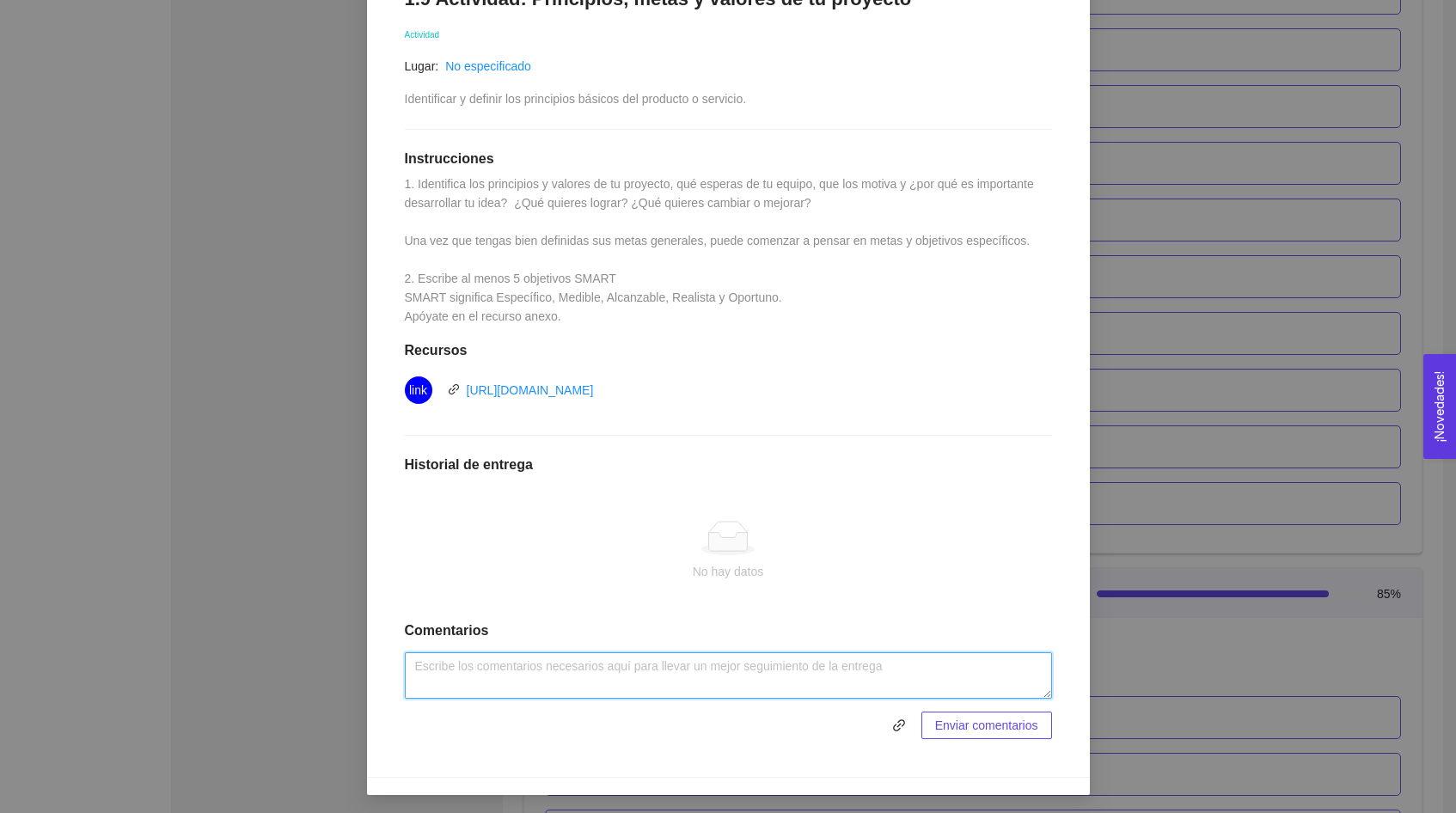
click at [541, 669] on textarea at bounding box center [728, 676] width 647 height 47
type textarea "actividad"
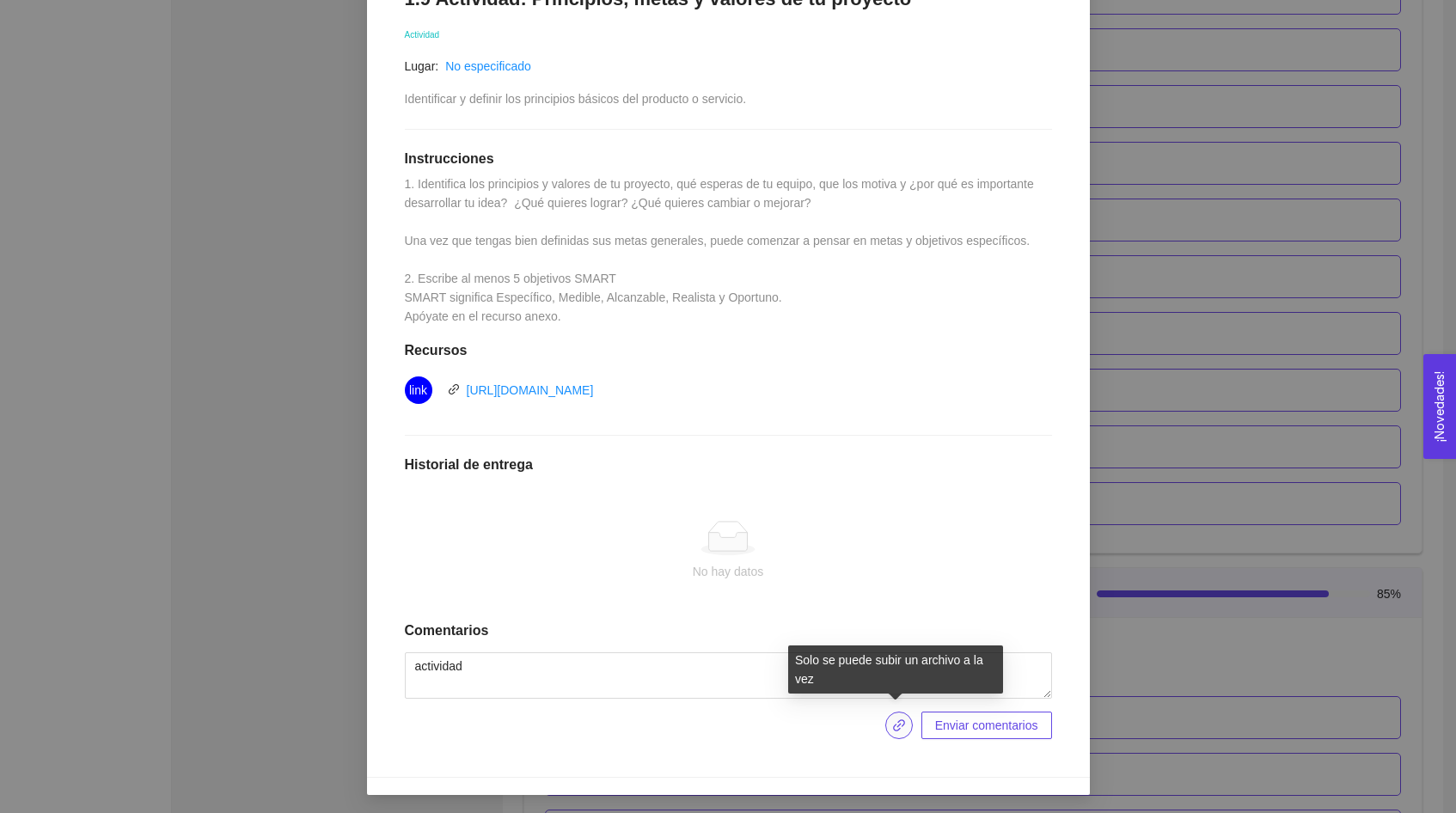
click at [899, 724] on icon "link" at bounding box center [899, 725] width 12 height 12
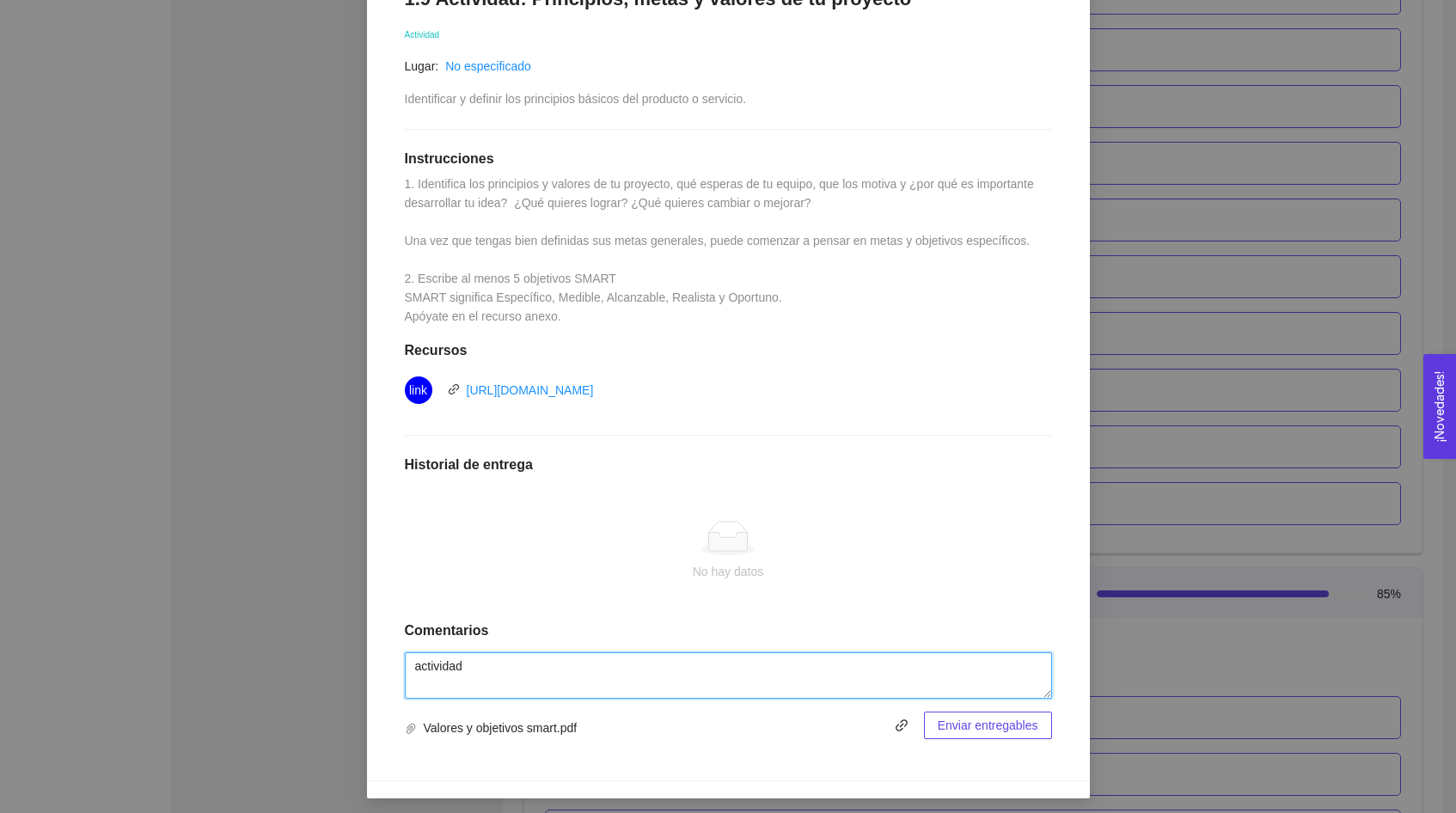
click at [551, 666] on textarea "actividad" at bounding box center [728, 676] width 647 height 47
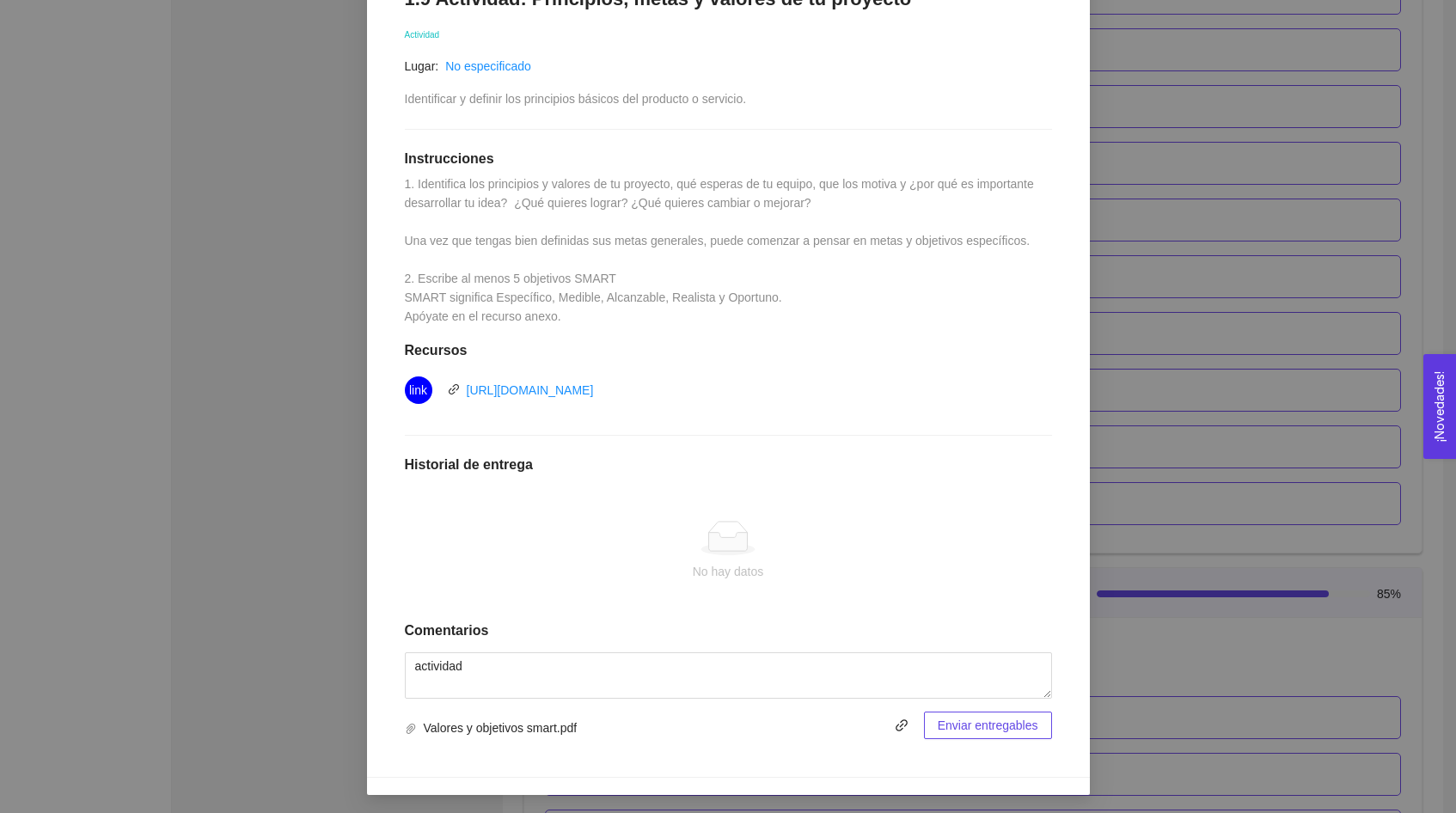
click at [962, 725] on span "Enviar entregables" at bounding box center [987, 726] width 100 height 19
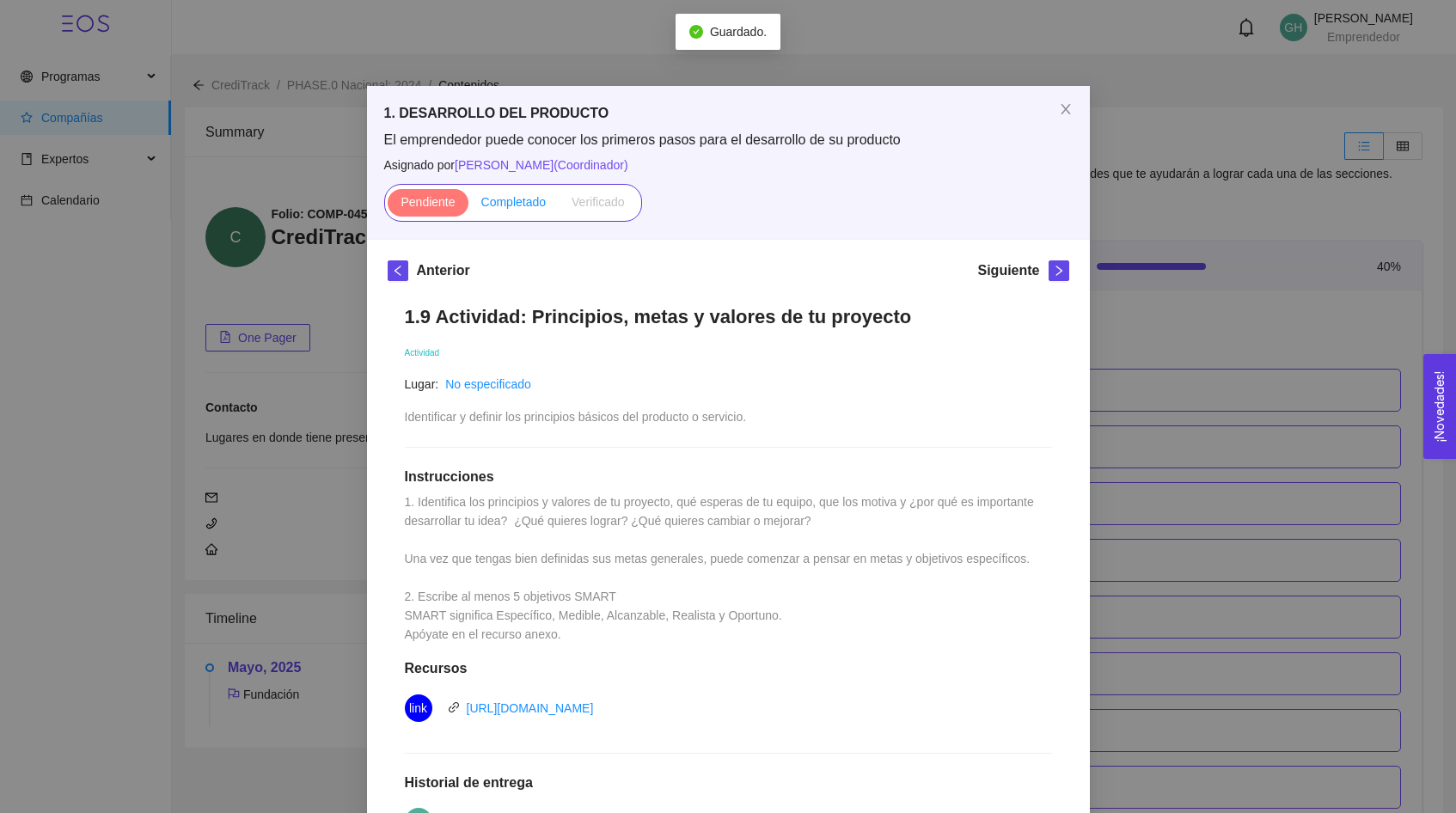
scroll to position [0, 0]
click at [504, 193] on label "Completado" at bounding box center [514, 203] width 91 height 27
click at [469, 206] on input "Completado" at bounding box center [469, 206] width 0 height 0
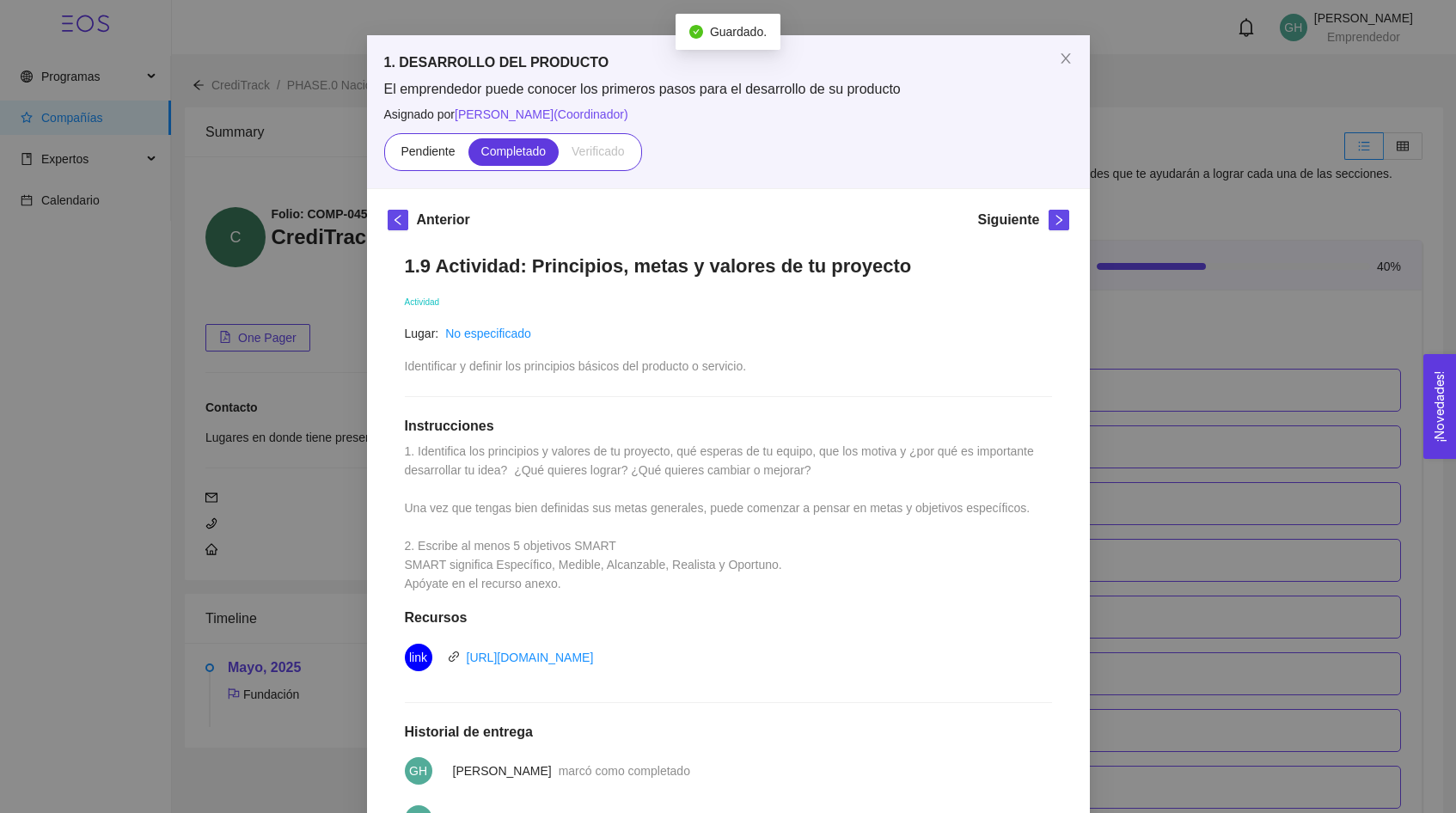
scroll to position [50, 0]
click at [1064, 57] on icon "close" at bounding box center [1066, 59] width 14 height 14
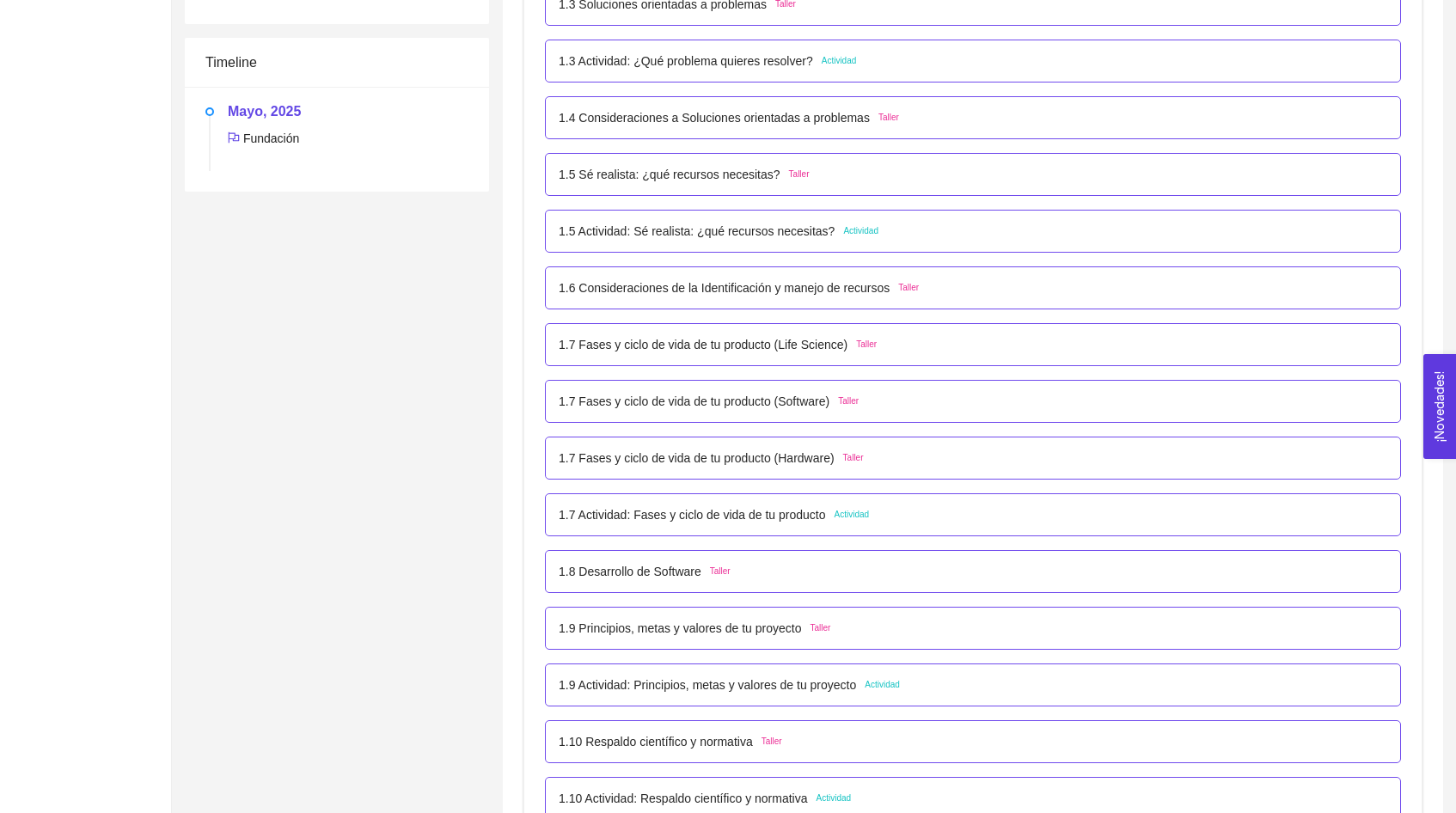
scroll to position [585, 0]
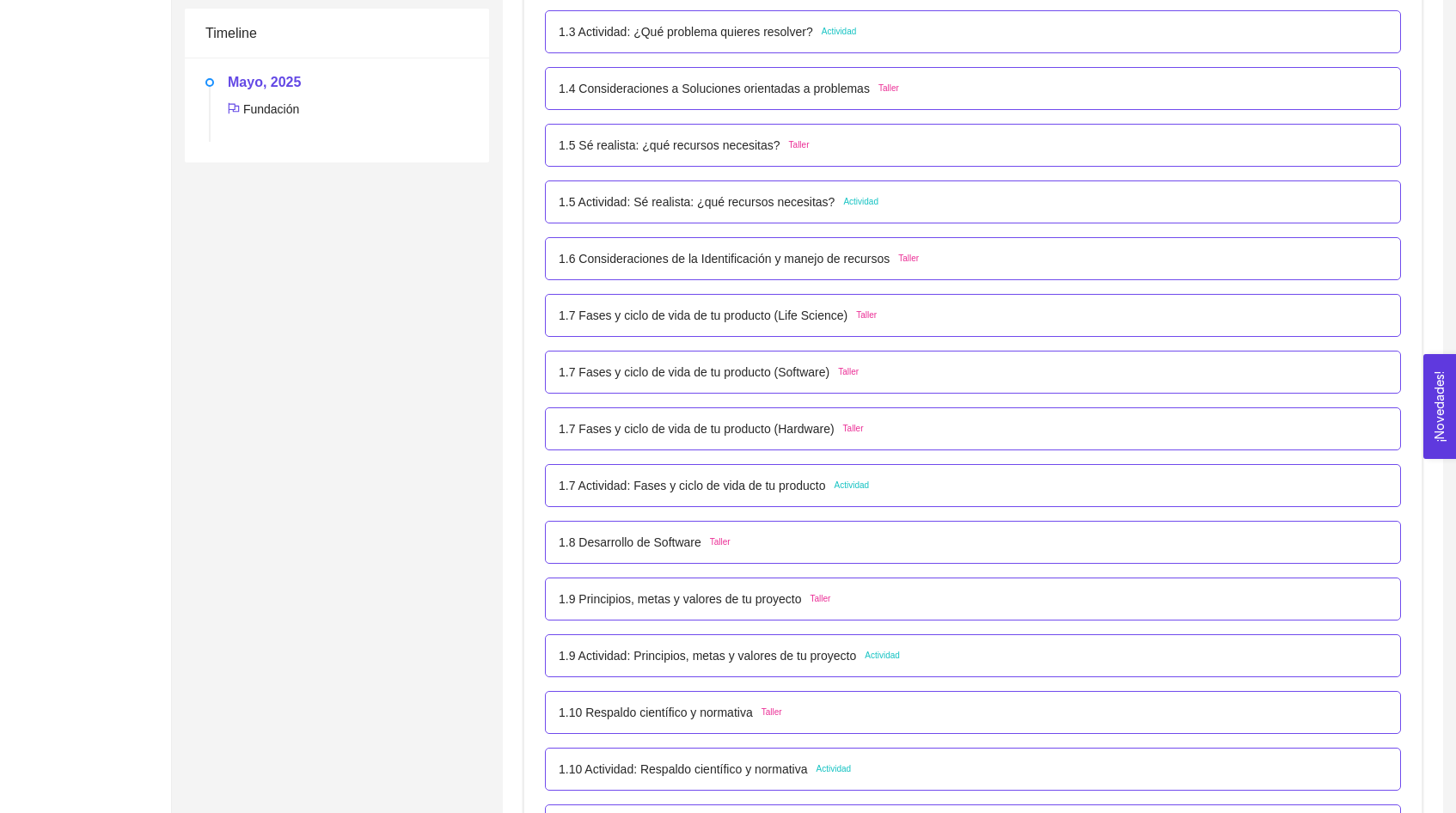
click at [870, 486] on span "Actividad" at bounding box center [852, 486] width 36 height 14
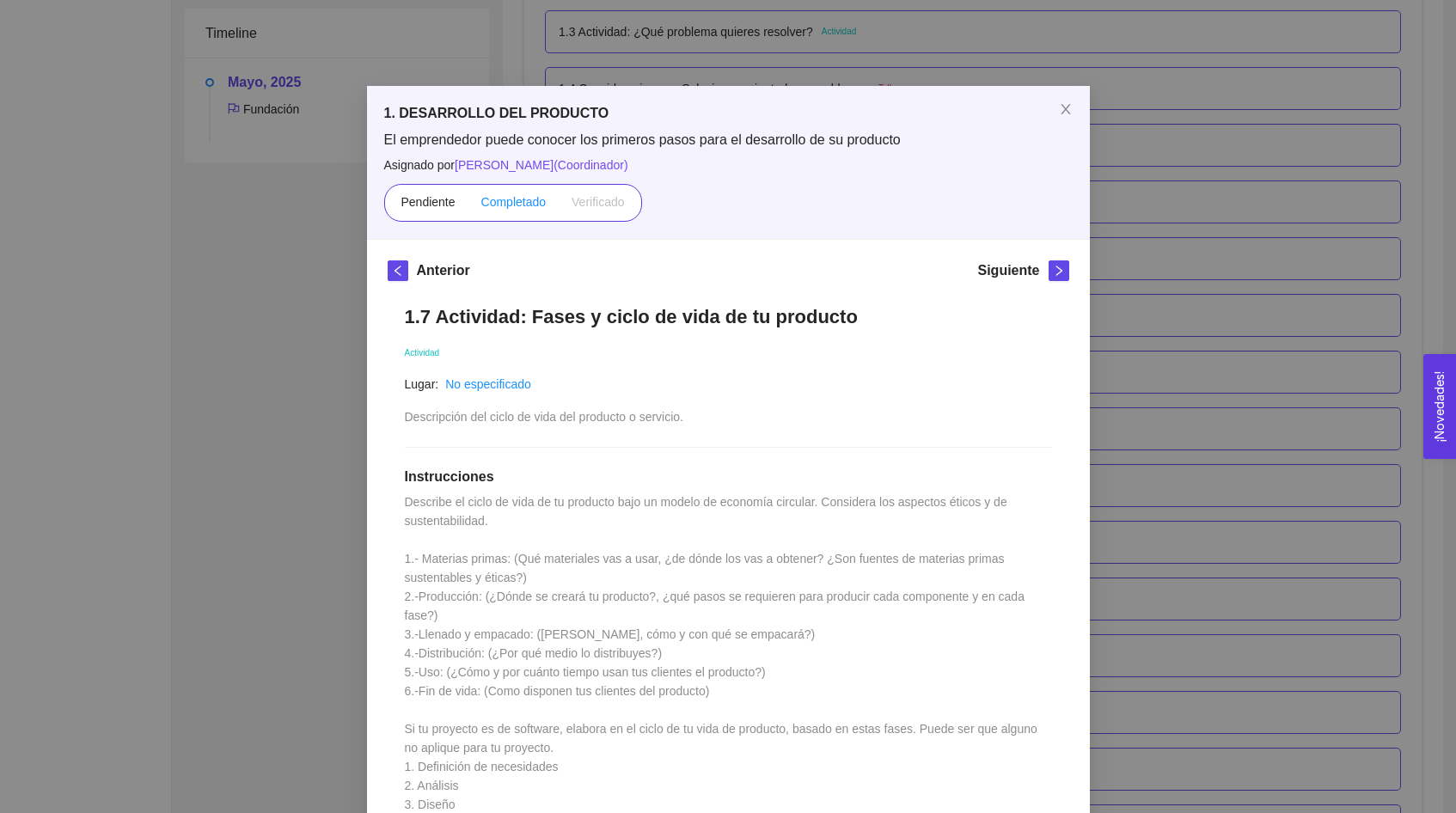
scroll to position [0, 0]
click at [511, 213] on label "Completado" at bounding box center [514, 203] width 91 height 27
click at [469, 206] on input "Completado" at bounding box center [469, 206] width 0 height 0
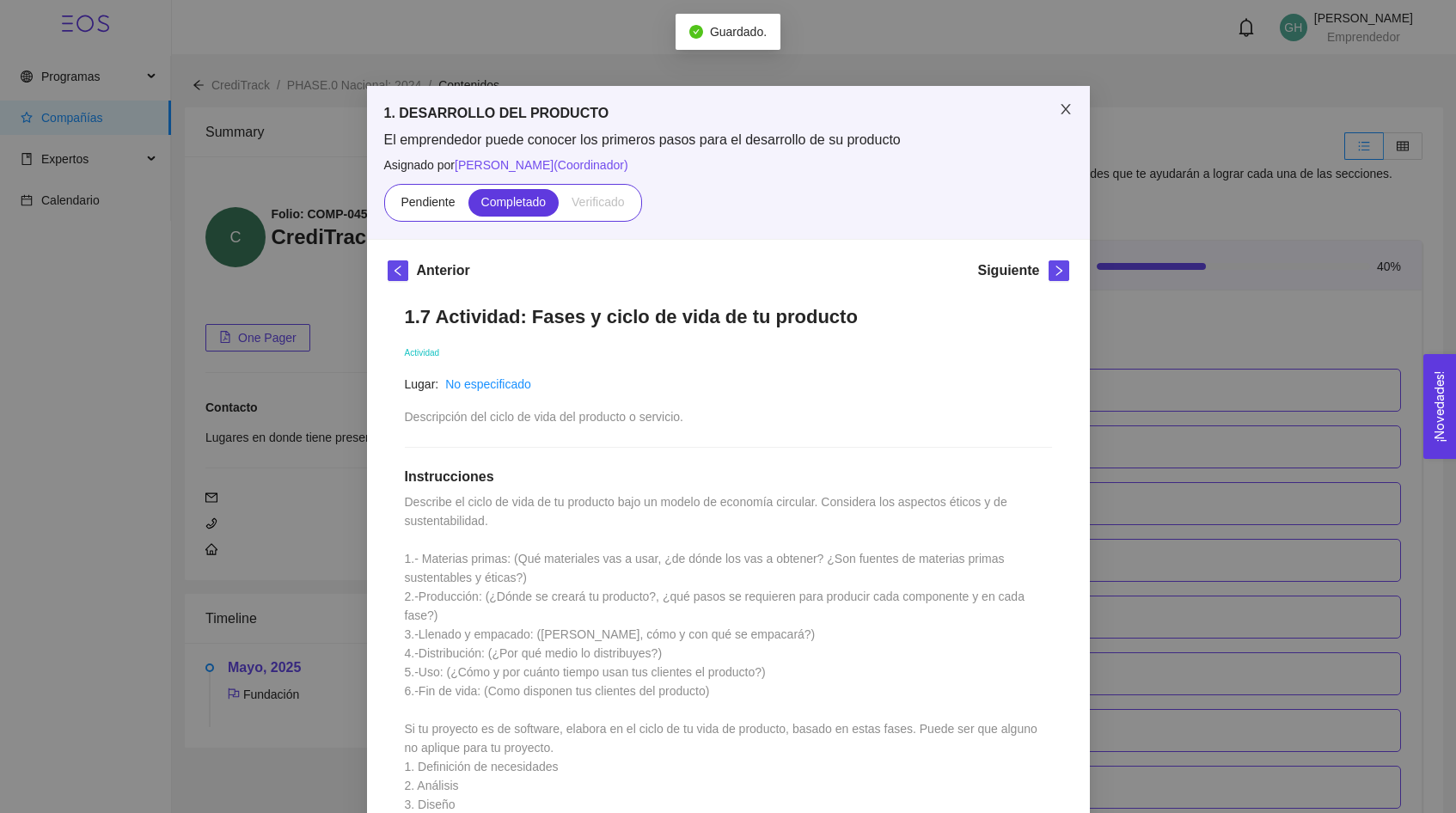
click at [1066, 110] on icon "close" at bounding box center [1065, 109] width 9 height 10
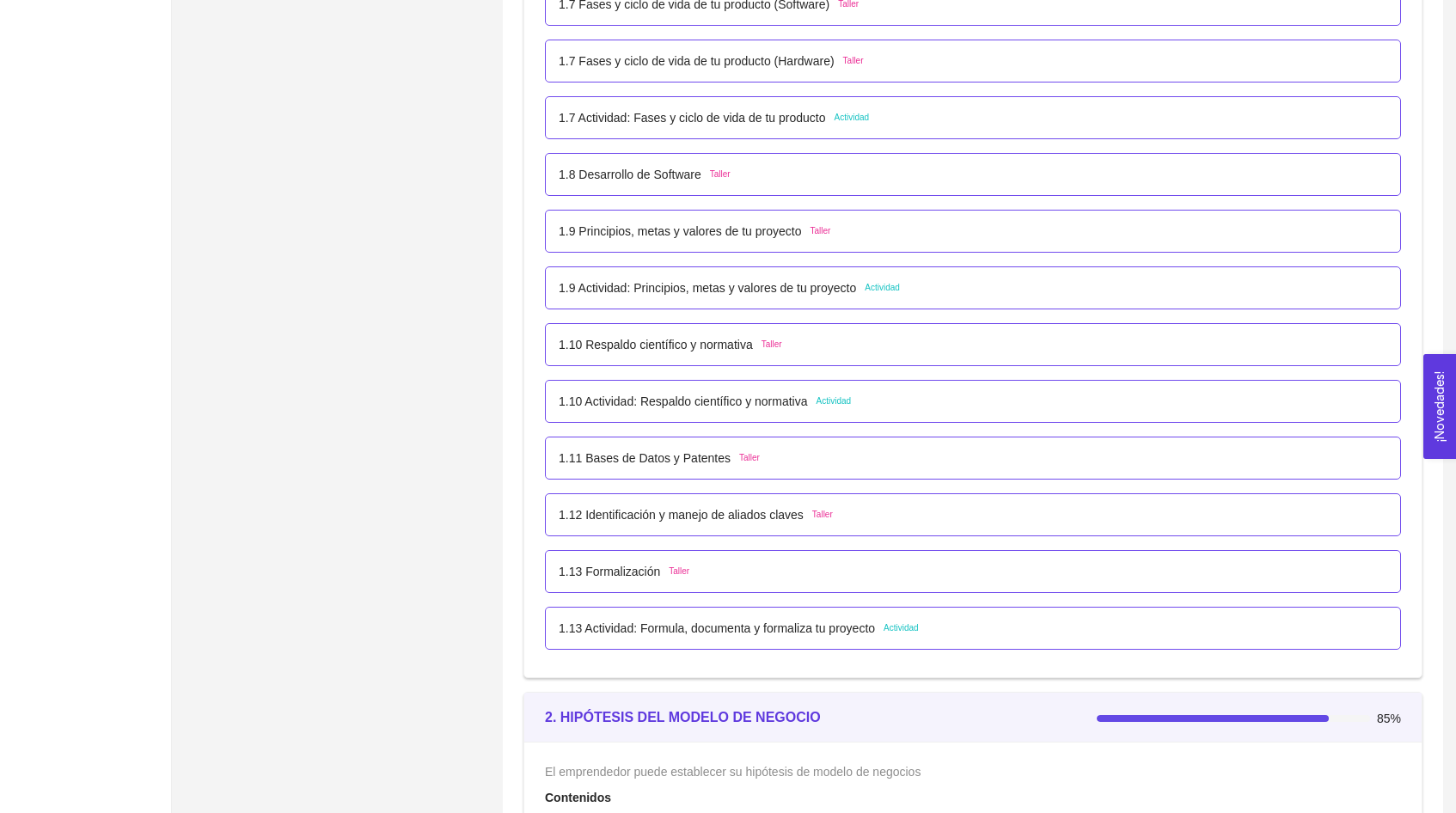
scroll to position [953, 0]
click at [852, 400] on span "Actividad" at bounding box center [834, 402] width 36 height 14
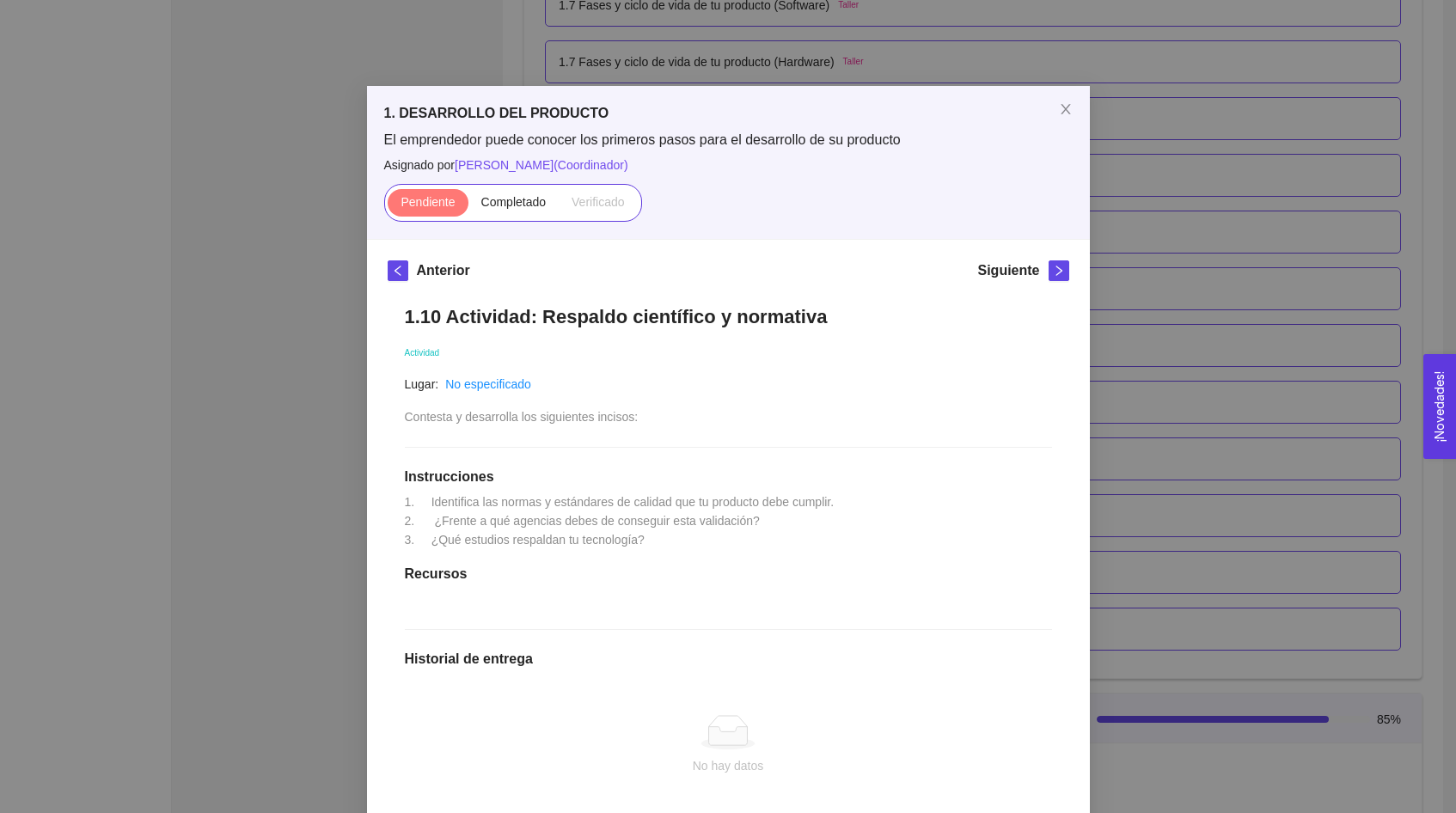
scroll to position [0, 0]
click at [1067, 107] on icon "close" at bounding box center [1066, 109] width 14 height 14
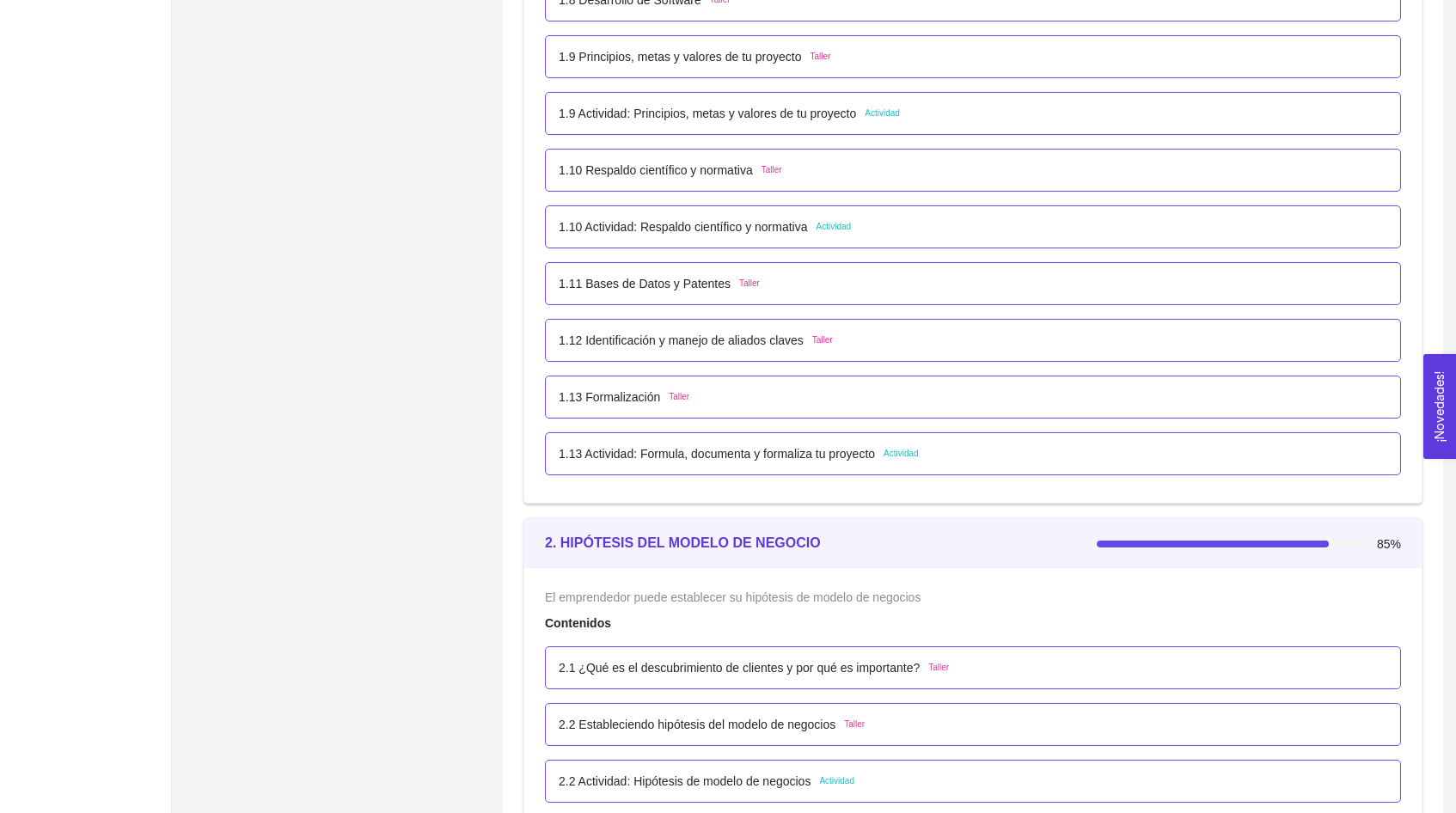
scroll to position [1144, 0]
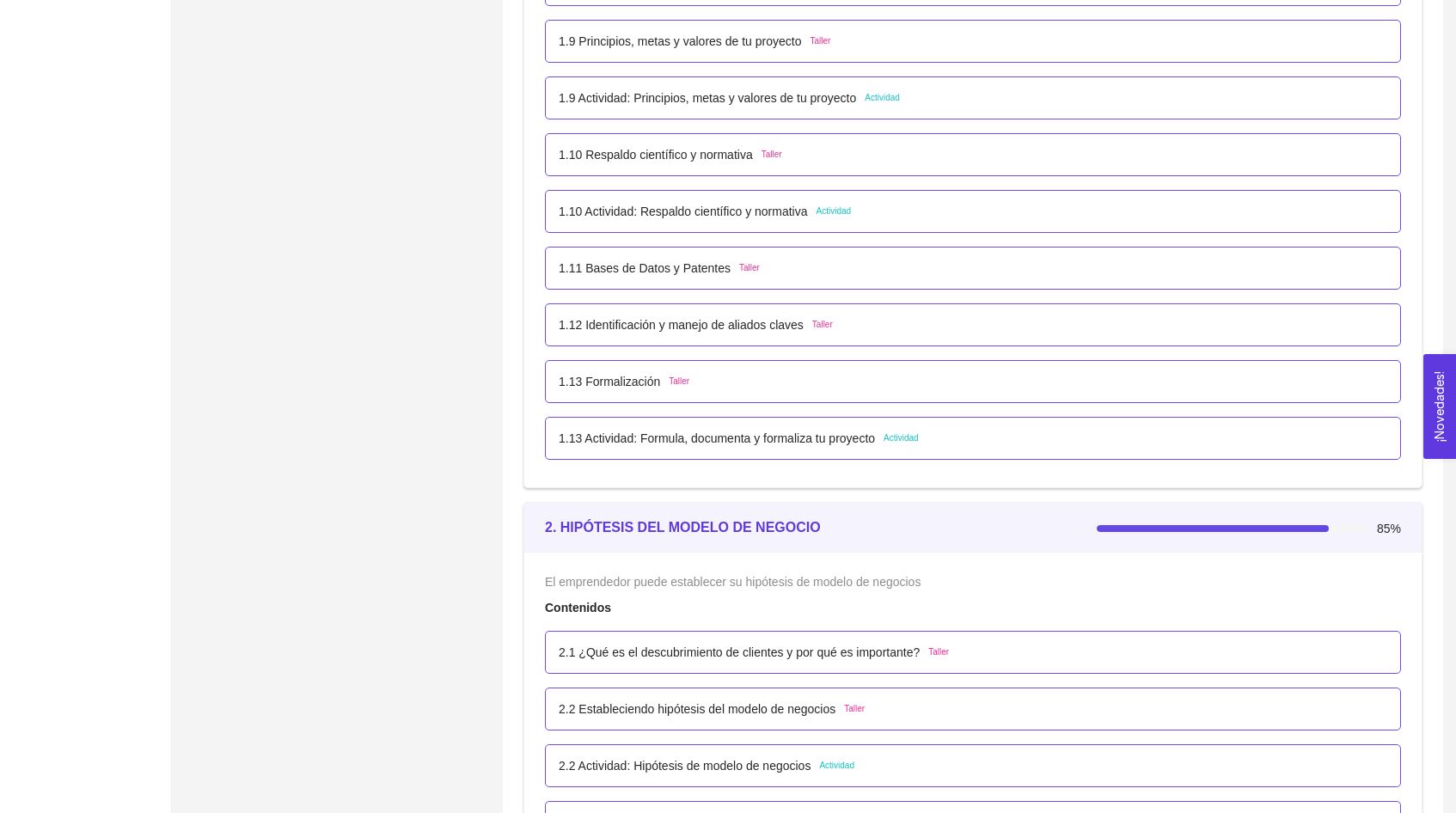
click at [919, 435] on span "Actividad" at bounding box center [902, 438] width 36 height 14
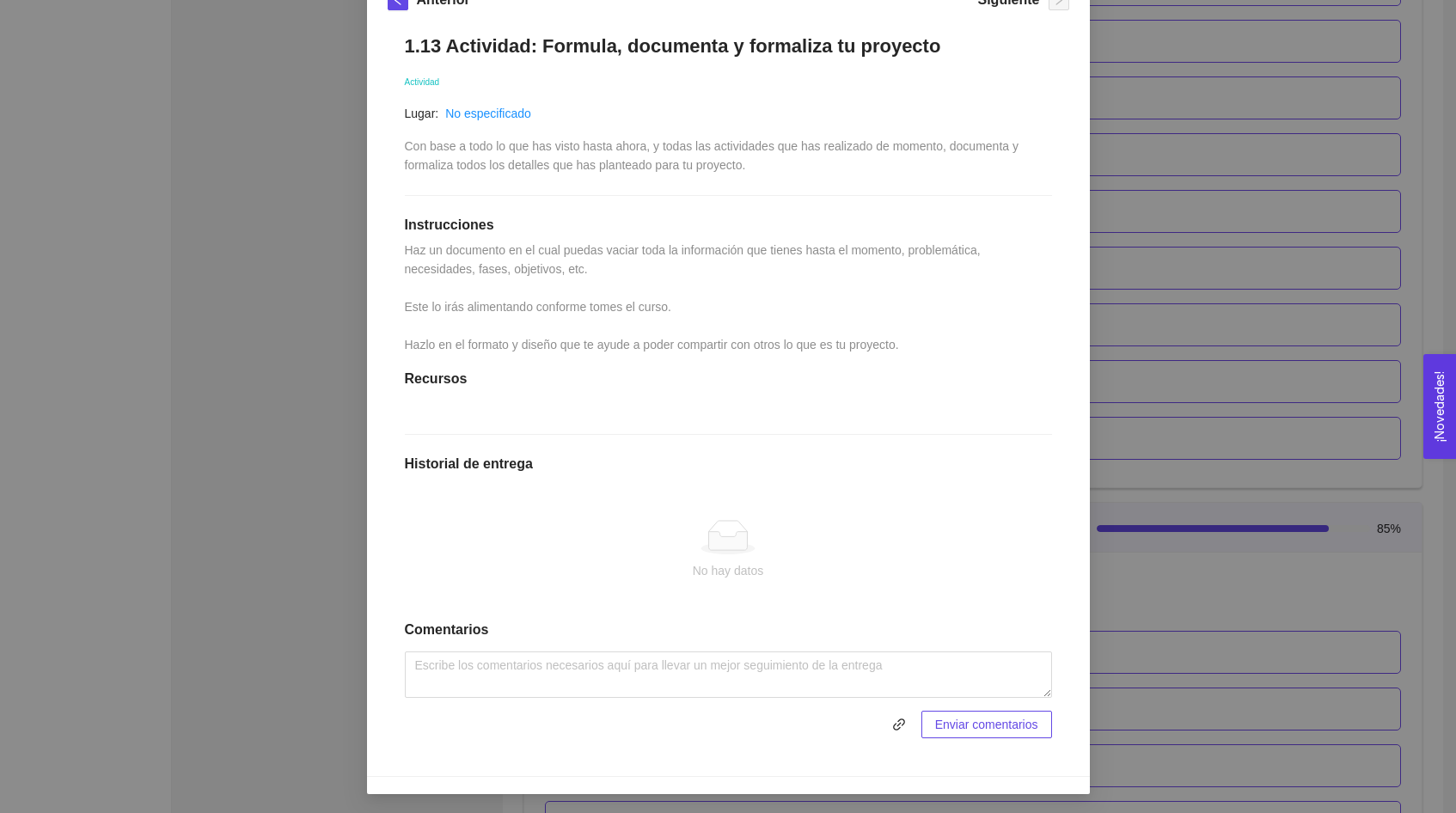
scroll to position [270, 0]
click at [238, 326] on div "1. DESARROLLO DEL PRODUCTO El emprendedor puede conocer los primeros pasos para…" at bounding box center [728, 406] width 1456 height 813
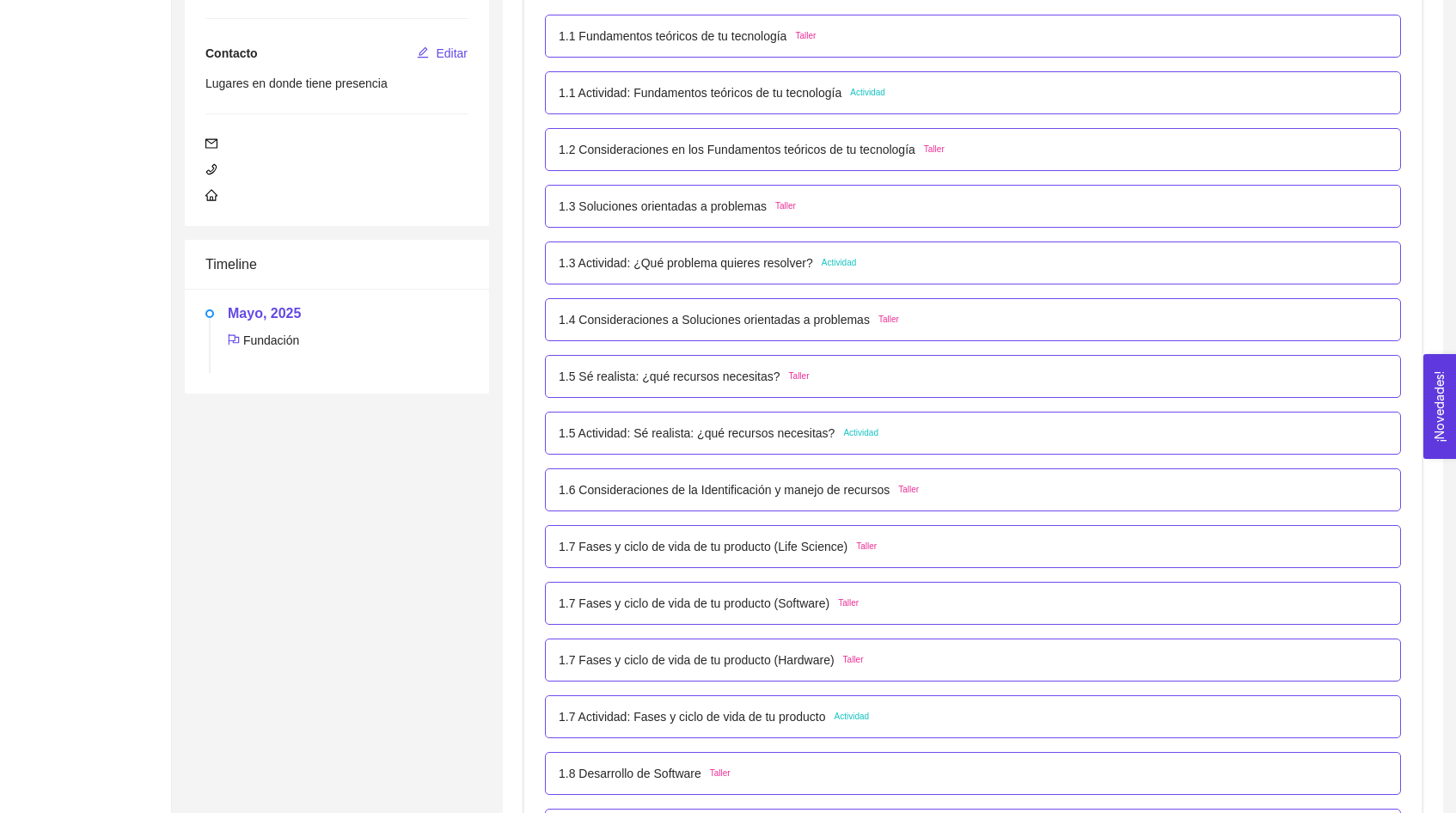
scroll to position [0, 0]
